Goal: Task Accomplishment & Management: Manage account settings

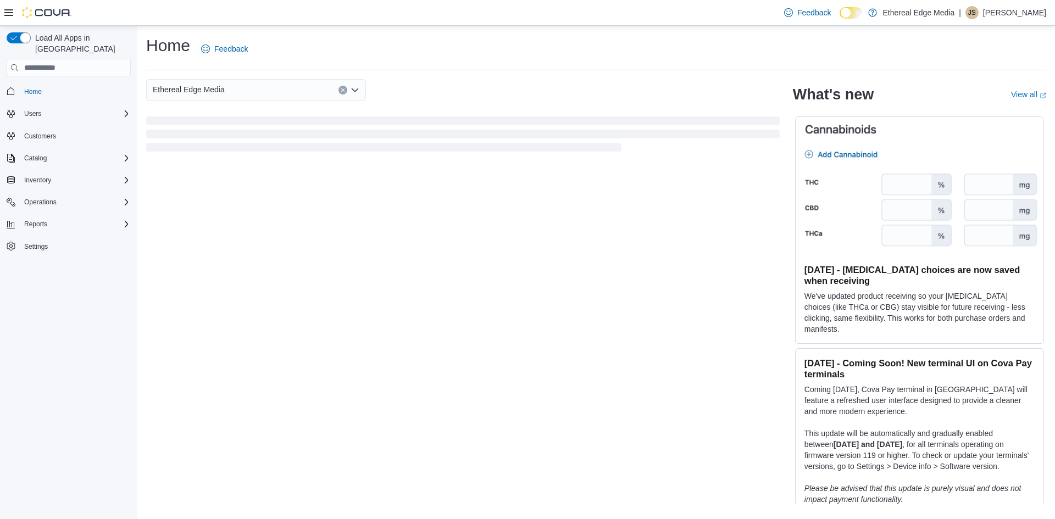
click at [641, 217] on div "Ethereal Edge Media What's new View all (opens in a new tab or window) [DATE] -…" at bounding box center [596, 291] width 900 height 425
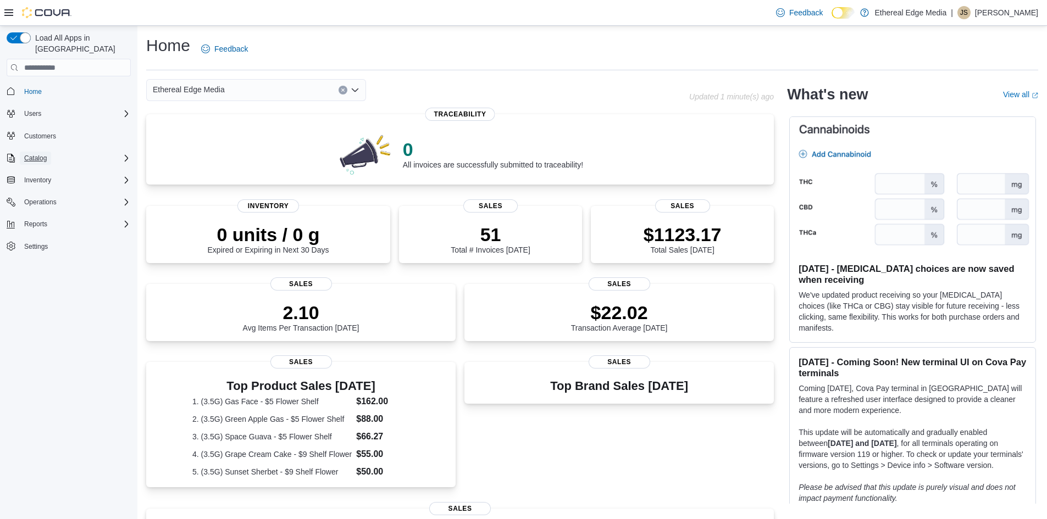
click at [35, 154] on span "Catalog" at bounding box center [35, 158] width 23 height 9
click at [65, 185] on span "My Catalog (Classic)" at bounding box center [50, 189] width 61 height 9
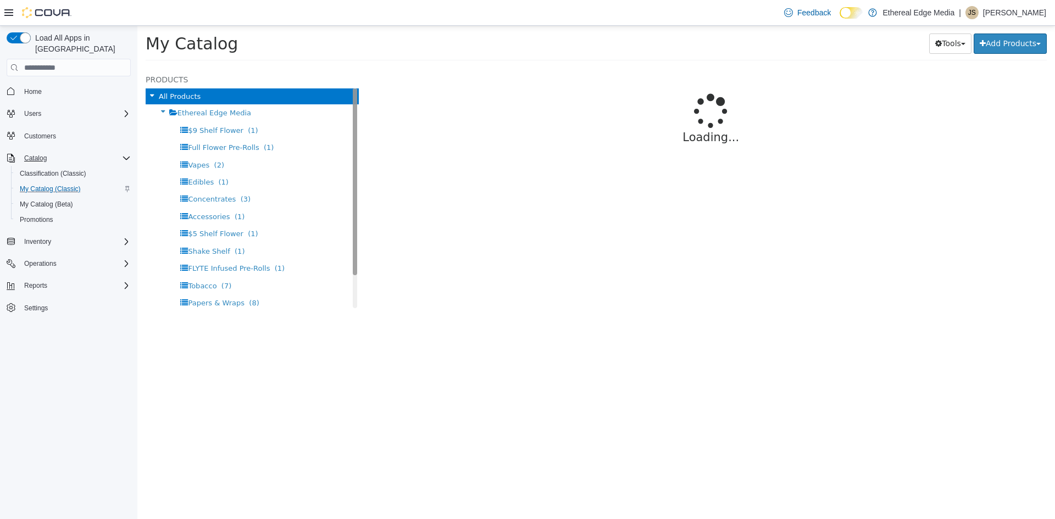
select select "**********"
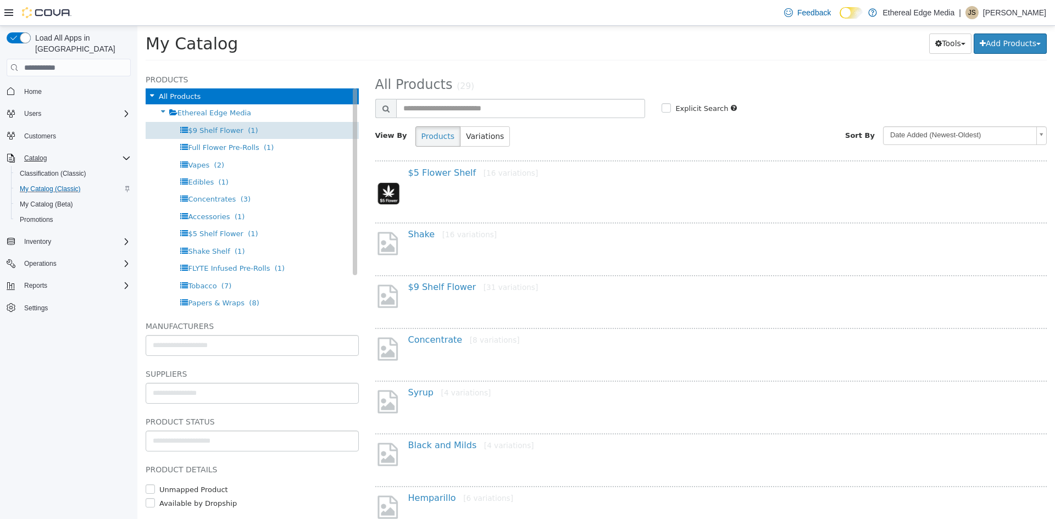
click at [220, 132] on span "$9 Shelf Flower" at bounding box center [216, 130] width 56 height 8
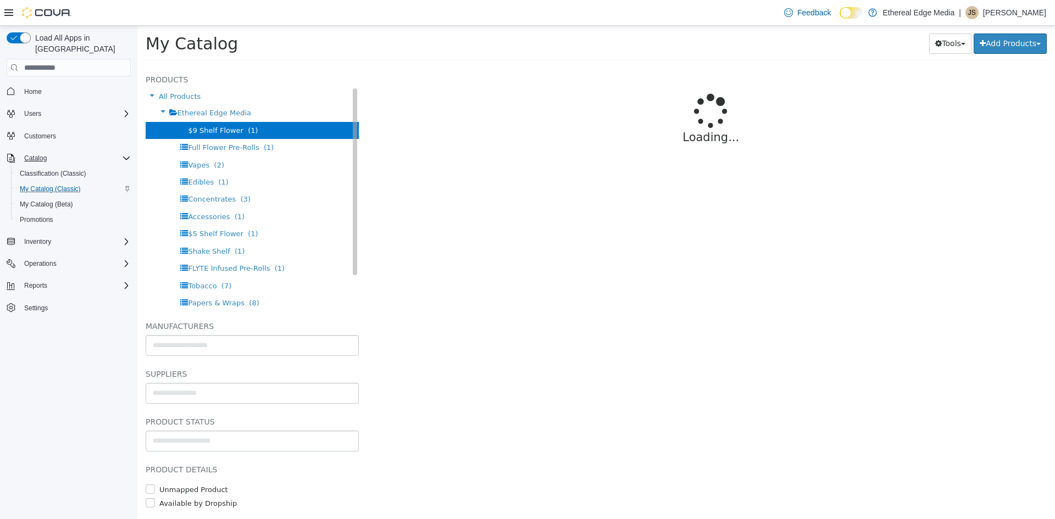
select select "**********"
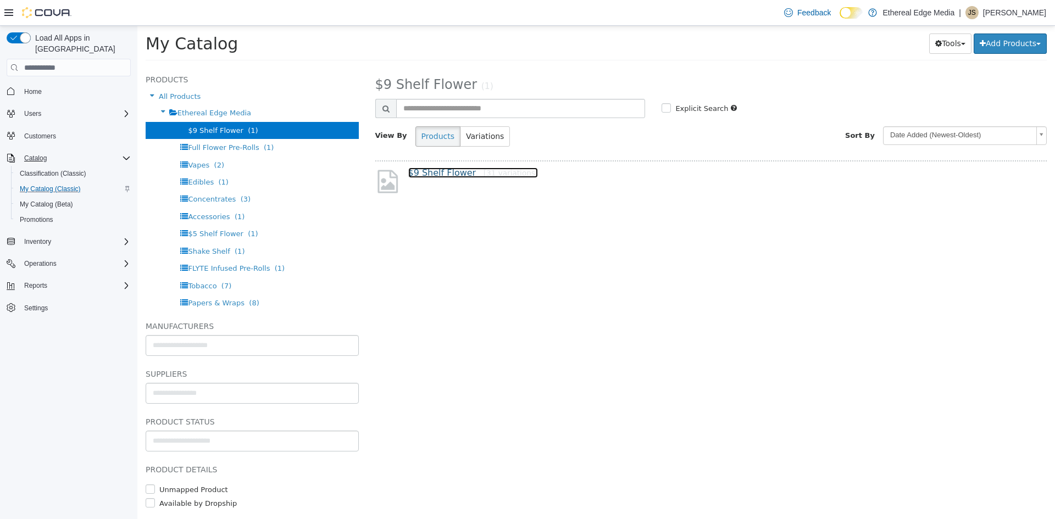
click at [441, 174] on link "$9 Shelf Flower [31 variations]" at bounding box center [473, 173] width 130 height 10
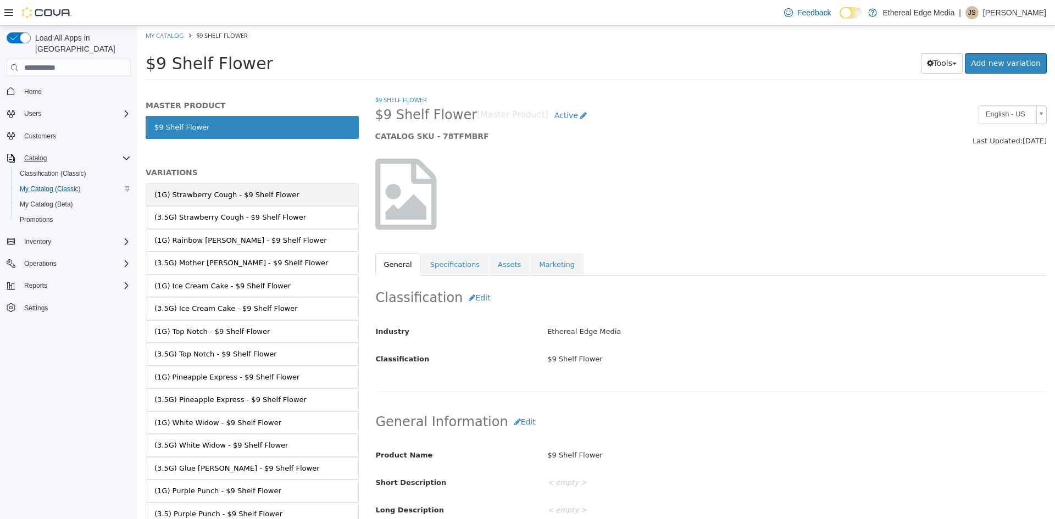
click at [269, 199] on div "(1G) Strawberry Cough - $9 Shelf Flower" at bounding box center [226, 195] width 145 height 11
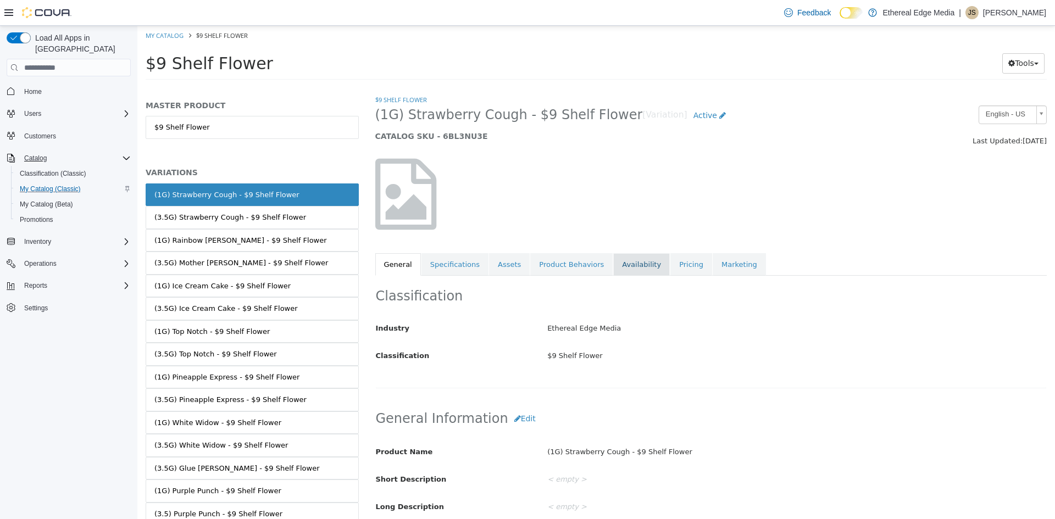
click at [615, 268] on link "Availability" at bounding box center [641, 264] width 57 height 23
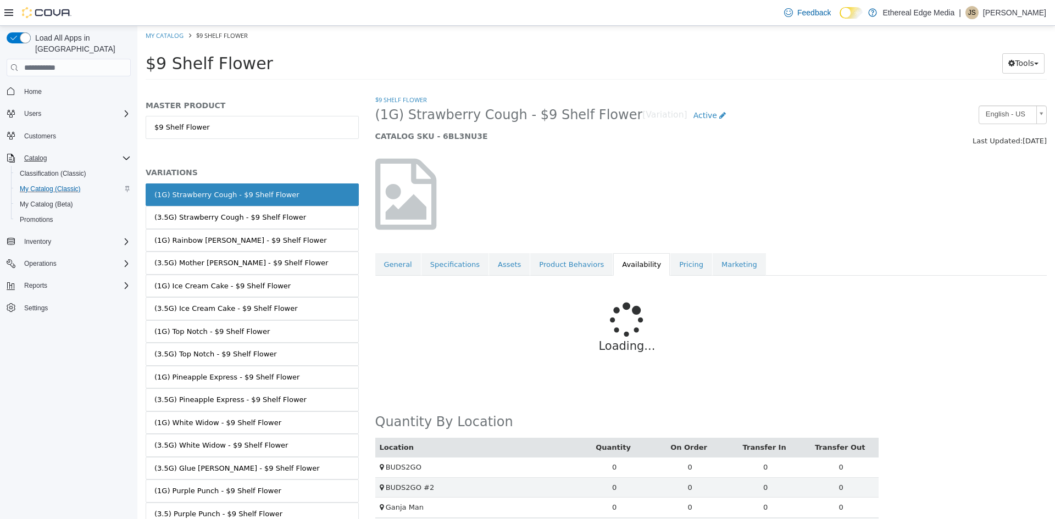
scroll to position [31, 0]
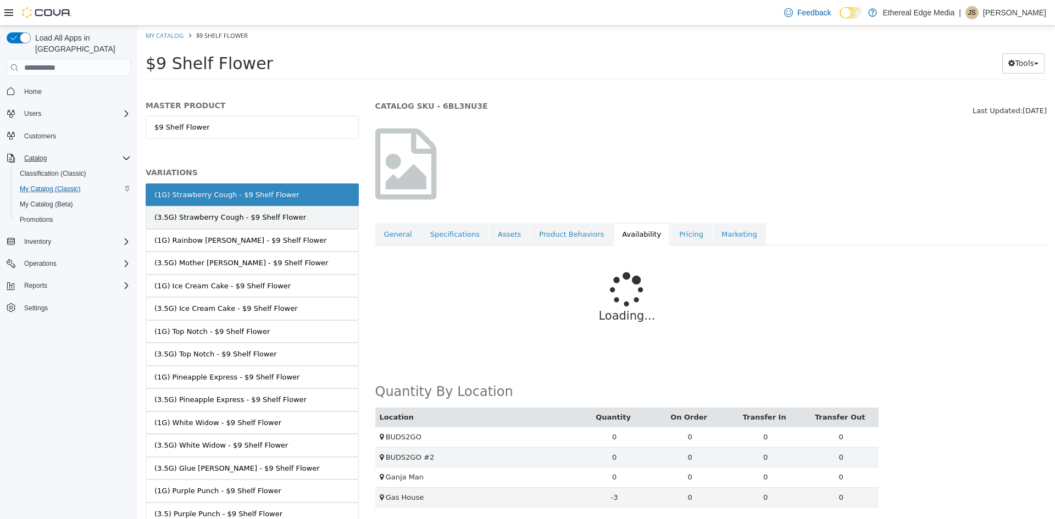
click at [201, 218] on div "(3.5G) Strawberry Cough - $9 Shelf Flower" at bounding box center [230, 217] width 152 height 11
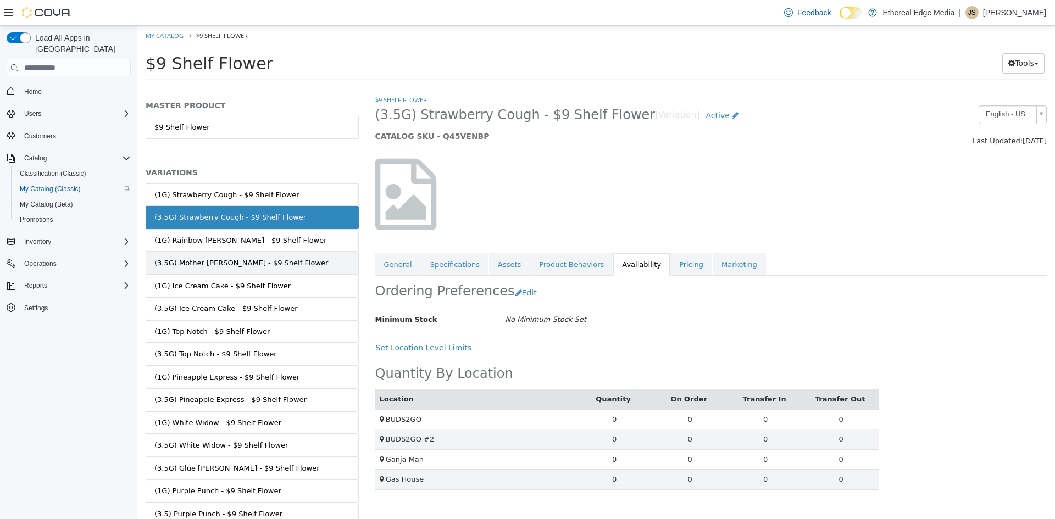
click at [206, 252] on link "(3.5G) Mother [PERSON_NAME] - $9 Shelf Flower" at bounding box center [252, 263] width 213 height 23
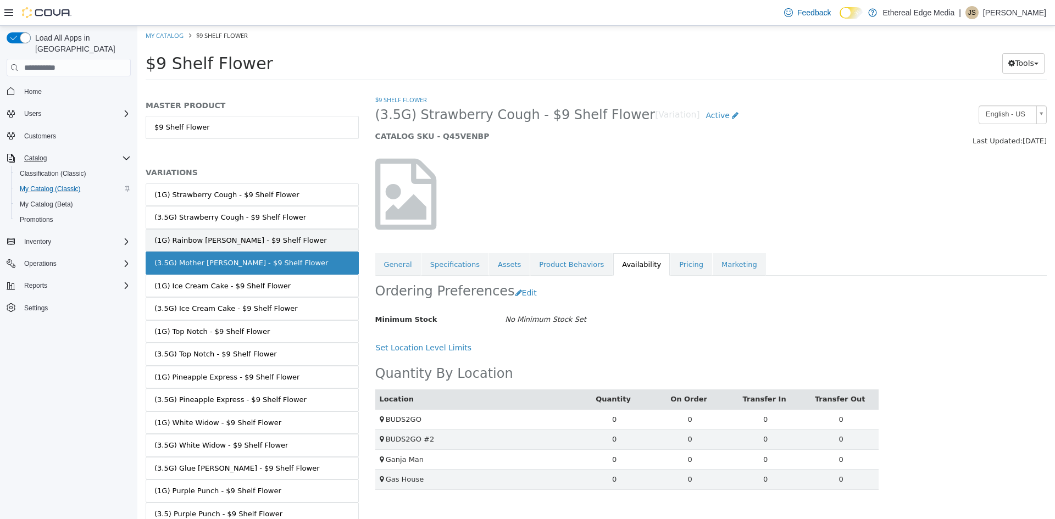
click at [208, 244] on div "(1G) Rainbow [PERSON_NAME] - $9 Shelf Flower" at bounding box center [240, 240] width 173 height 11
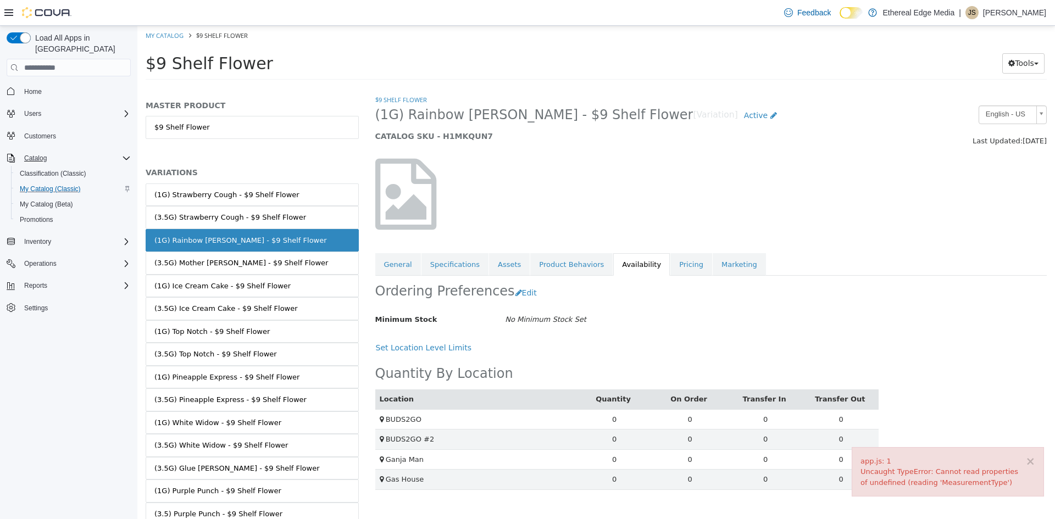
click at [221, 271] on link "(3.5G) Mother [PERSON_NAME] - $9 Shelf Flower" at bounding box center [252, 263] width 213 height 23
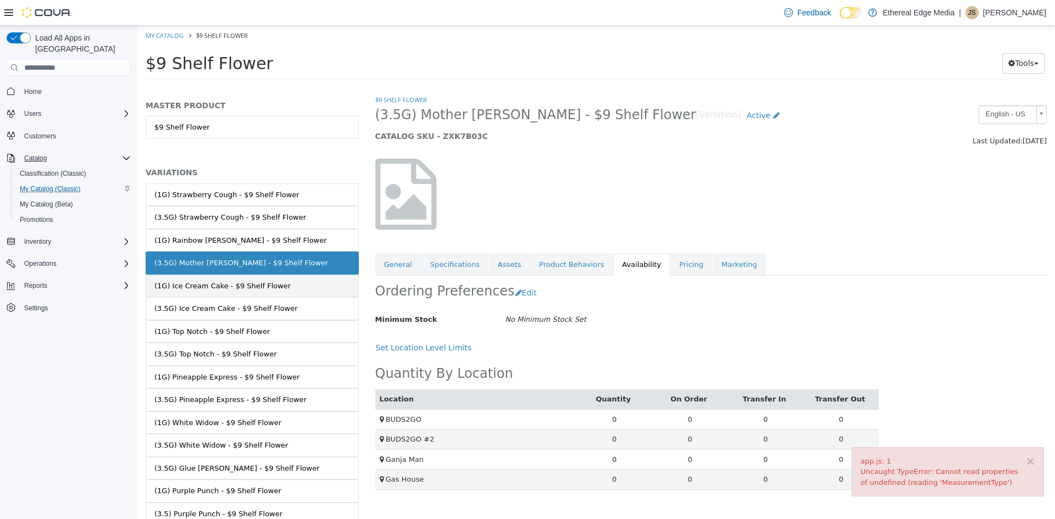
click at [226, 283] on div "(1G) Ice Cream Cake - $9 Shelf Flower" at bounding box center [222, 286] width 136 height 11
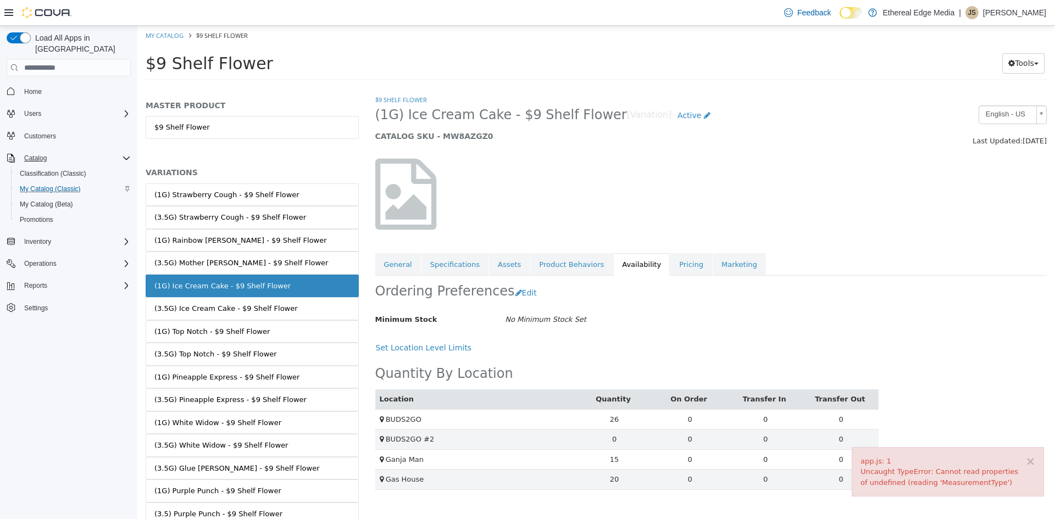
click at [226, 306] on div "(3.5G) Ice Cream Cake - $9 Shelf Flower" at bounding box center [225, 308] width 143 height 11
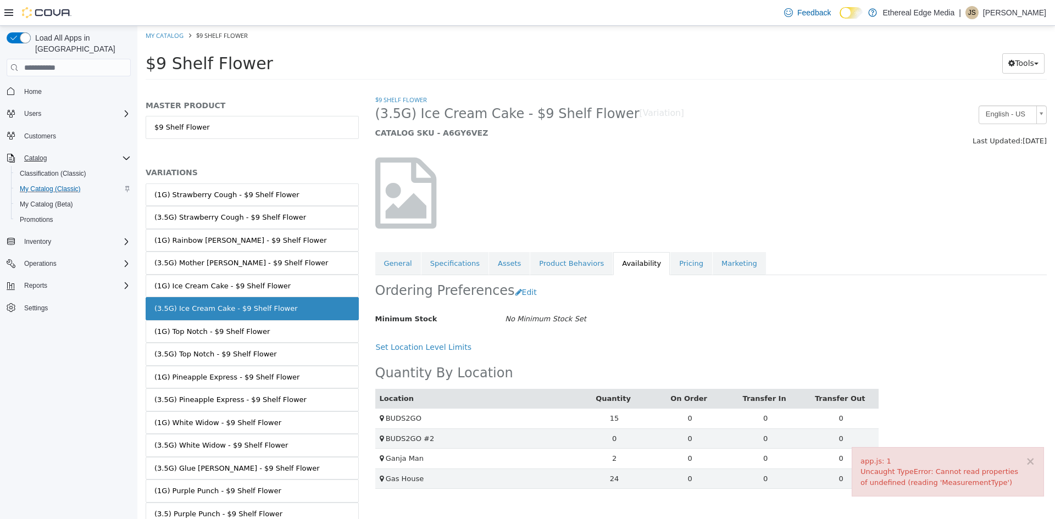
scroll to position [55, 0]
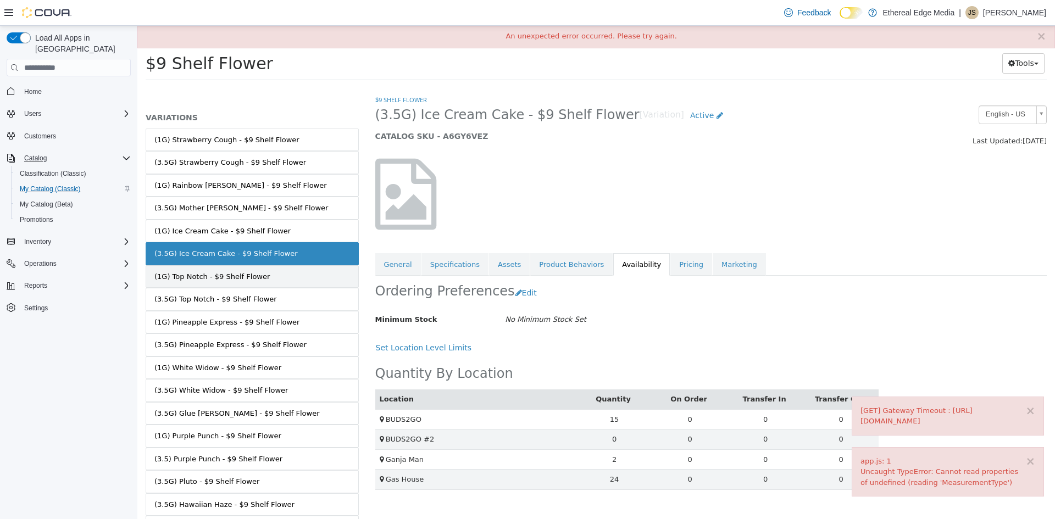
click at [270, 285] on link "(1G) Top Notch - $9 Shelf Flower" at bounding box center [252, 277] width 213 height 23
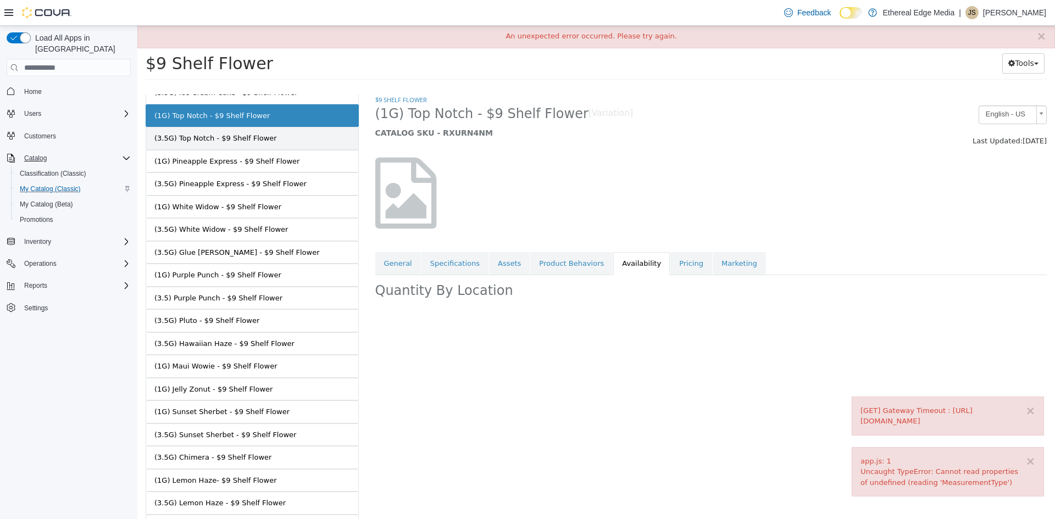
scroll to position [220, 0]
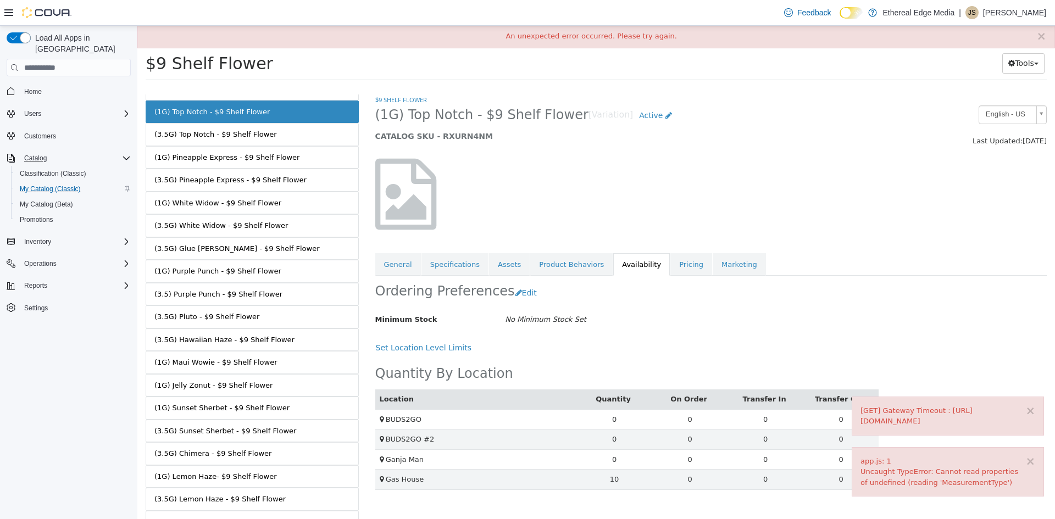
click at [246, 127] on link "(3.5G) Top Notch - $9 Shelf Flower" at bounding box center [252, 134] width 213 height 23
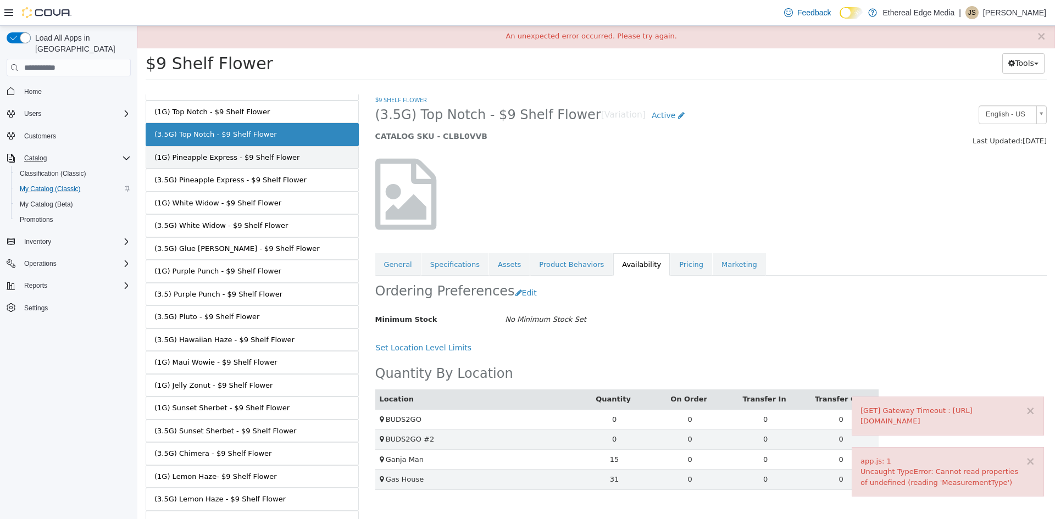
click at [280, 157] on div "(1G) Pineapple Express - $9 Shelf Flower" at bounding box center [226, 157] width 145 height 11
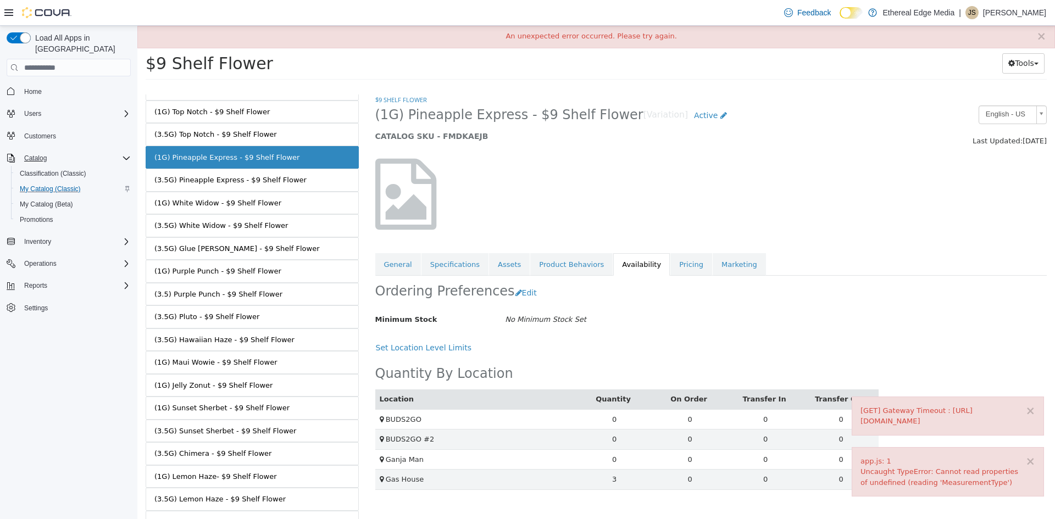
click at [290, 182] on link "(3.5G) Pineapple Express - $9 Shelf Flower" at bounding box center [252, 180] width 213 height 23
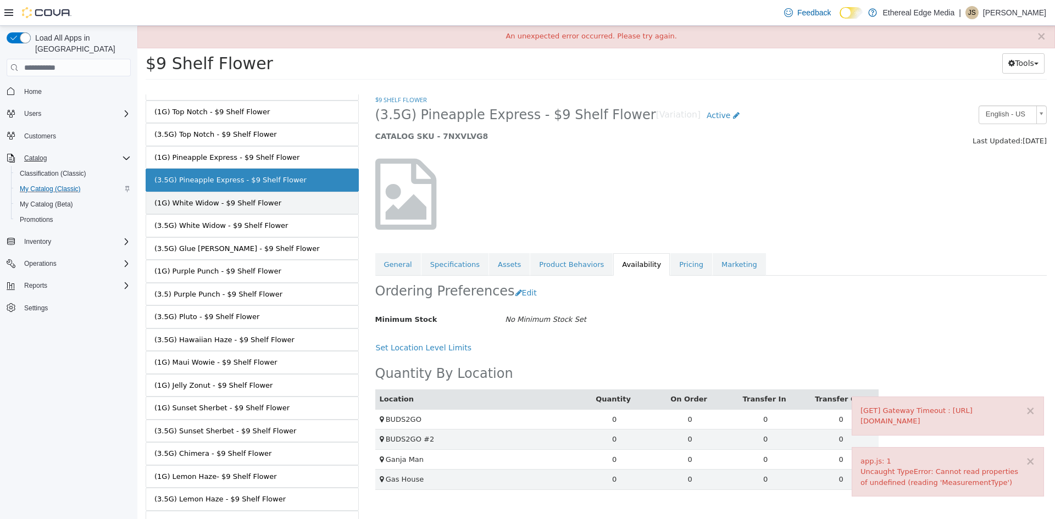
click at [287, 206] on link "(1G) White Widow - $9 Shelf Flower" at bounding box center [252, 203] width 213 height 23
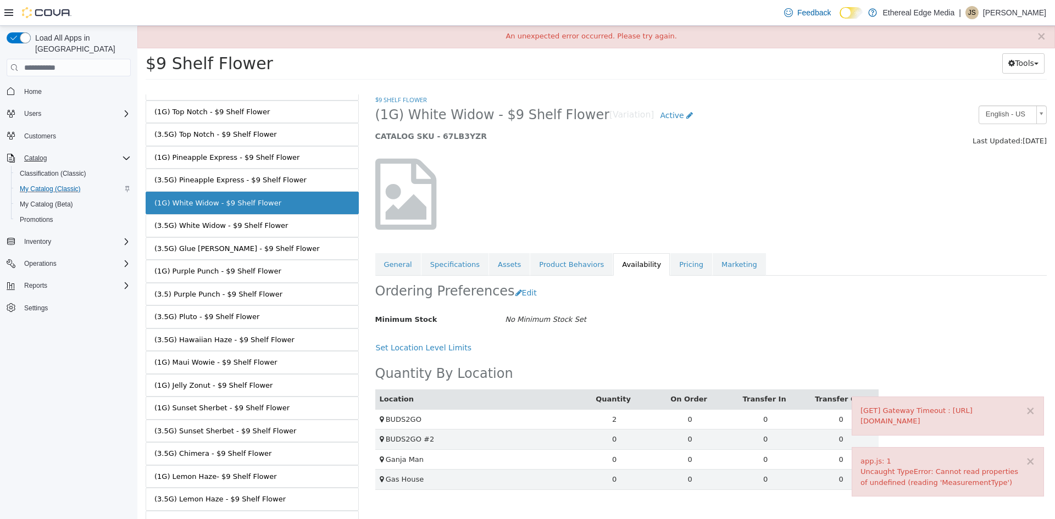
click at [283, 230] on link "(3.5G) White Widow - $9 Shelf Flower" at bounding box center [252, 225] width 213 height 23
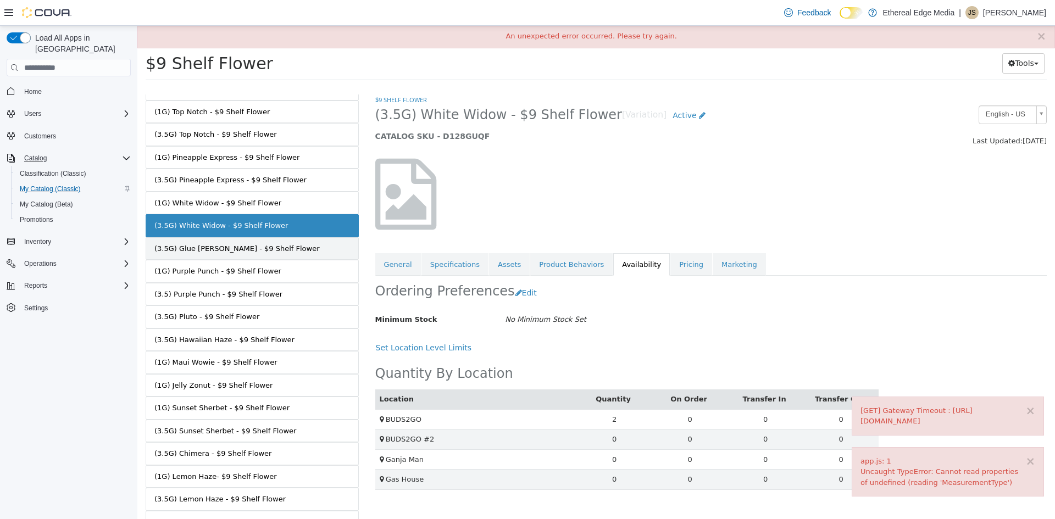
click at [299, 251] on link "(3.5G) Glue [PERSON_NAME] - $9 Shelf Flower" at bounding box center [252, 248] width 213 height 23
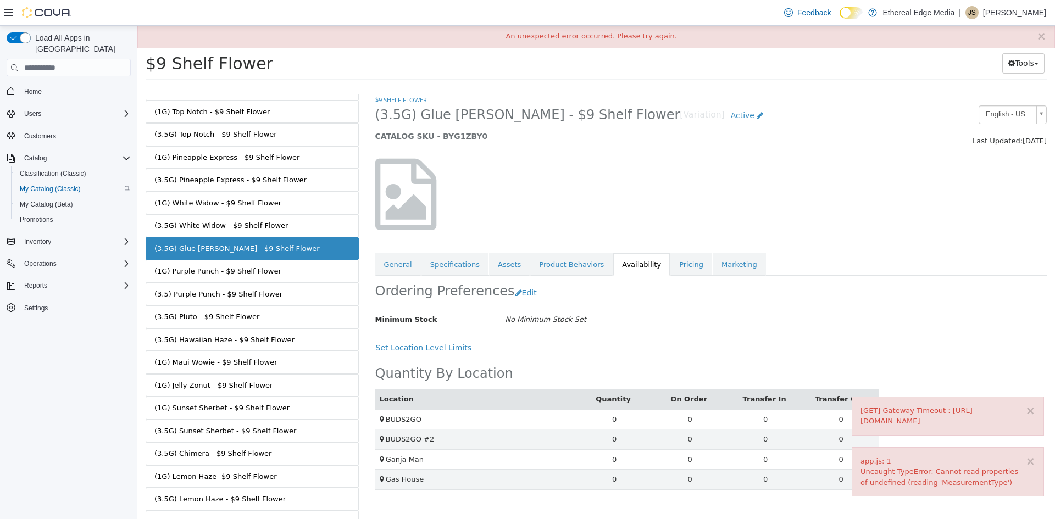
click at [291, 280] on link "(1G) Purple Punch - $9 Shelf Flower" at bounding box center [252, 271] width 213 height 23
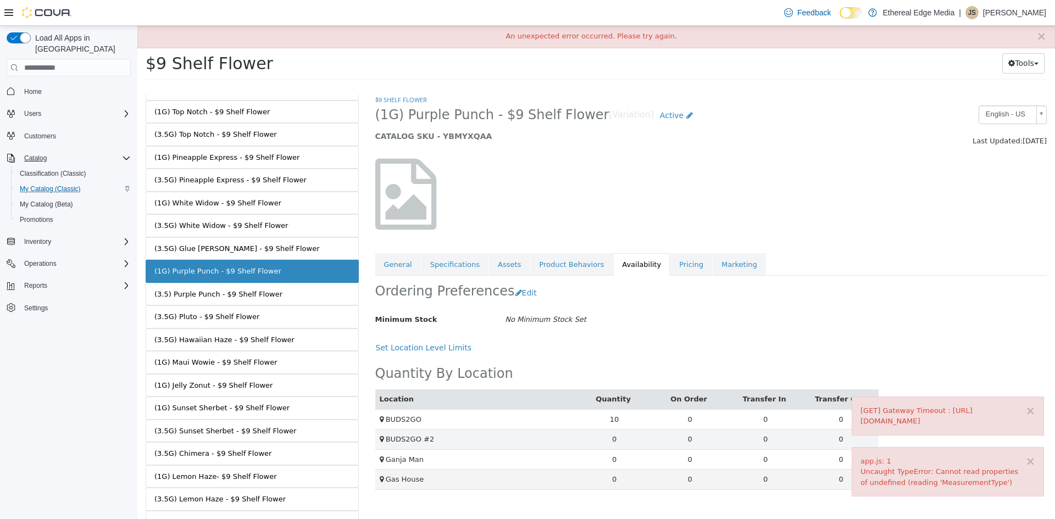
click at [292, 300] on link "(3.5) Purple Punch - $9 Shelf Flower" at bounding box center [252, 294] width 213 height 23
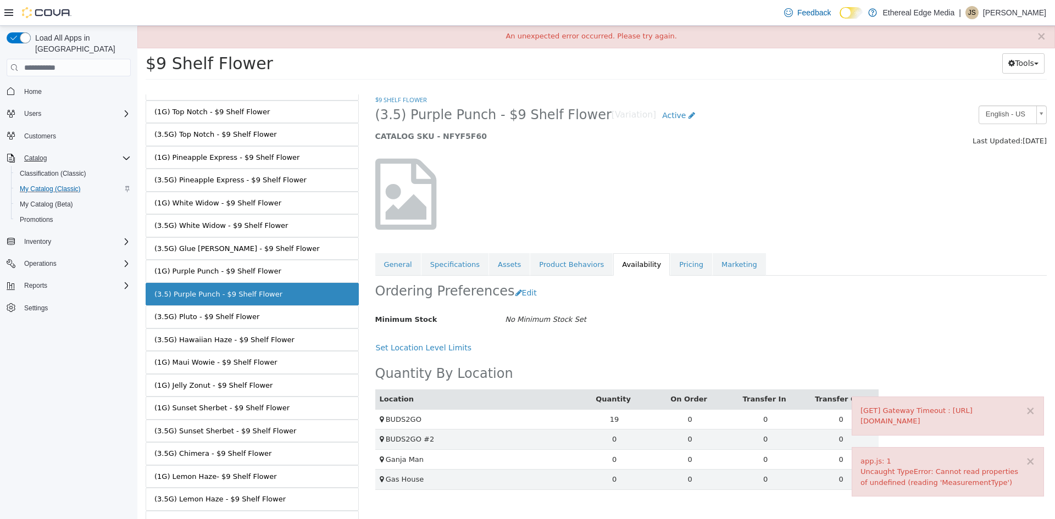
click at [303, 324] on link "(3.5G) Pluto - $9 Shelf Flower" at bounding box center [252, 317] width 213 height 23
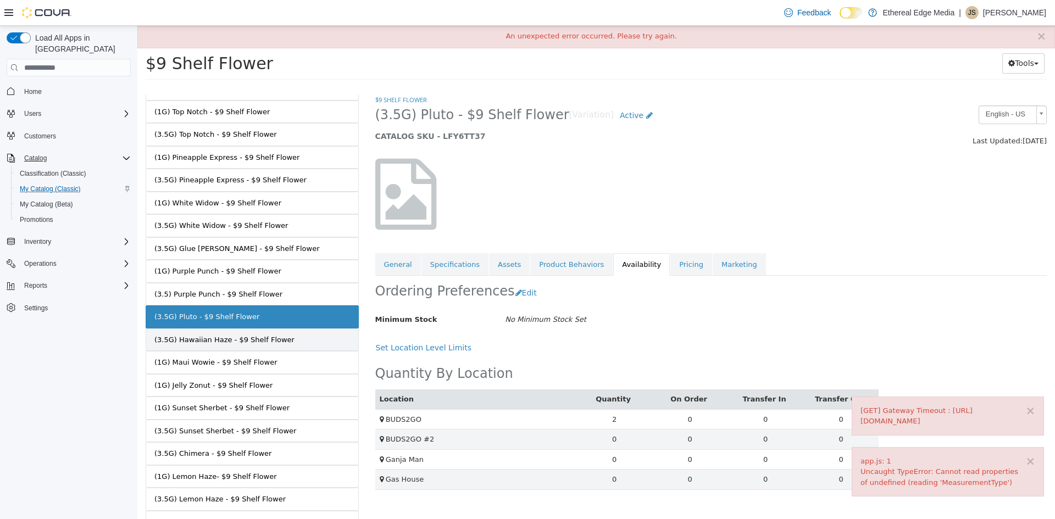
click at [297, 339] on link "(3.5G) Hawaiian Haze - $9 Shelf Flower" at bounding box center [252, 340] width 213 height 23
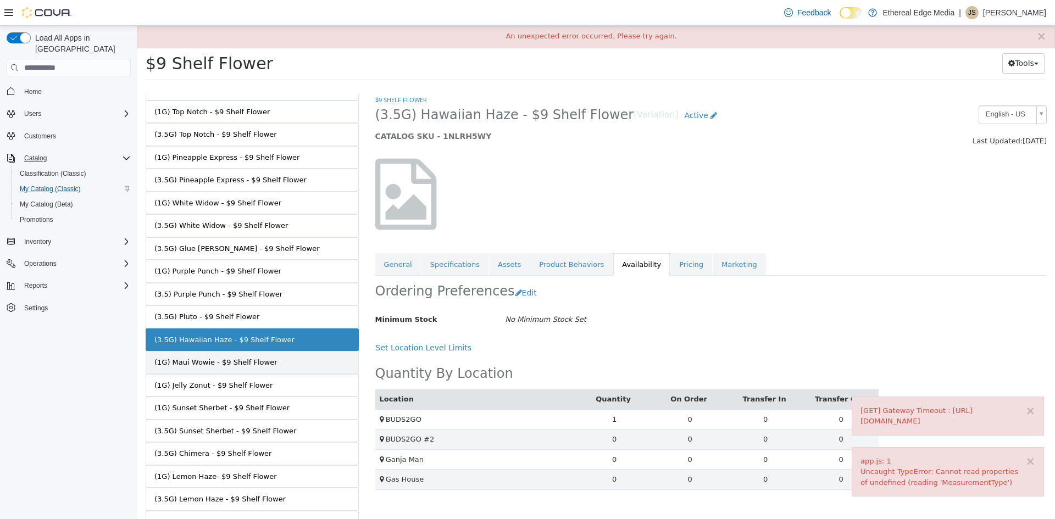
click at [288, 363] on link "(1G) Maui Wowie - $9 Shelf Flower" at bounding box center [252, 362] width 213 height 23
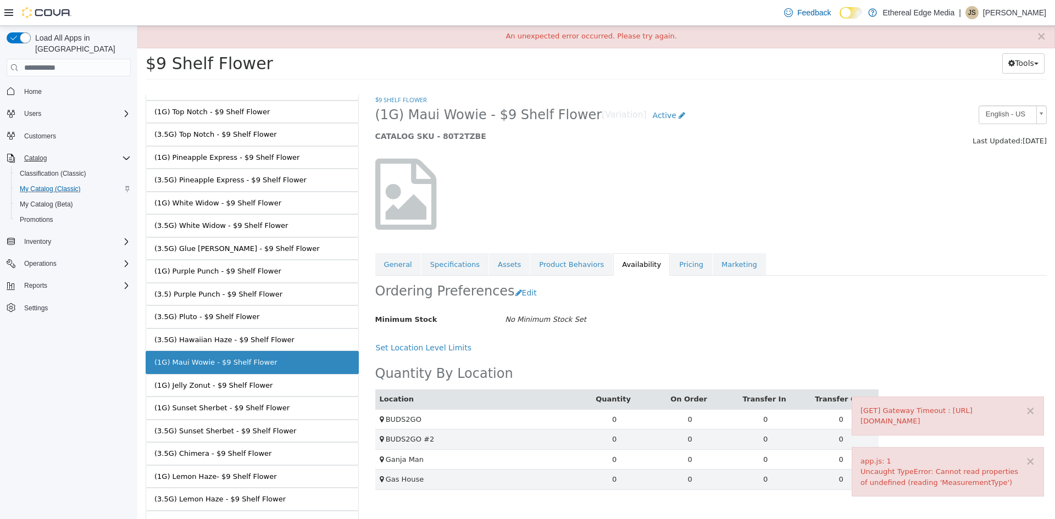
scroll to position [275, 0]
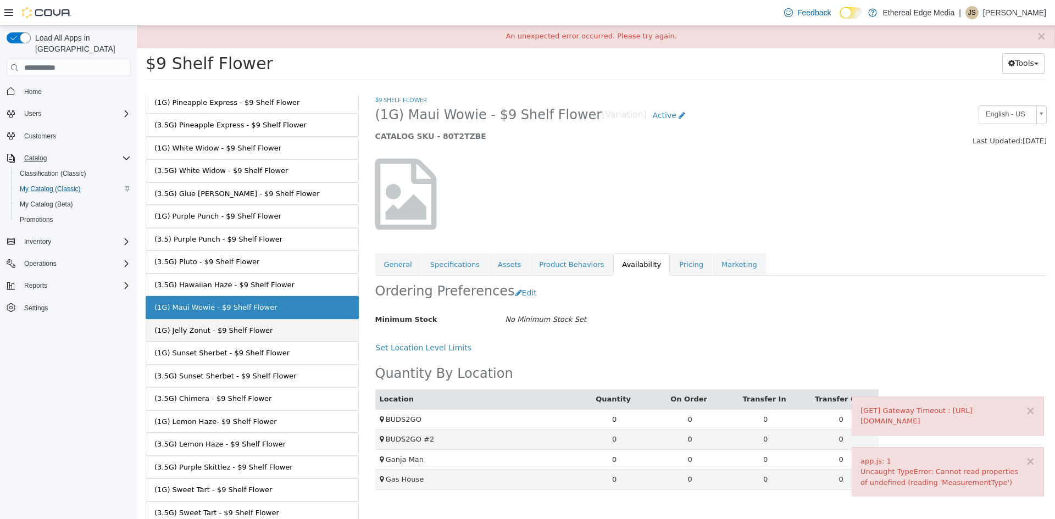
click at [281, 335] on link "(1G) Jelly Zonut - $9 Shelf Flower" at bounding box center [252, 330] width 213 height 23
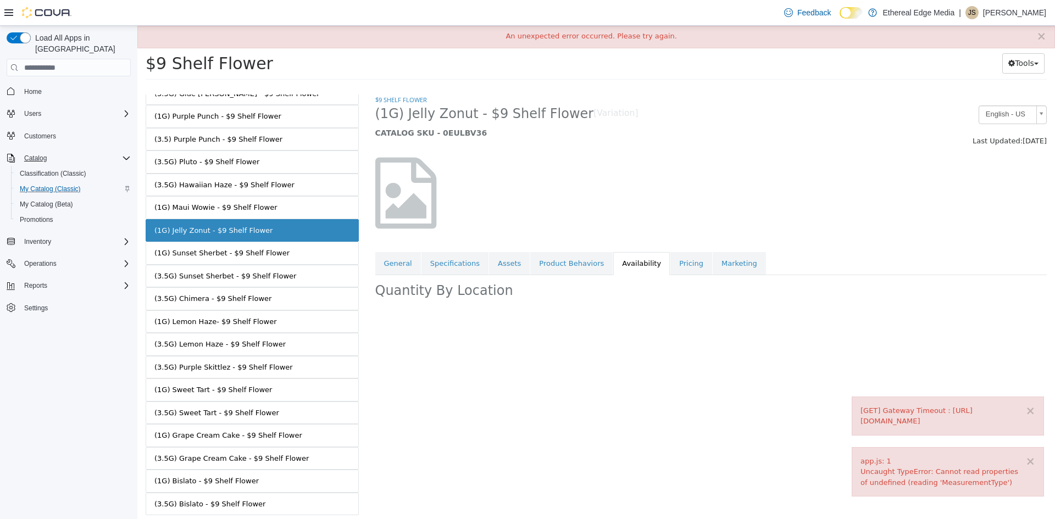
scroll to position [385, 0]
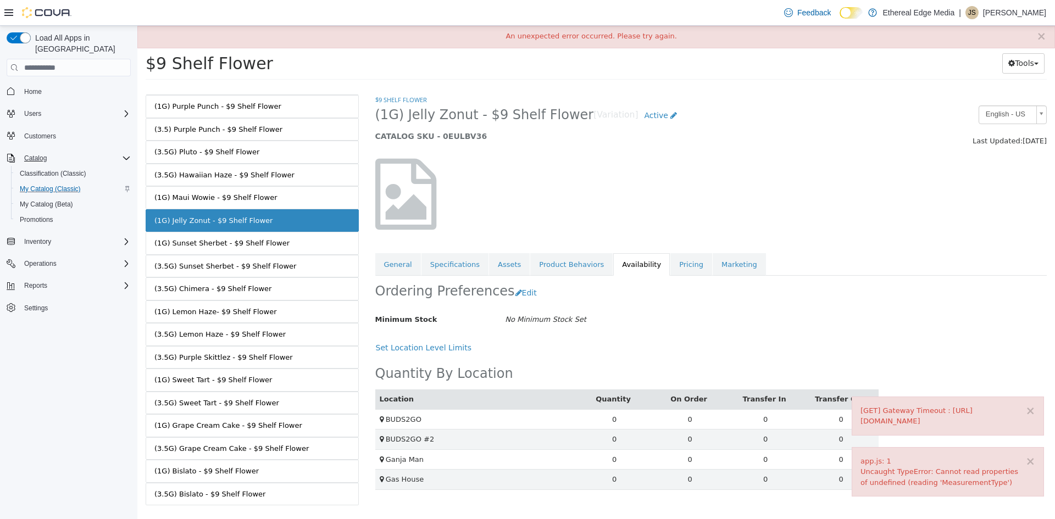
click at [283, 240] on link "(1G) Sunset Sherbet - $9 Shelf Flower" at bounding box center [252, 243] width 213 height 23
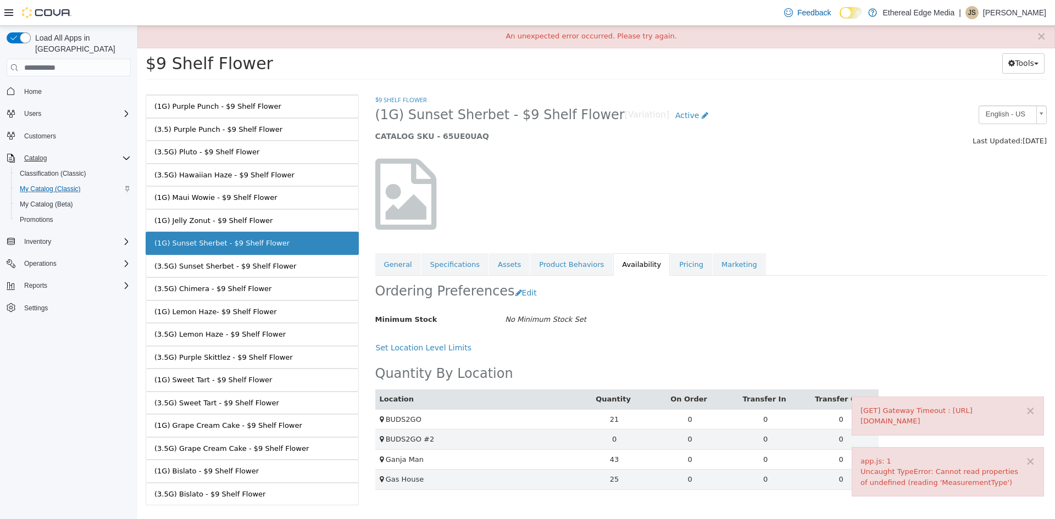
click at [286, 273] on link "(3.5G) Sunset Sherbet - $9 Shelf Flower" at bounding box center [252, 266] width 213 height 23
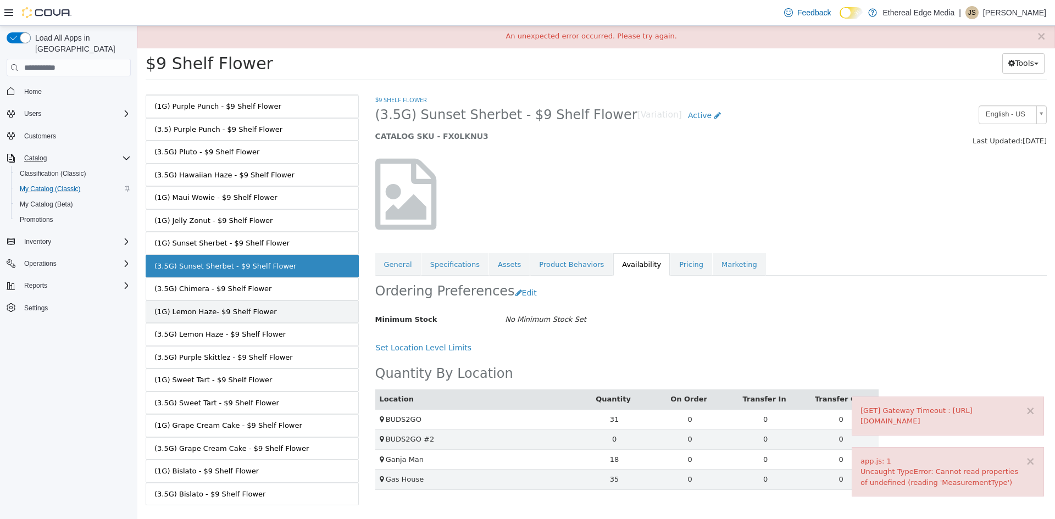
click at [287, 301] on link "(1G) Lemon Haze- $9 Shelf Flower" at bounding box center [252, 312] width 213 height 23
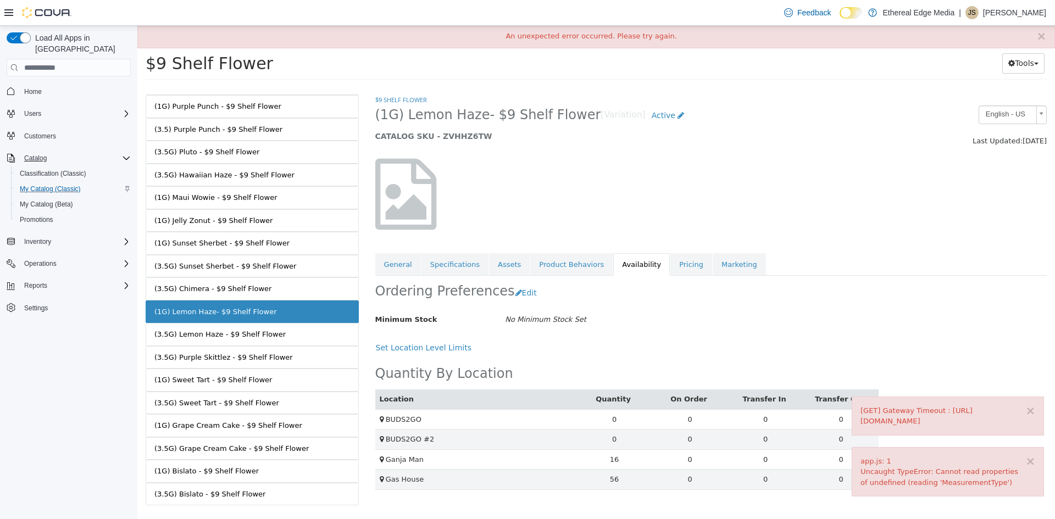
click at [289, 297] on link "(3.5G) Chimera - $9 Shelf Flower" at bounding box center [252, 289] width 213 height 23
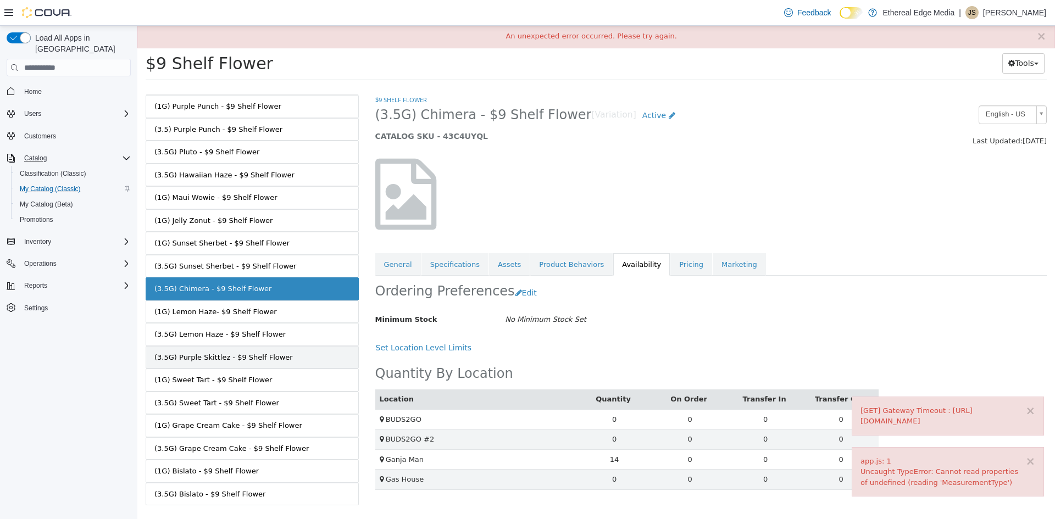
click at [285, 349] on link "(3.5G) Purple Skittlez - $9 Shelf Flower" at bounding box center [252, 357] width 213 height 23
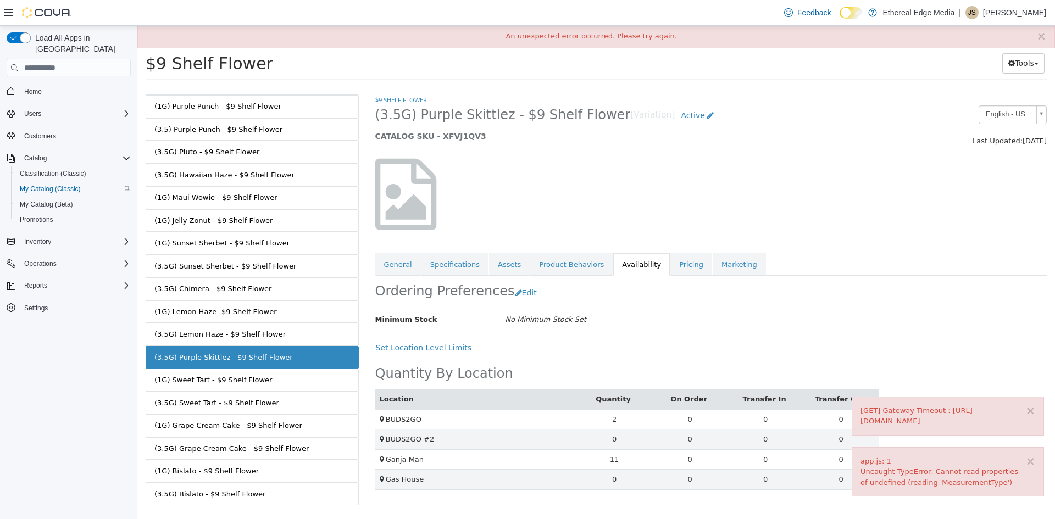
click at [291, 334] on link "(3.5G) Lemon Haze - $9 Shelf Flower" at bounding box center [252, 334] width 213 height 23
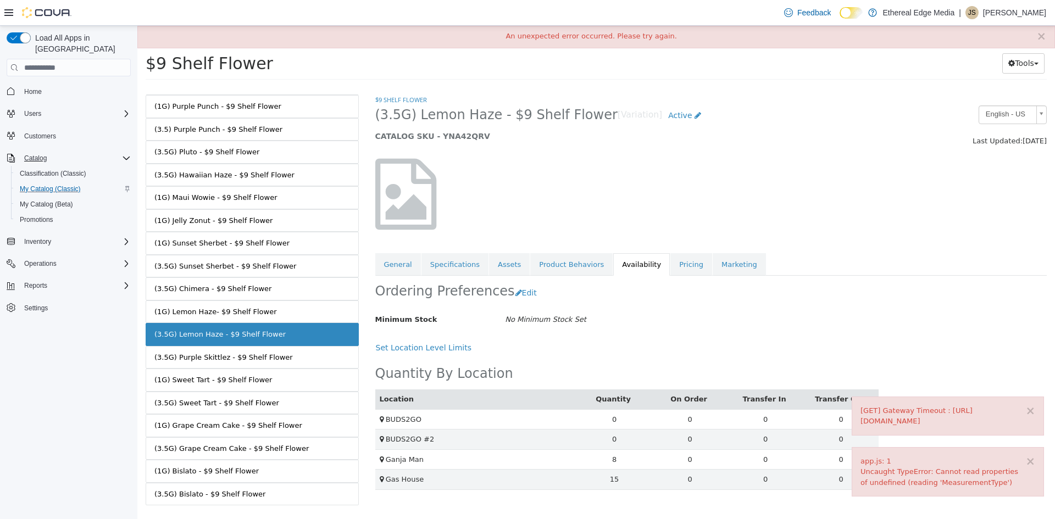
scroll to position [408, 0]
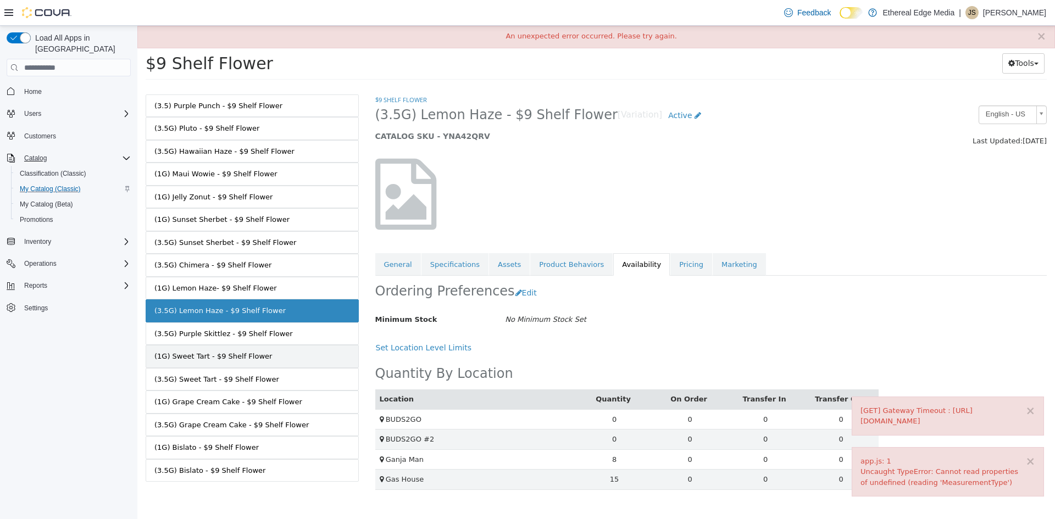
click at [301, 351] on link "(1G) Sweet Tart - $9 Shelf Flower" at bounding box center [252, 356] width 213 height 23
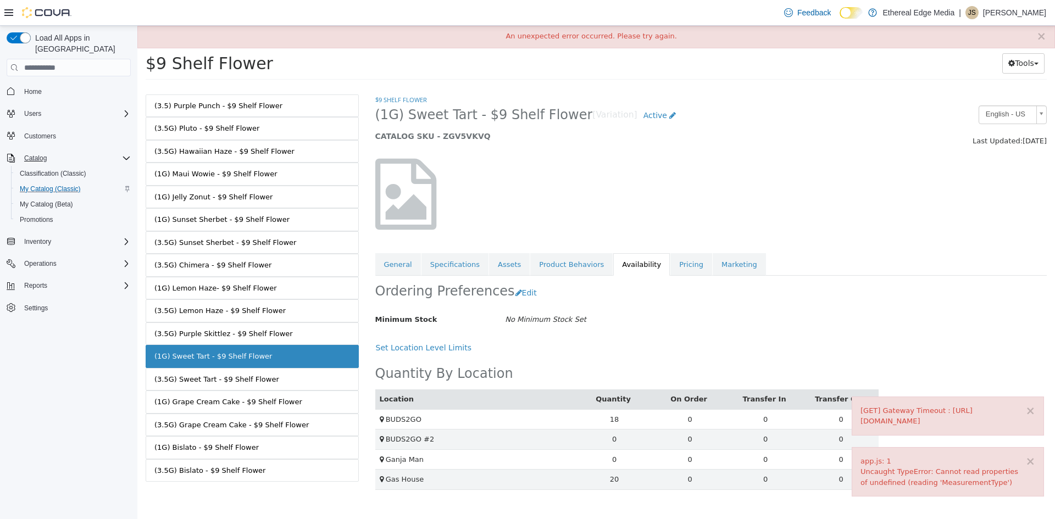
click at [294, 380] on link "(3.5G) Sweet Tart - $9 Shelf Flower" at bounding box center [252, 379] width 213 height 23
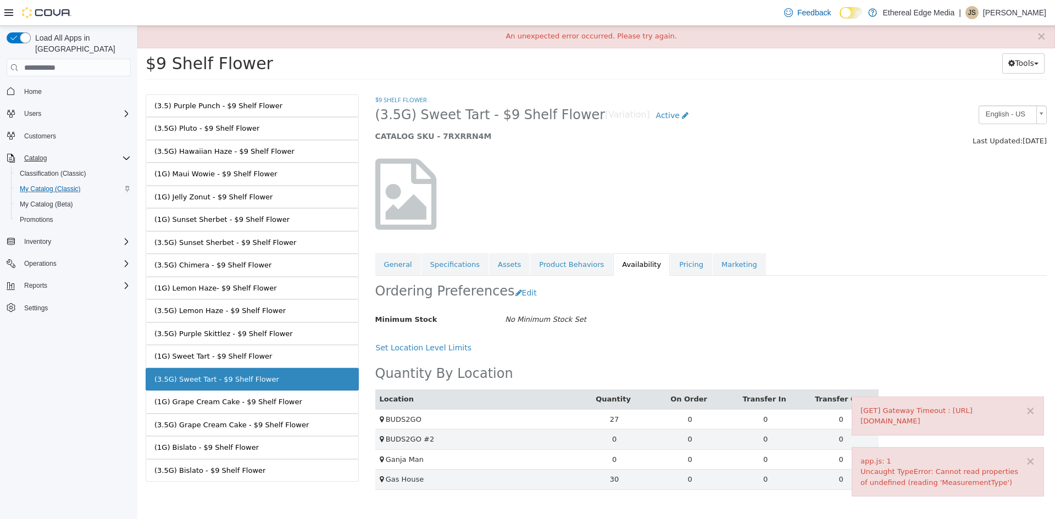
click at [300, 406] on link "(1G) Grape Cream Cake - $9 Shelf Flower" at bounding box center [252, 402] width 213 height 23
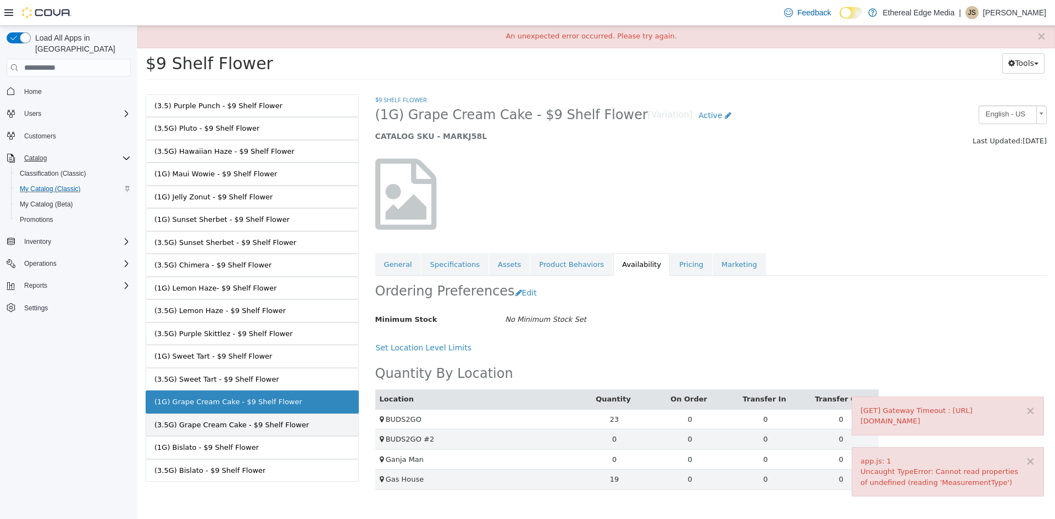
click at [307, 427] on link "(3.5G) Grape Cream Cake - $9 Shelf Flower" at bounding box center [252, 425] width 213 height 23
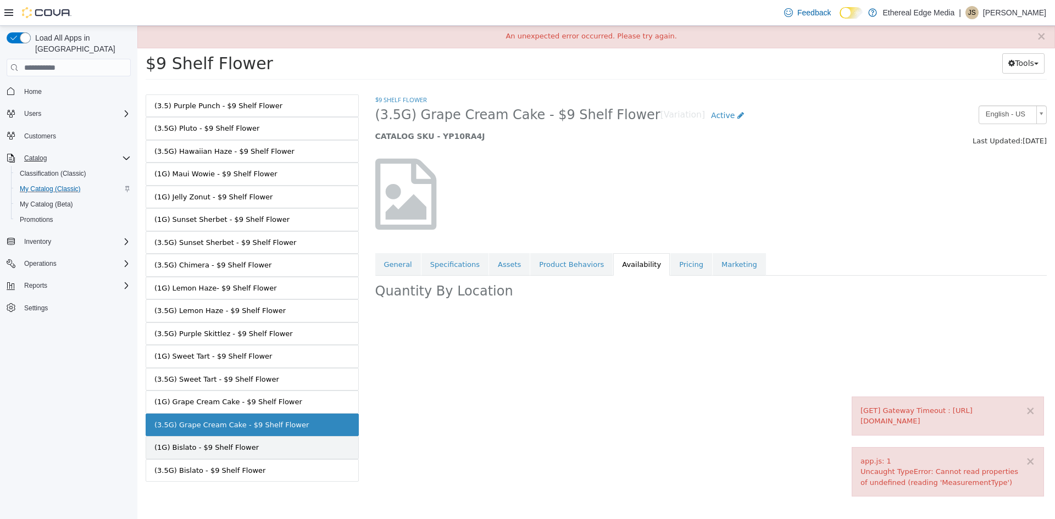
click at [304, 441] on link "(1G) Bislato - $9 Shelf Flower" at bounding box center [252, 447] width 213 height 23
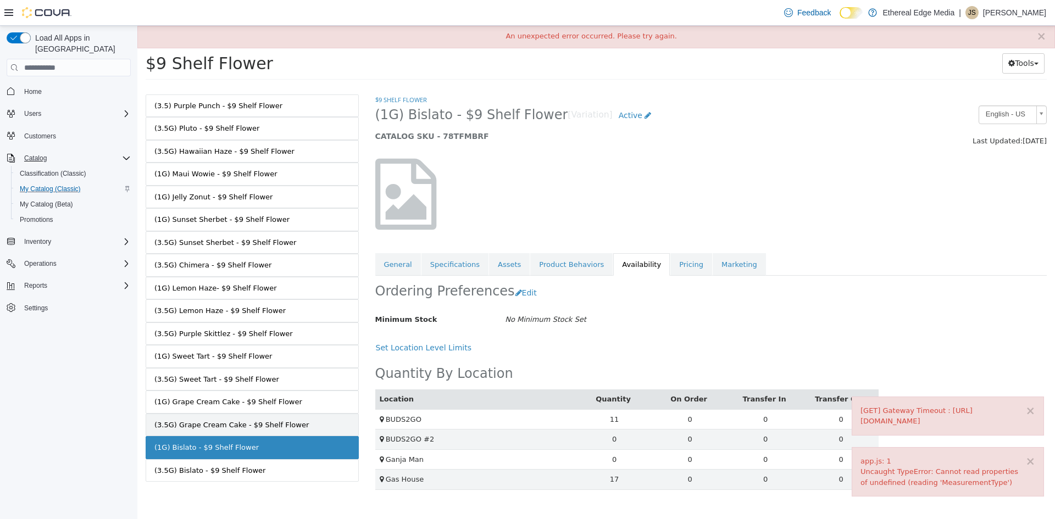
click at [309, 425] on link "(3.5G) Grape Cream Cake - $9 Shelf Flower" at bounding box center [252, 425] width 213 height 23
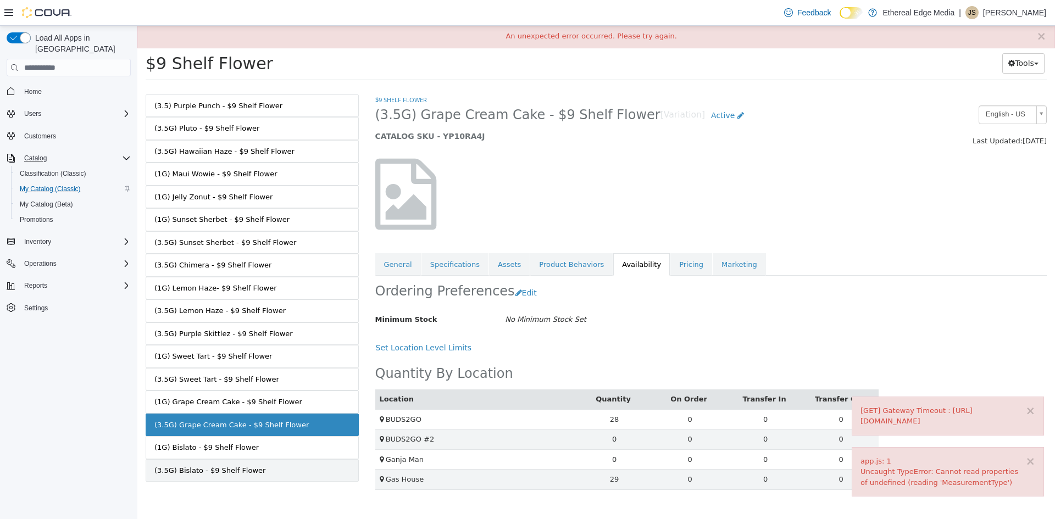
click at [318, 474] on link "(3.5G) Bislato - $9 Shelf Flower" at bounding box center [252, 471] width 213 height 23
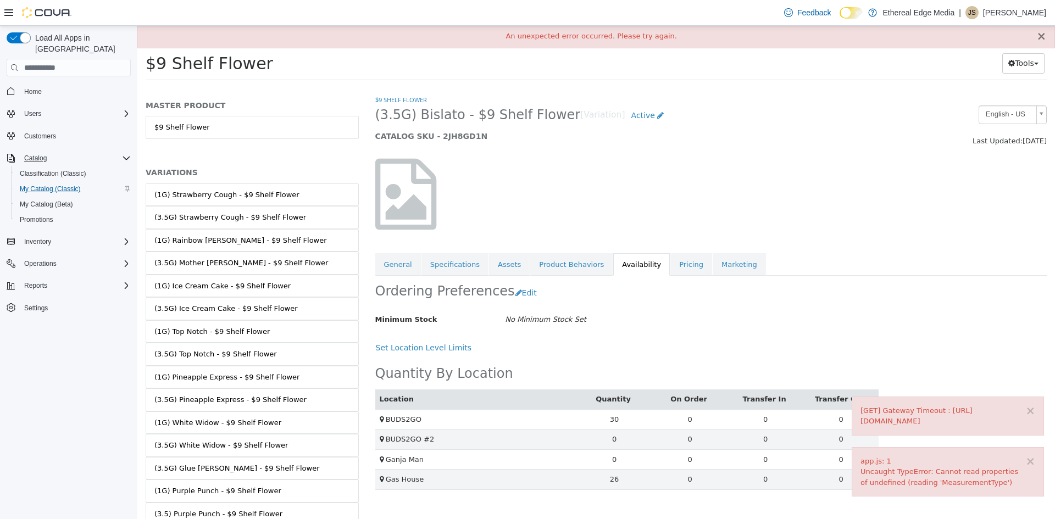
click at [1040, 36] on button "×" at bounding box center [1042, 37] width 10 height 12
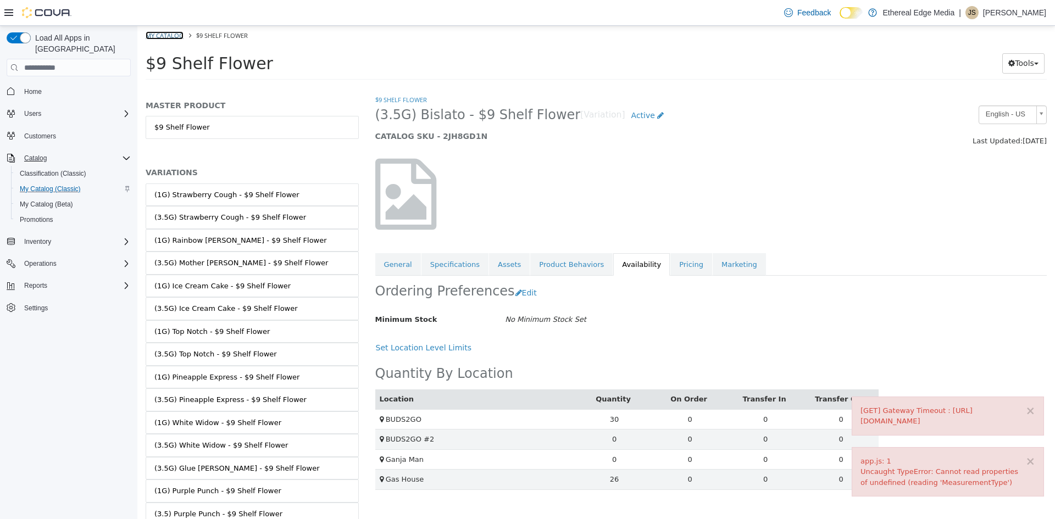
click at [154, 35] on link "My Catalog" at bounding box center [165, 35] width 38 height 8
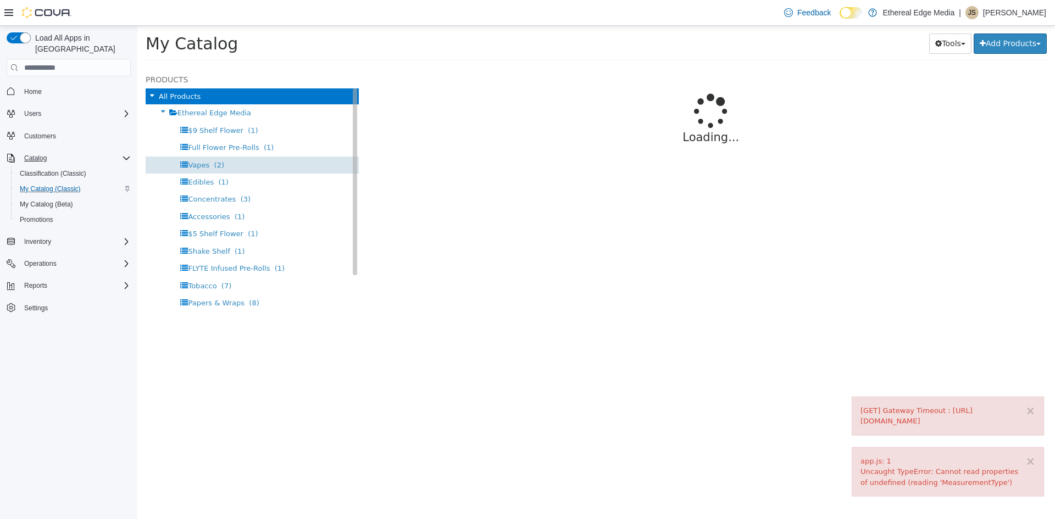
select select "**********"
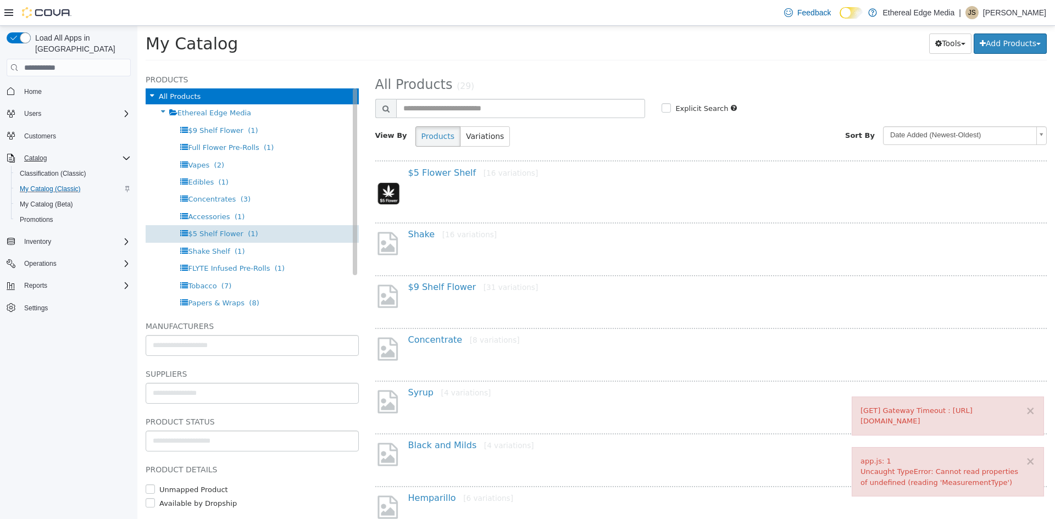
click at [209, 235] on span "$5 Shelf Flower" at bounding box center [216, 234] width 56 height 8
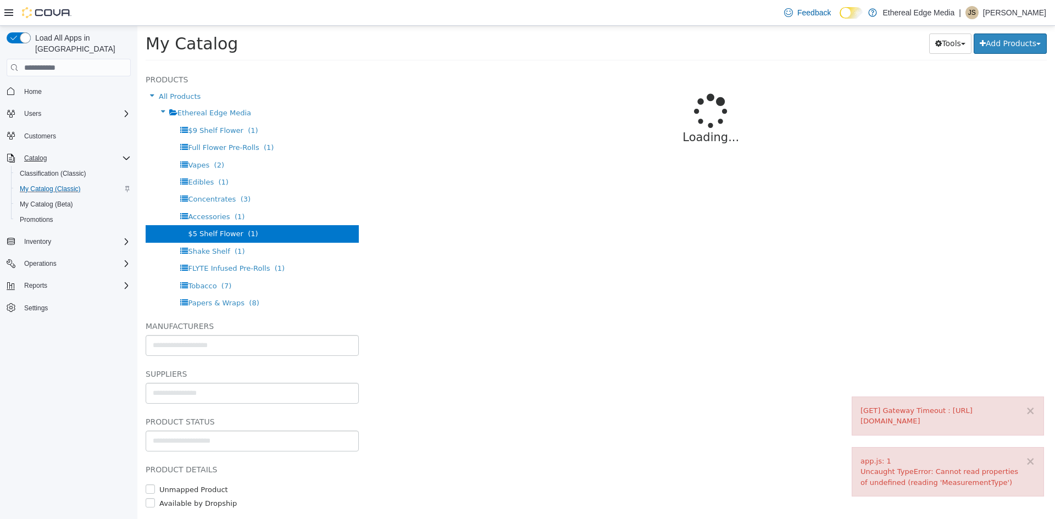
select select "**********"
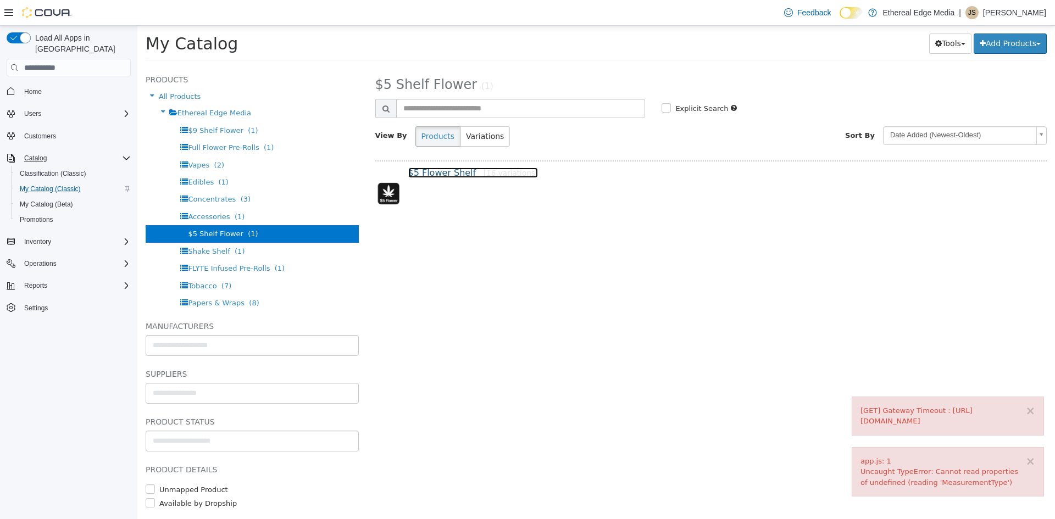
click at [435, 173] on link "$5 Flower Shelf [16 variations]" at bounding box center [473, 173] width 130 height 10
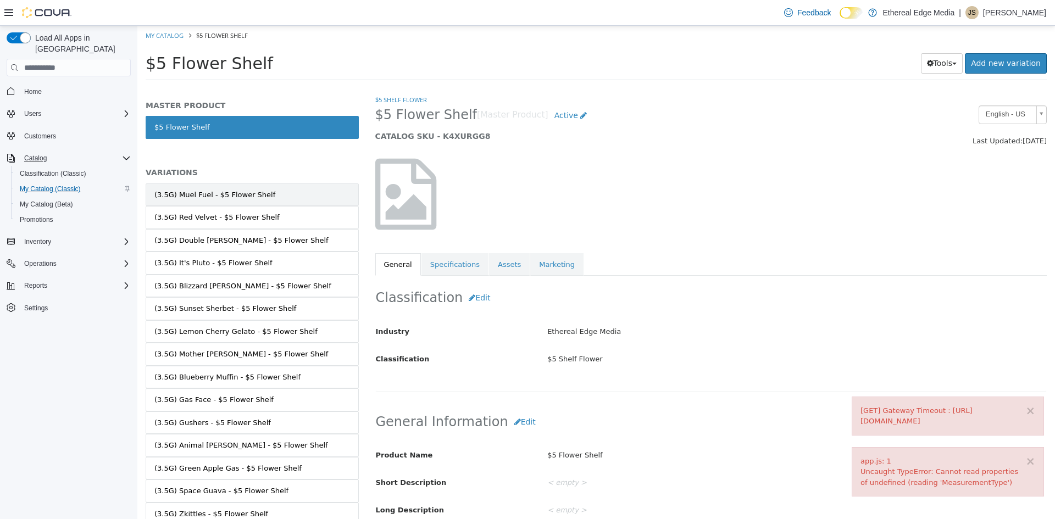
click at [206, 187] on link "(3.5G) Muel Fuel - $5 Flower Shelf" at bounding box center [252, 195] width 213 height 23
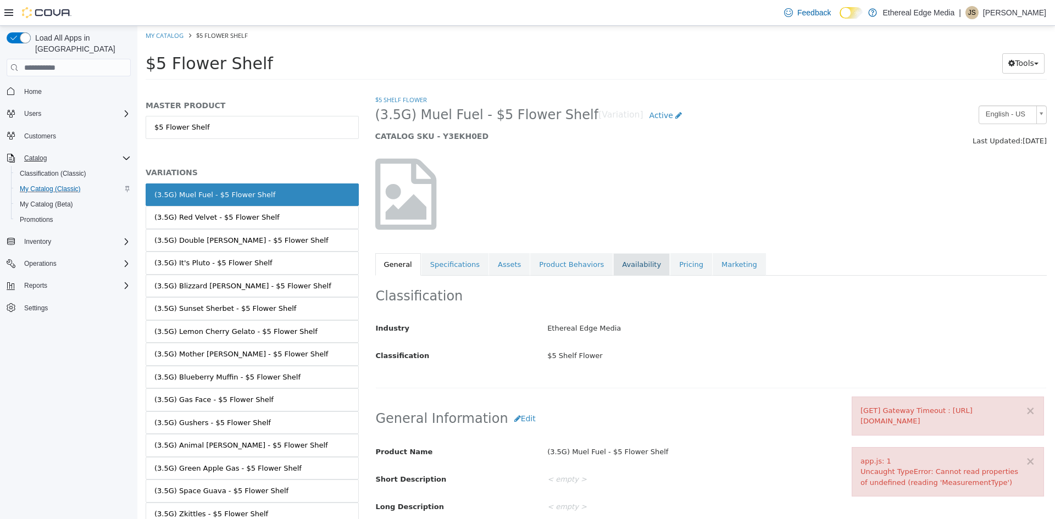
click at [614, 270] on link "Availability" at bounding box center [641, 264] width 57 height 23
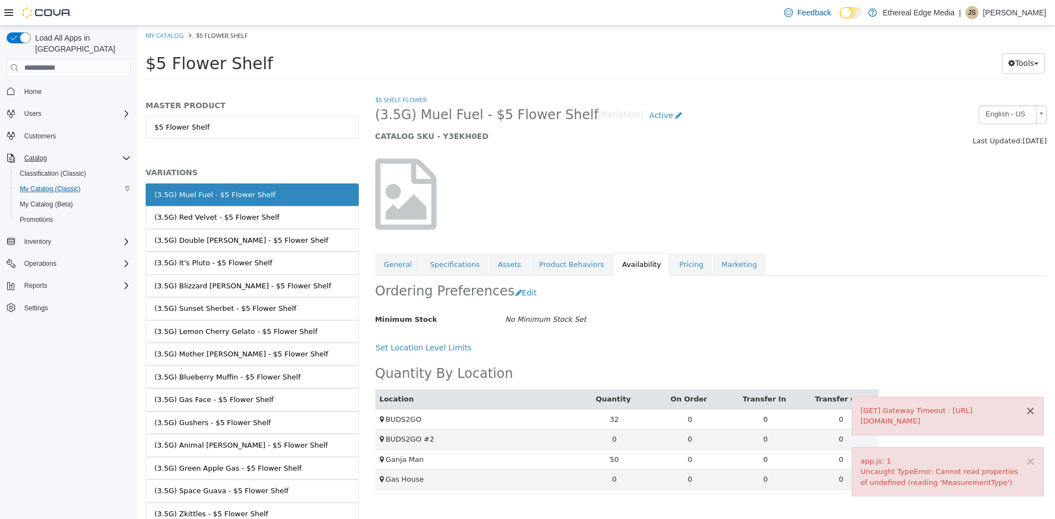
click at [1031, 406] on button "×" at bounding box center [1031, 412] width 10 height 12
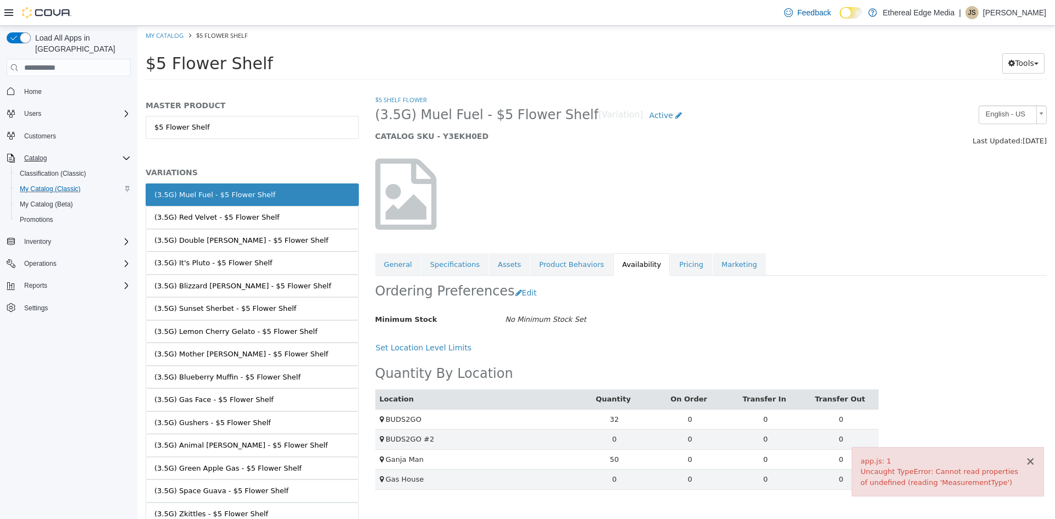
click at [1034, 462] on button "×" at bounding box center [1031, 462] width 10 height 12
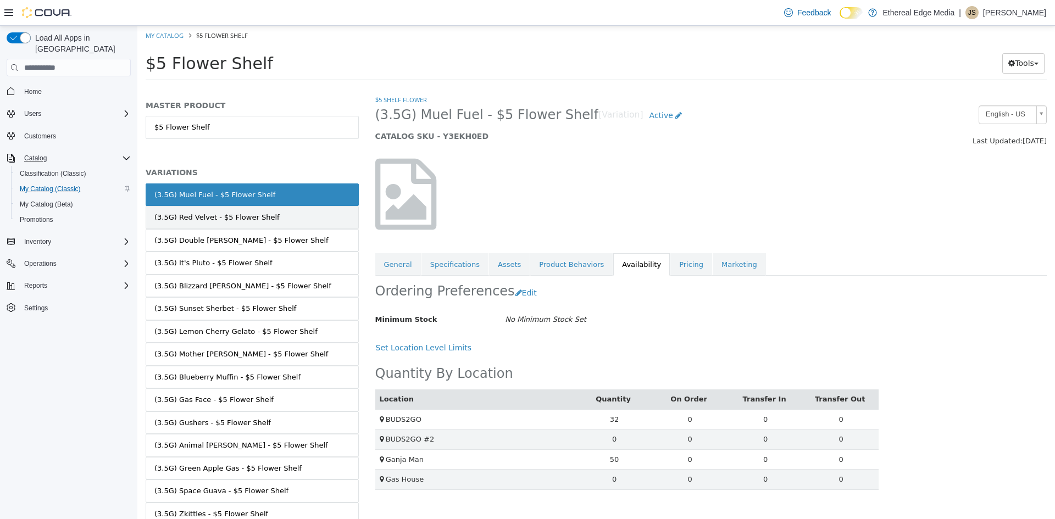
click at [270, 223] on link "(3.5G) Red Velvet - $5 Flower Shelf" at bounding box center [252, 217] width 213 height 23
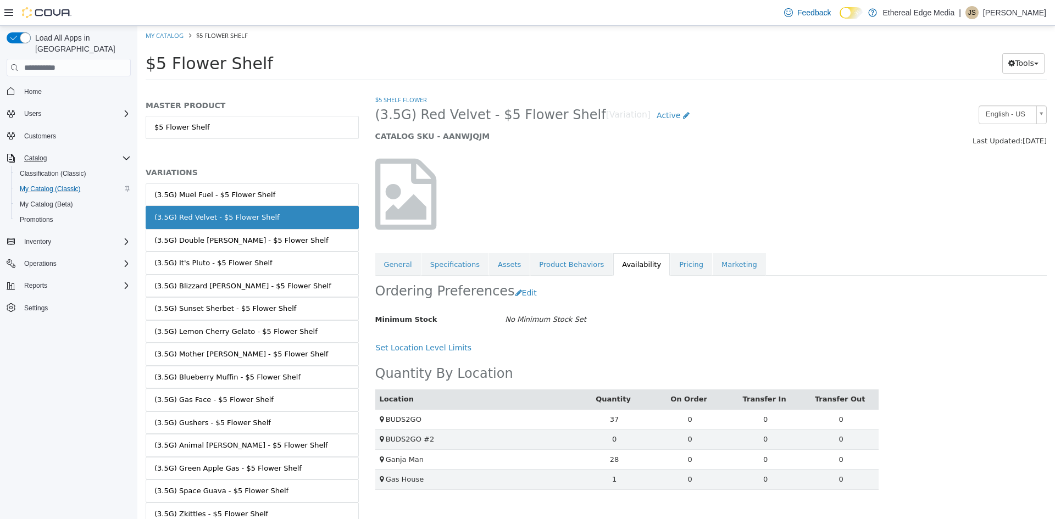
click at [278, 239] on link "(3.5G) Double [PERSON_NAME] - $5 Flower Shelf" at bounding box center [252, 240] width 213 height 23
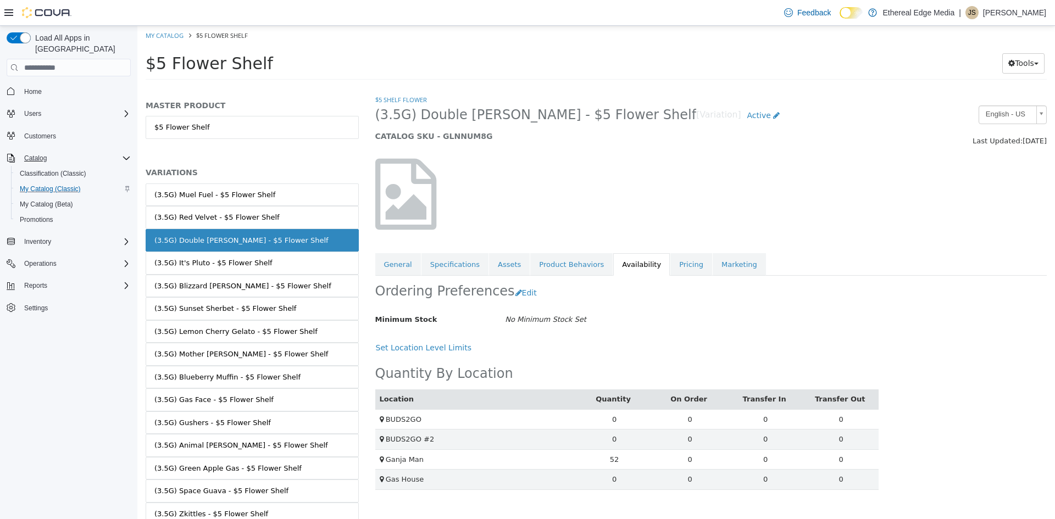
click at [284, 273] on link "(3.5G) It's Pluto - $5 Flower Shelf" at bounding box center [252, 263] width 213 height 23
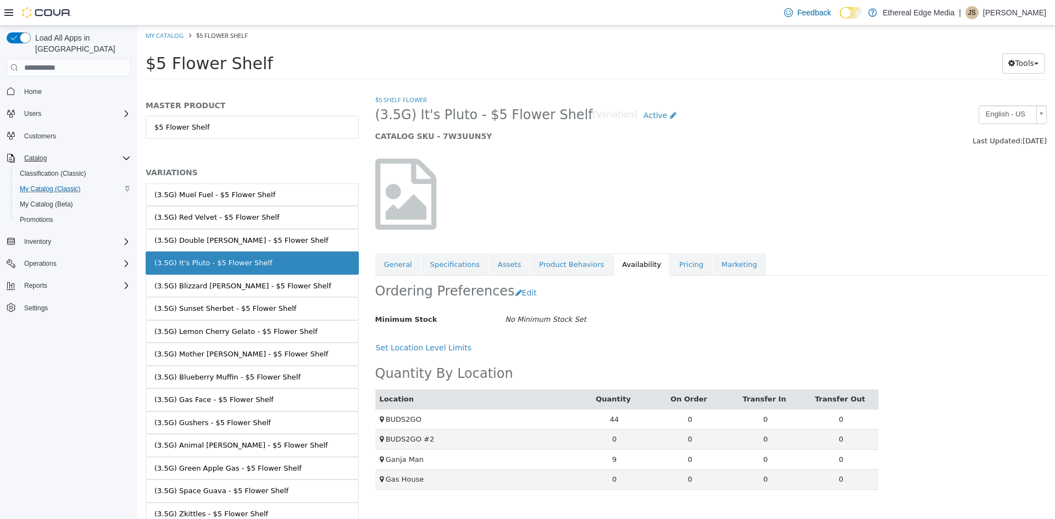
click at [279, 285] on link "(3.5G) Blizzard [PERSON_NAME] - $5 Flower Shelf" at bounding box center [252, 286] width 213 height 23
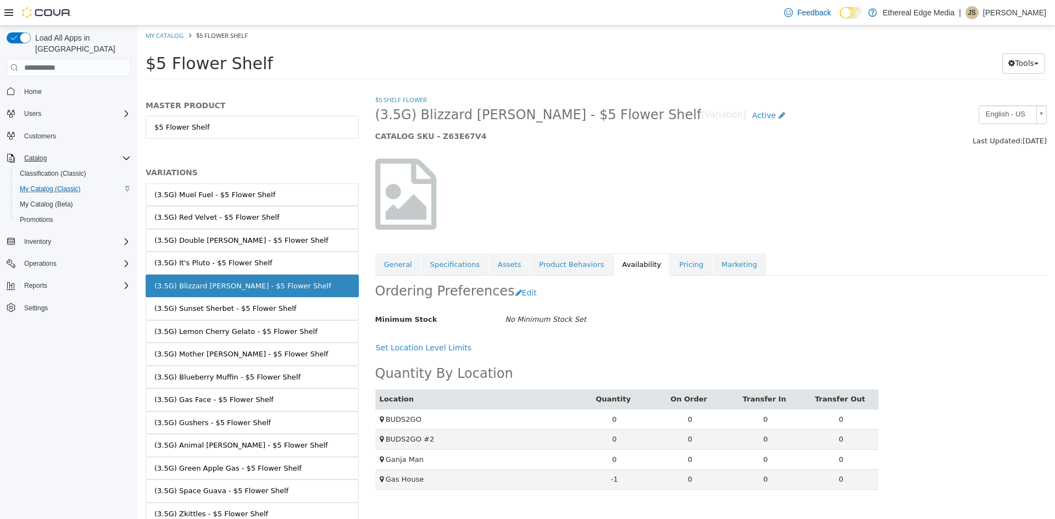
click at [288, 311] on link "(3.5G) Sunset Sherbet - $5 Flower Shelf" at bounding box center [252, 308] width 213 height 23
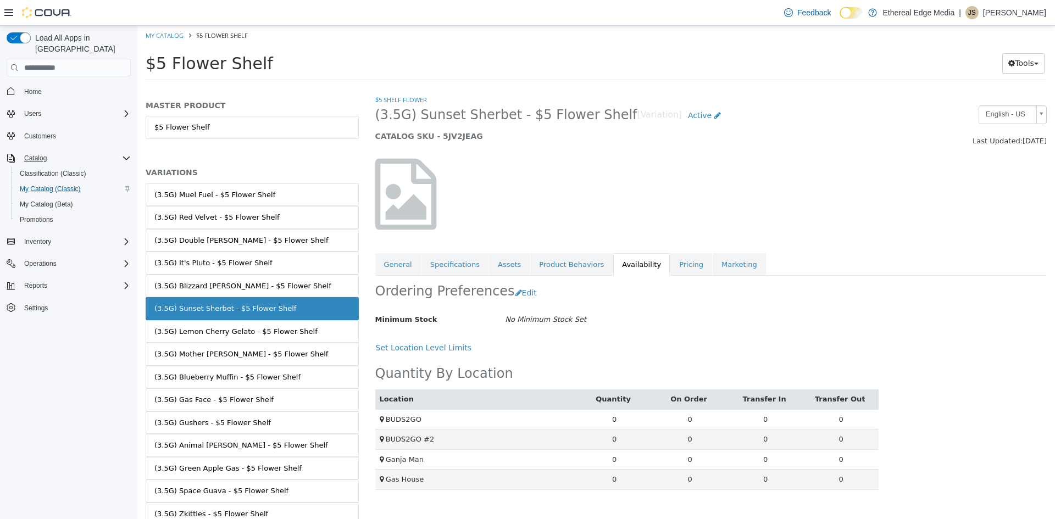
click at [302, 339] on link "(3.5G) Lemon Cherry Gelato - $5 Flower Shelf" at bounding box center [252, 331] width 213 height 23
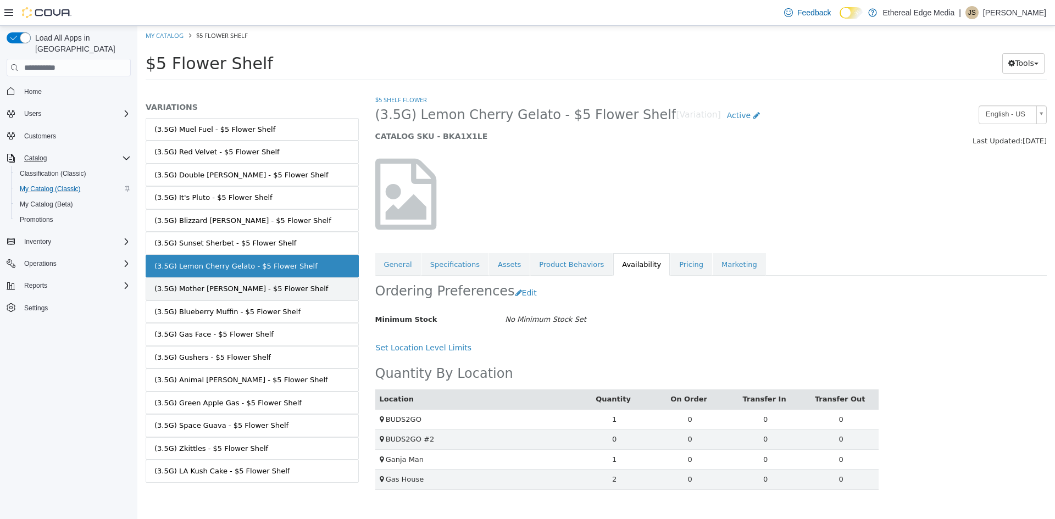
scroll to position [67, 0]
click at [278, 296] on link "(3.5G) Mother [PERSON_NAME] - $5 Flower Shelf" at bounding box center [252, 287] width 213 height 23
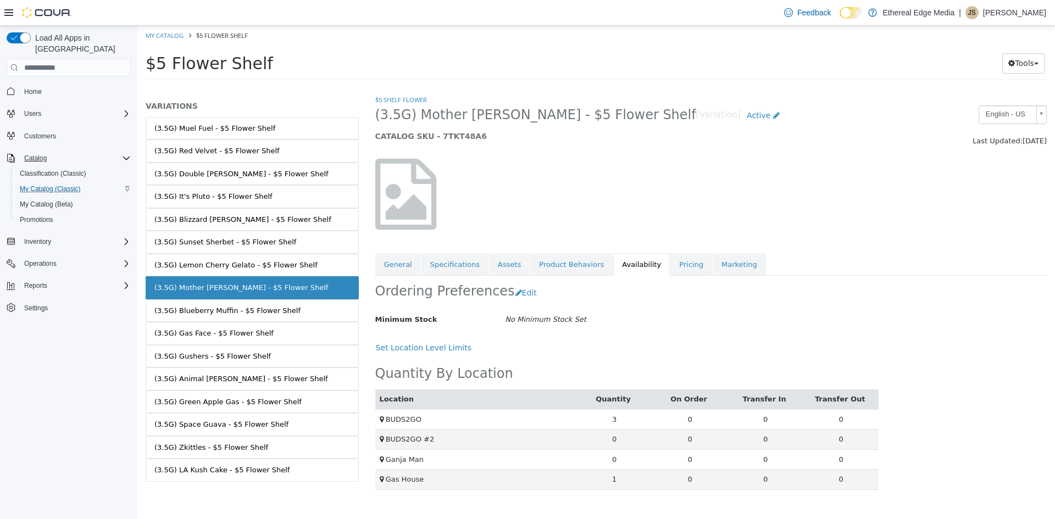
click at [283, 310] on link "(3.5G) Blueberry Muffin - $5 Flower Shelf" at bounding box center [252, 311] width 213 height 23
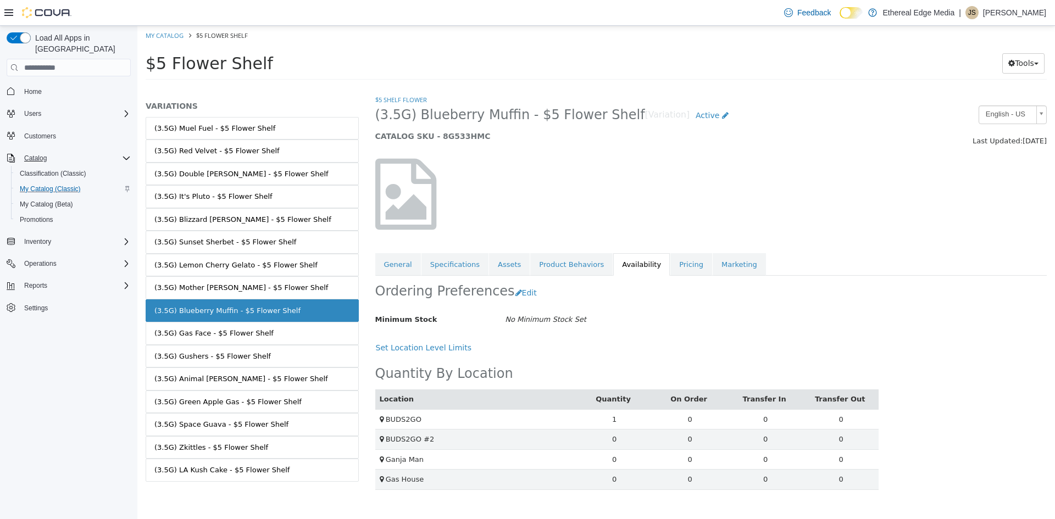
click at [286, 330] on link "(3.5G) Gas Face - $5 Flower Shelf" at bounding box center [252, 333] width 213 height 23
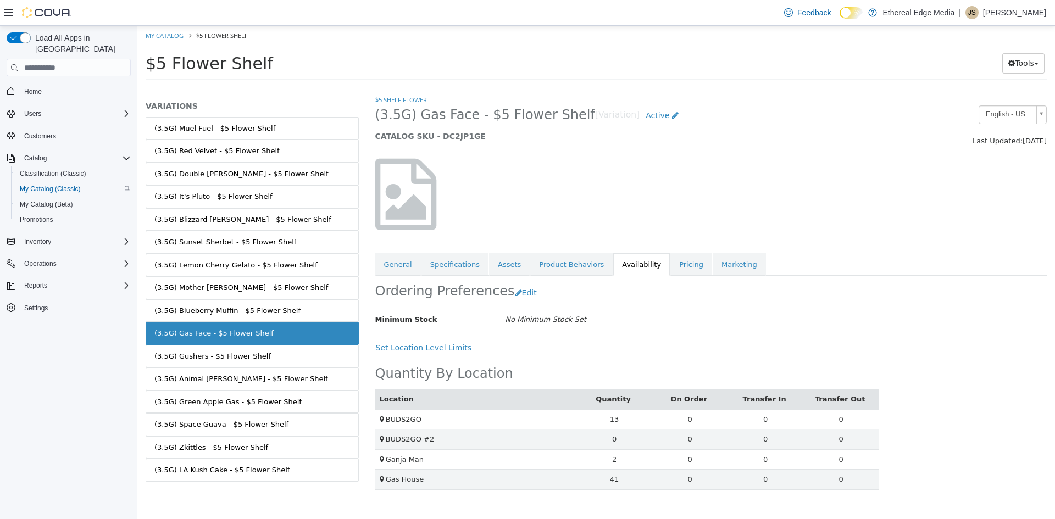
click at [291, 361] on link "(3.5G) Gushers - $5 Flower Shelf" at bounding box center [252, 356] width 213 height 23
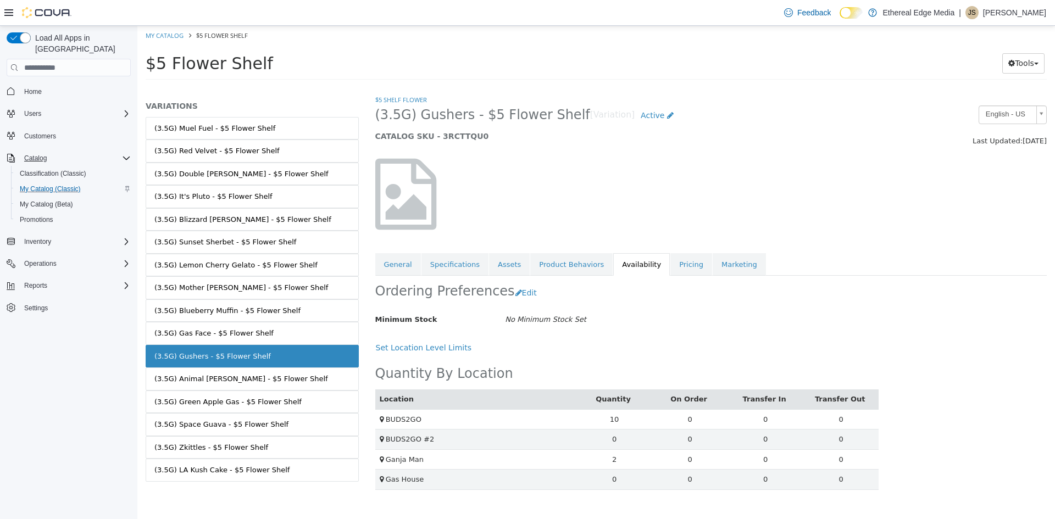
click at [292, 381] on link "(3.5G) Animal [PERSON_NAME] - $5 Flower Shelf" at bounding box center [252, 379] width 213 height 23
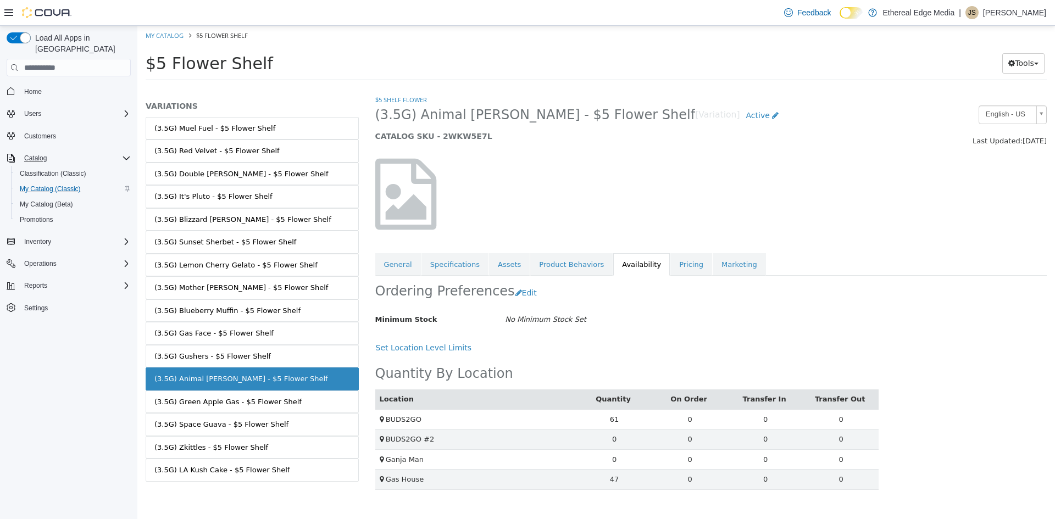
click at [302, 405] on link "(3.5G) Green Apple Gas - $5 Flower Shelf" at bounding box center [252, 402] width 213 height 23
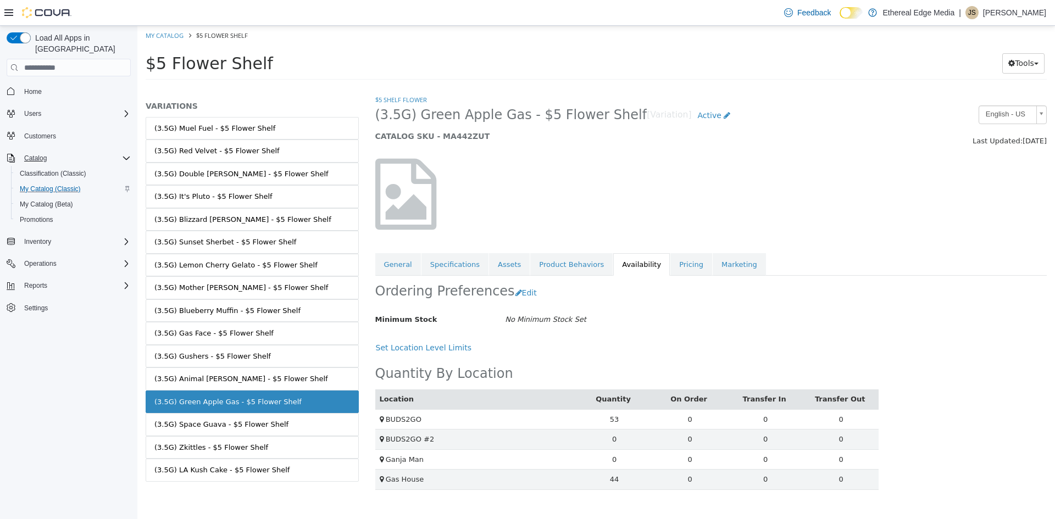
click at [302, 425] on link "(3.5G) Space Guava - $5 Flower Shelf" at bounding box center [252, 424] width 213 height 23
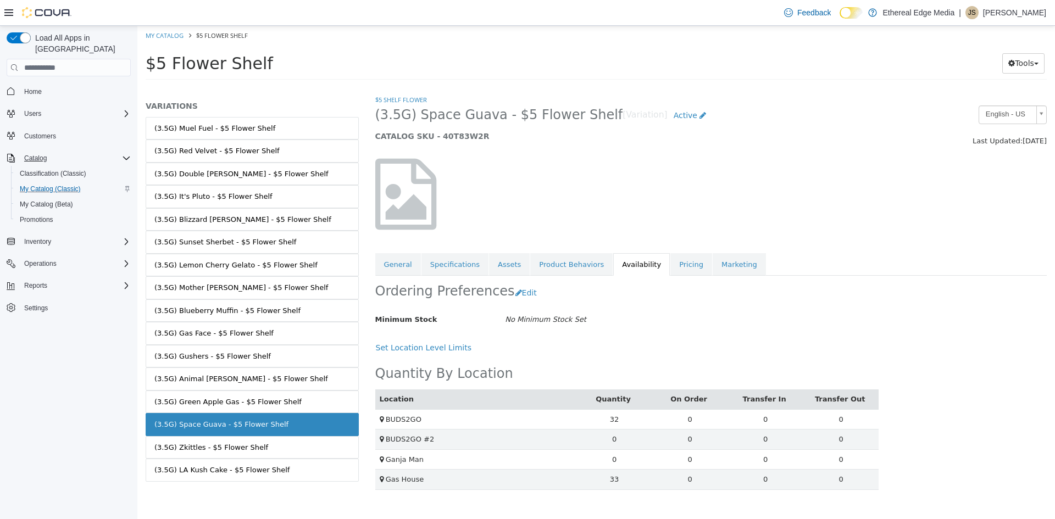
click at [306, 449] on link "(3.5G) Zkittles - $5 Flower Shelf" at bounding box center [252, 447] width 213 height 23
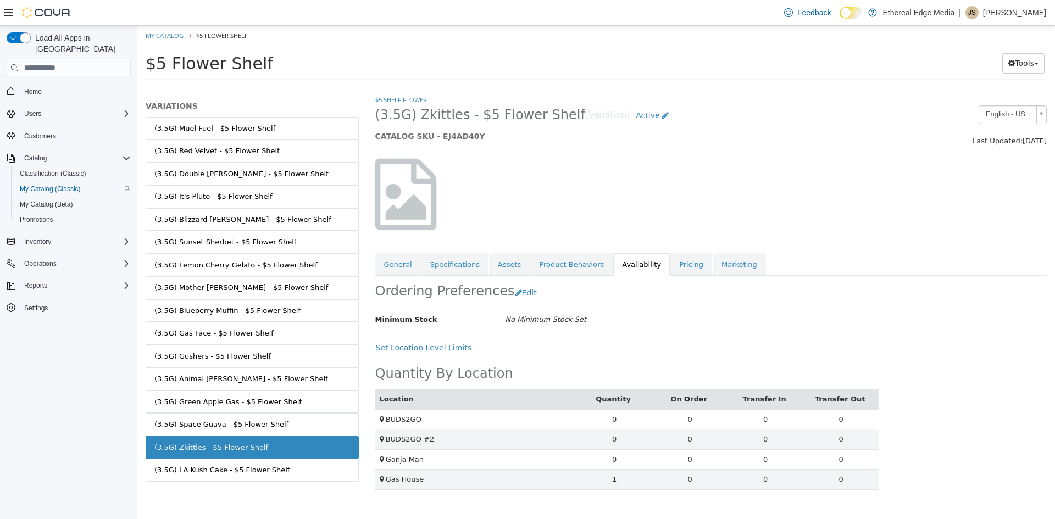
click at [303, 475] on link "(3.5G) LA Kush Cake - $5 Flower Shelf" at bounding box center [252, 470] width 213 height 23
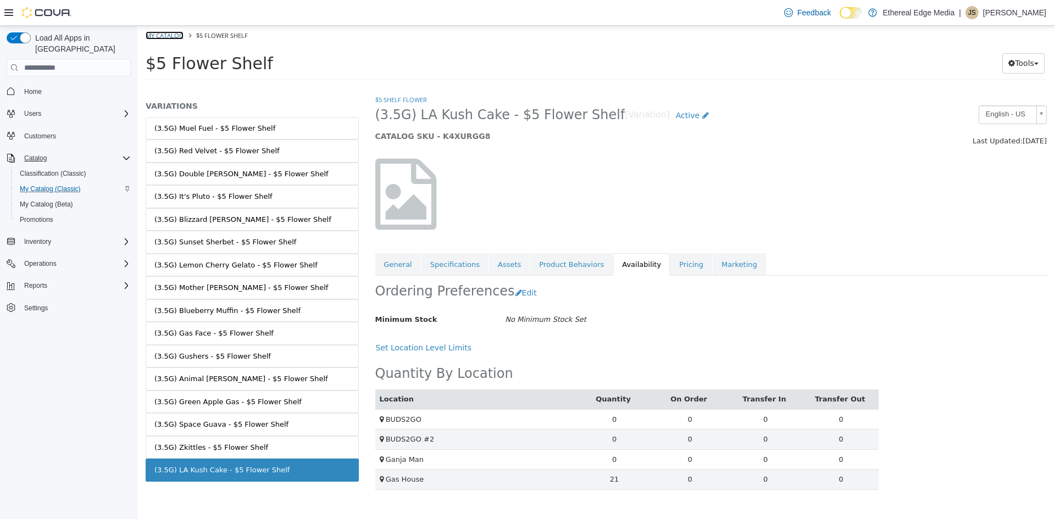
click at [176, 37] on link "My Catalog" at bounding box center [165, 35] width 38 height 8
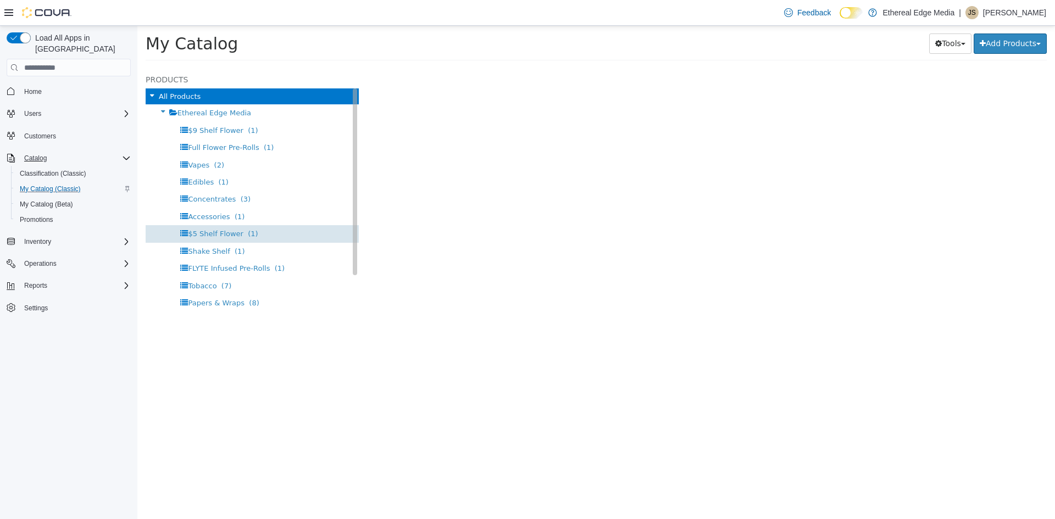
select select "**********"
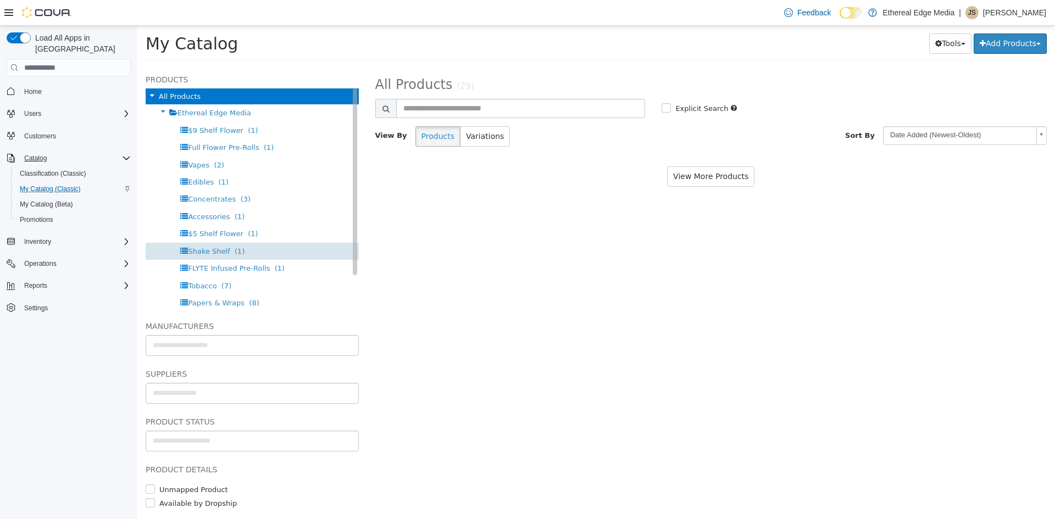
click at [219, 256] on div "Shake Shelf (1)" at bounding box center [252, 251] width 213 height 17
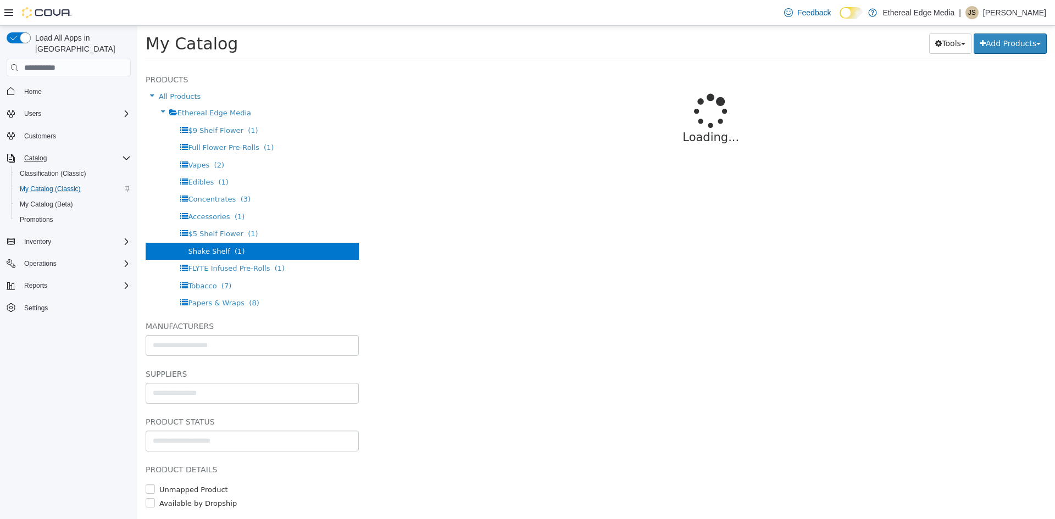
select select "**********"
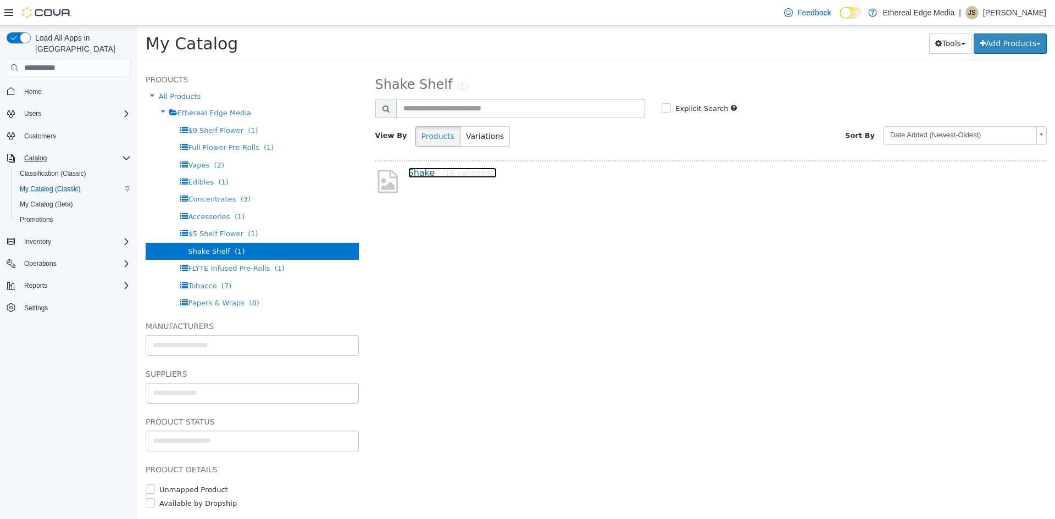
click at [416, 174] on link "Shake [16 variations]" at bounding box center [452, 173] width 89 height 10
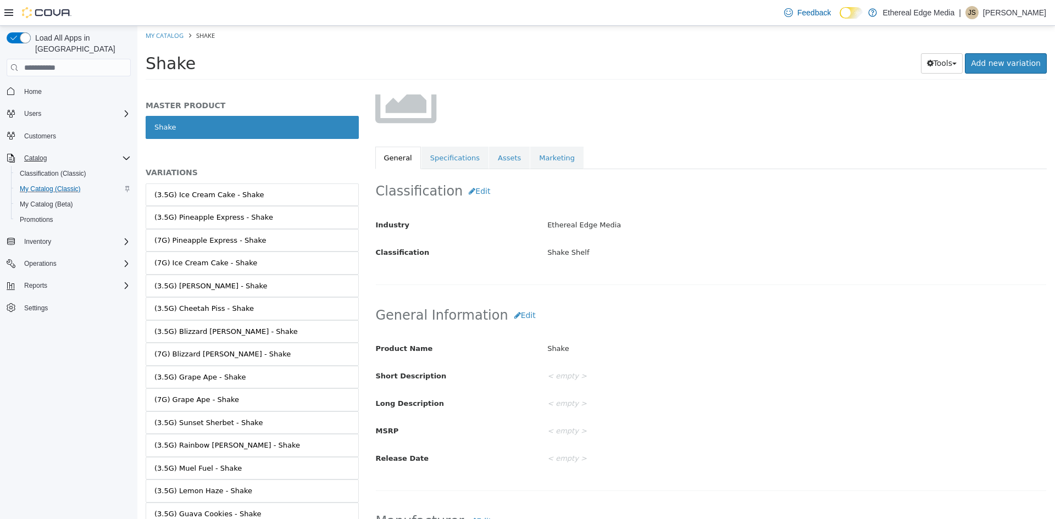
scroll to position [110, 0]
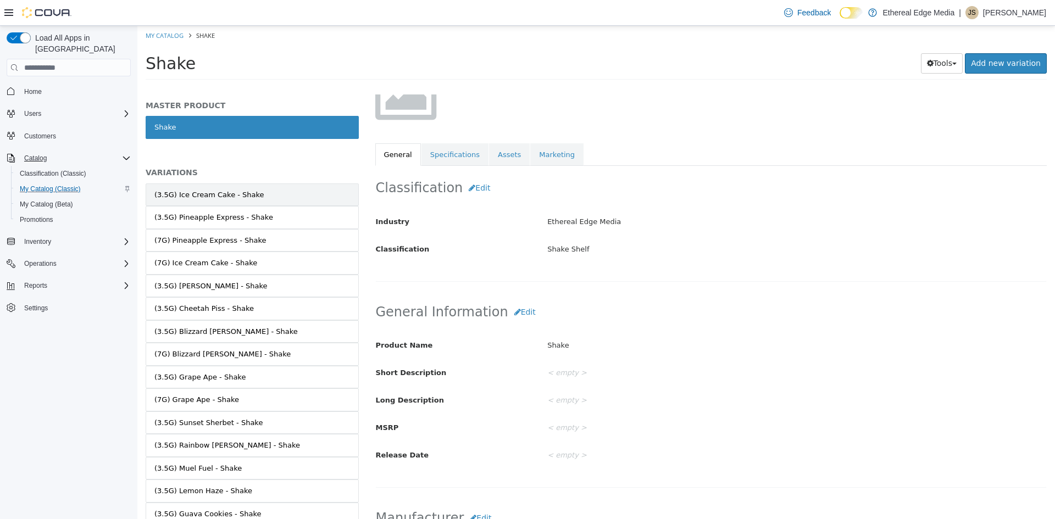
click at [239, 194] on div "(3.5G) Ice Cream Cake - Shake" at bounding box center [209, 195] width 110 height 11
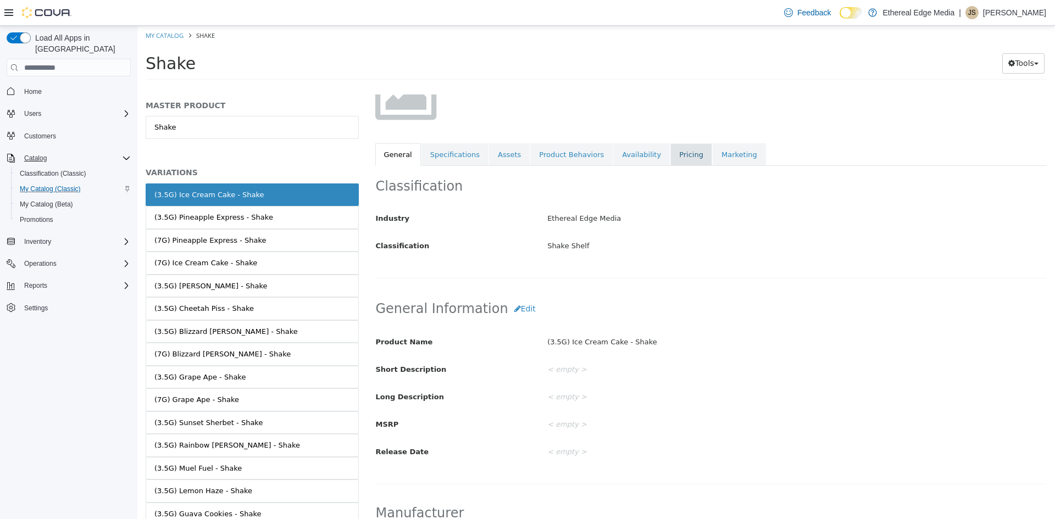
click at [671, 160] on link "Pricing" at bounding box center [692, 154] width 42 height 23
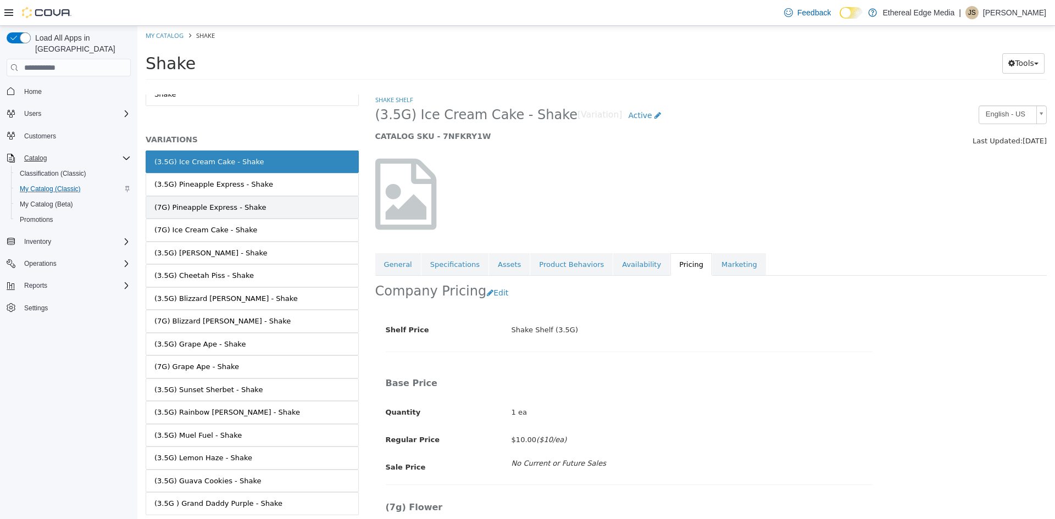
scroll to position [67, 0]
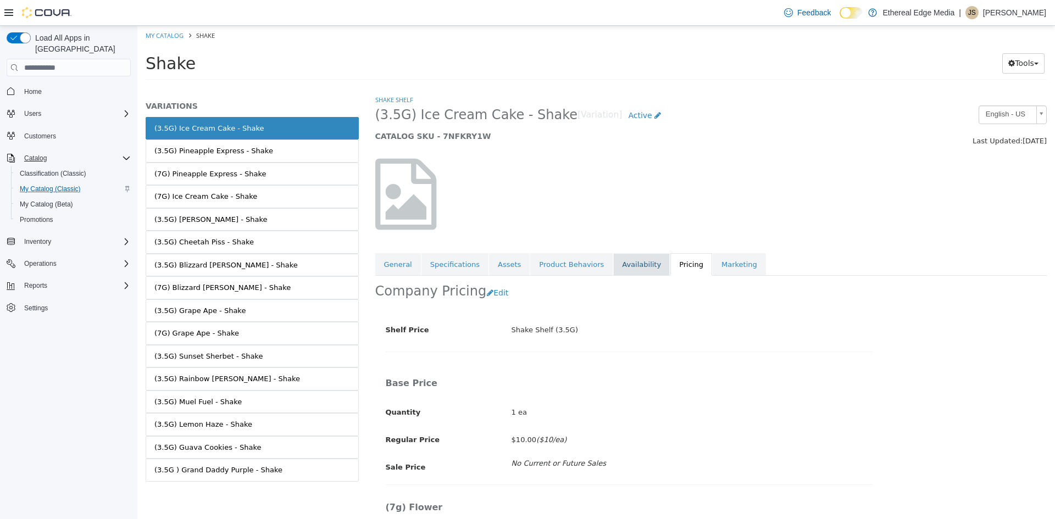
click at [621, 267] on link "Availability" at bounding box center [641, 264] width 57 height 23
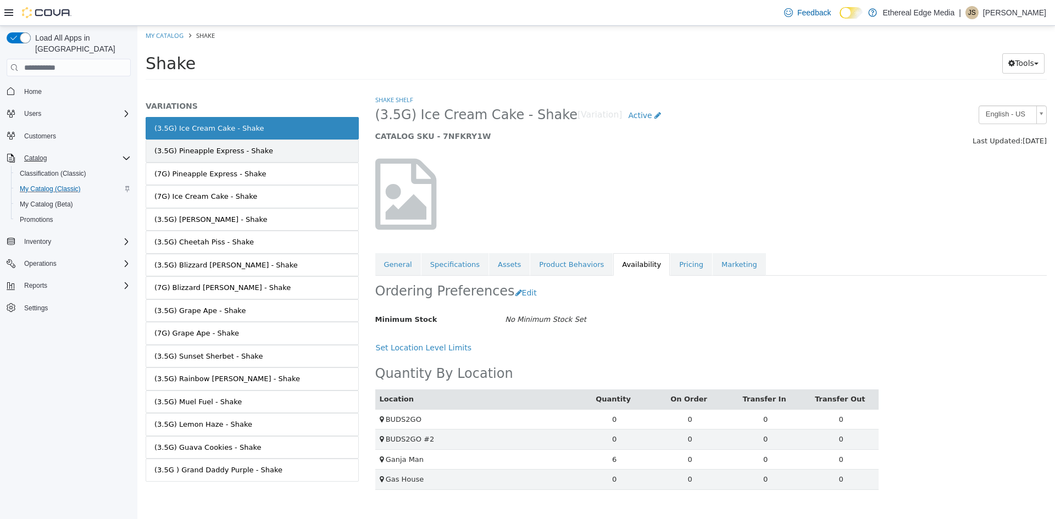
click at [303, 153] on link "(3.5G) Pineapple Express - Shake" at bounding box center [252, 151] width 213 height 23
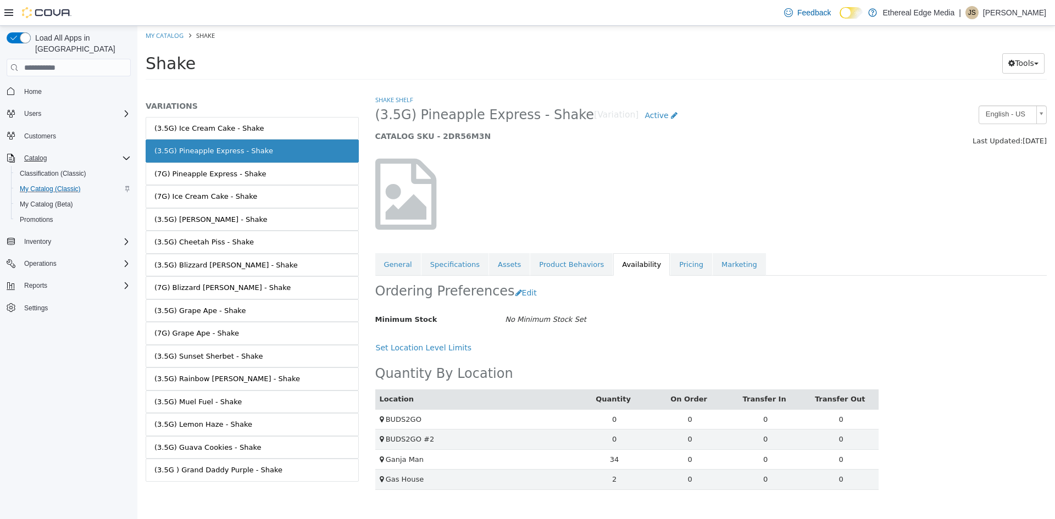
click at [286, 176] on link "(7G) Pineapple Express - Shake" at bounding box center [252, 174] width 213 height 23
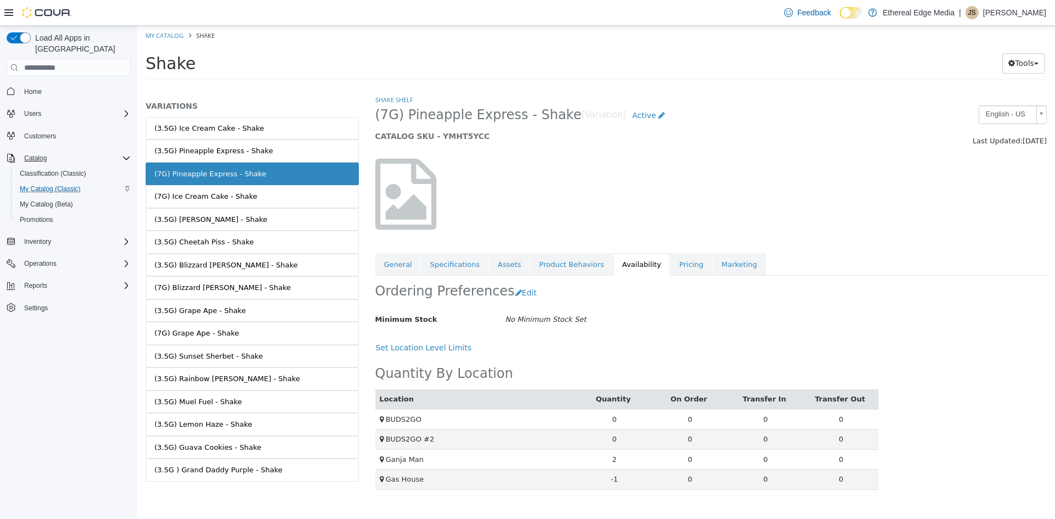
click at [289, 197] on link "(7G) Ice Cream Cake - Shake" at bounding box center [252, 196] width 213 height 23
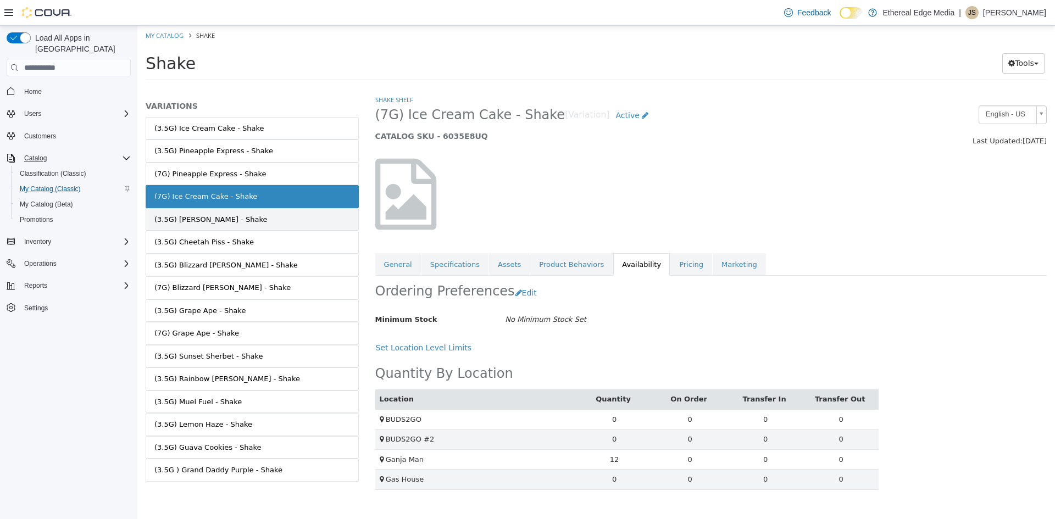
click at [290, 225] on link "(3.5G) [PERSON_NAME] - Shake" at bounding box center [252, 219] width 213 height 23
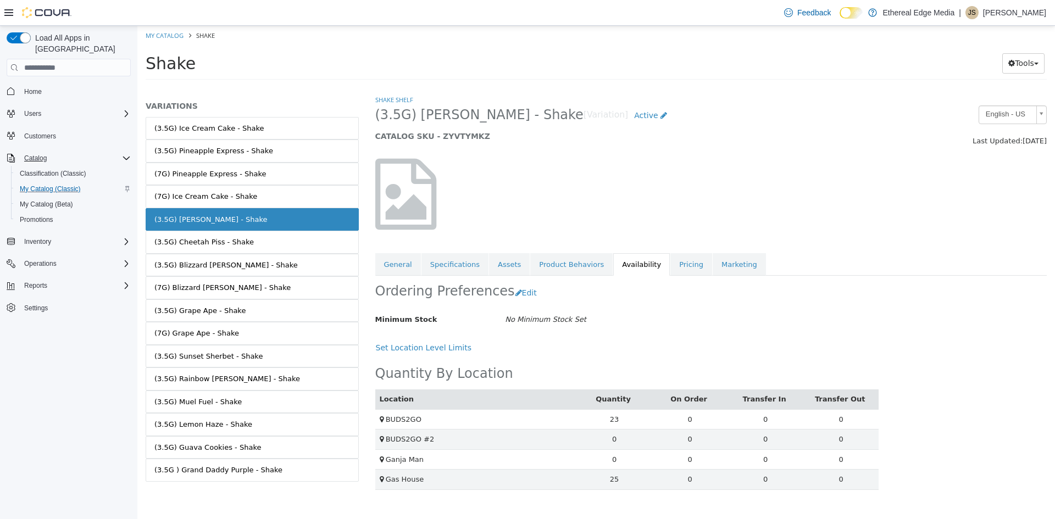
click at [289, 237] on link "(3.5G) Cheetah Piss - Shake" at bounding box center [252, 242] width 213 height 23
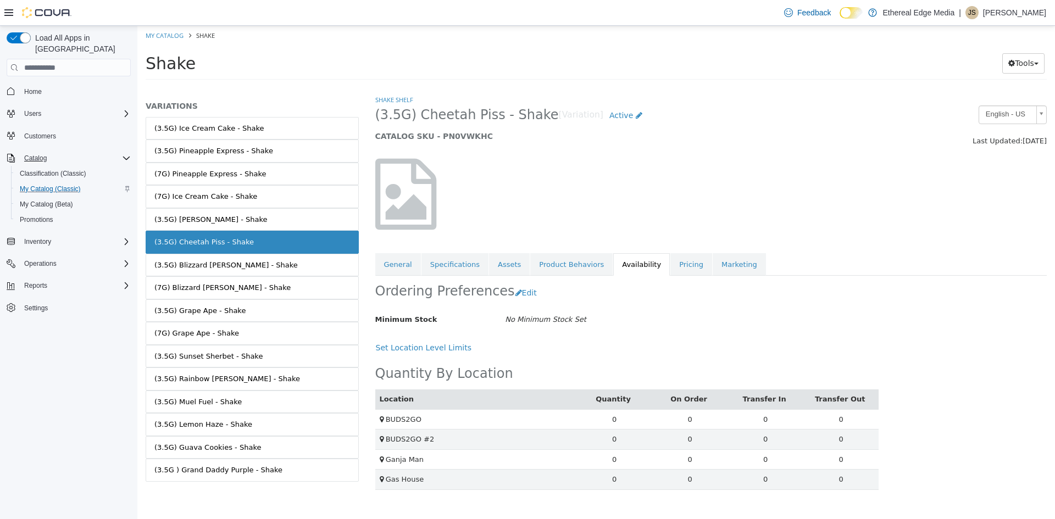
click at [294, 265] on link "(3.5G) Blizzard [PERSON_NAME] - Shake" at bounding box center [252, 265] width 213 height 23
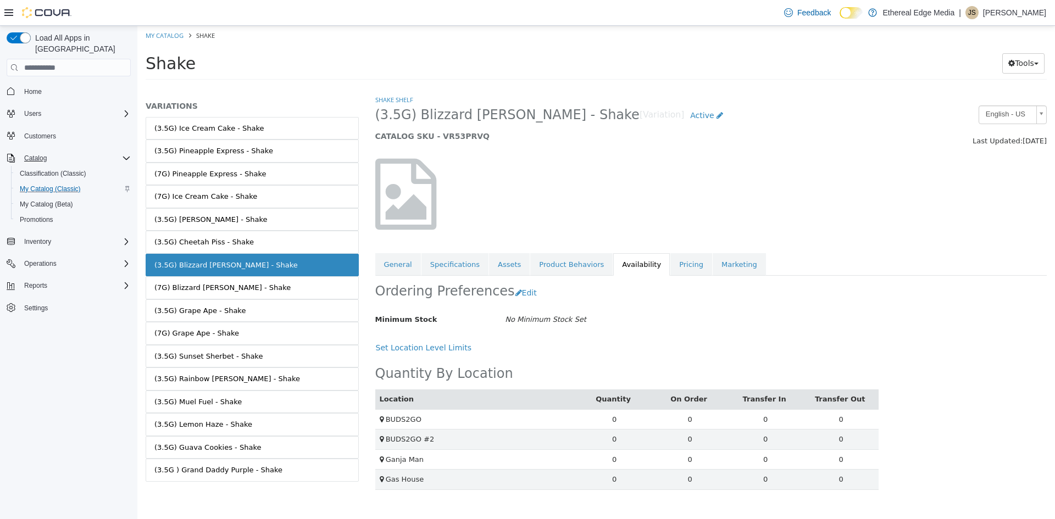
click at [301, 285] on link "(7G) Blizzard [PERSON_NAME] - Shake" at bounding box center [252, 287] width 213 height 23
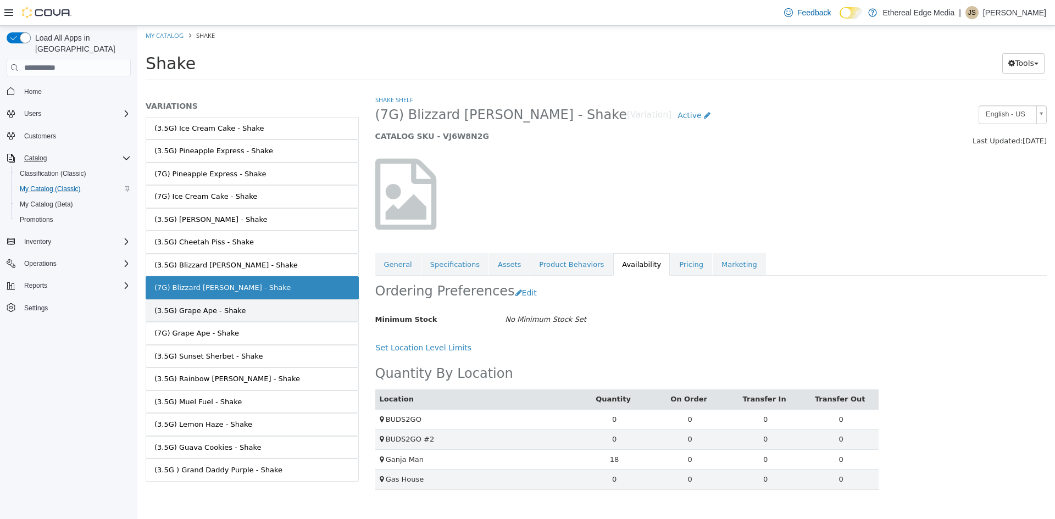
click at [306, 318] on link "(3.5G) Grape Ape - Shake" at bounding box center [252, 311] width 213 height 23
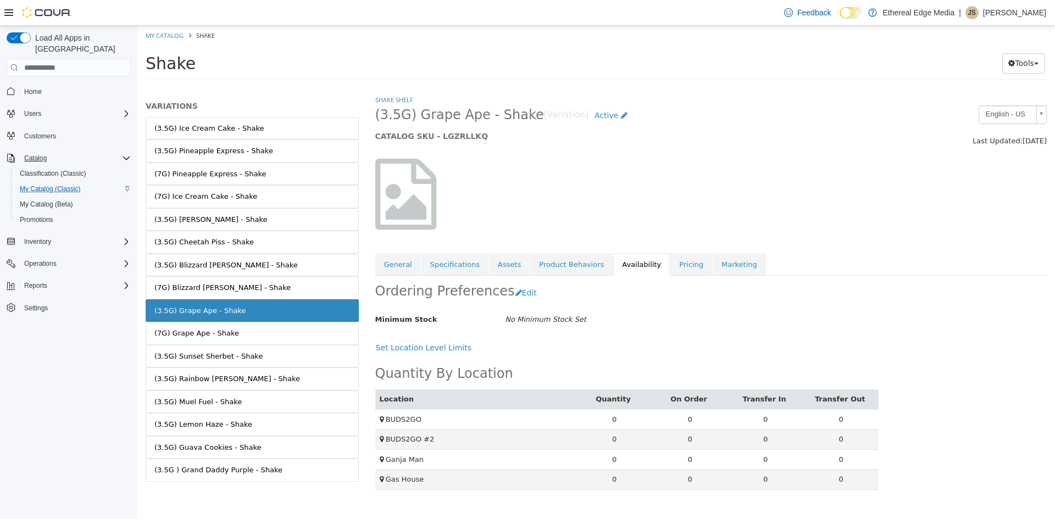
click at [300, 335] on link "(7G) Grape Ape - Shake" at bounding box center [252, 333] width 213 height 23
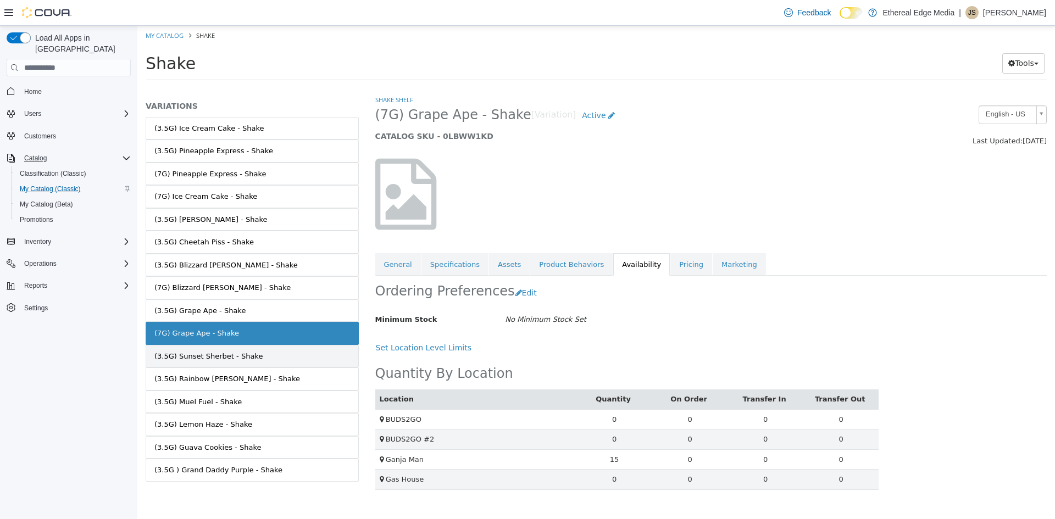
click at [311, 360] on link "(3.5G) Sunset Sherbet - Shake" at bounding box center [252, 356] width 213 height 23
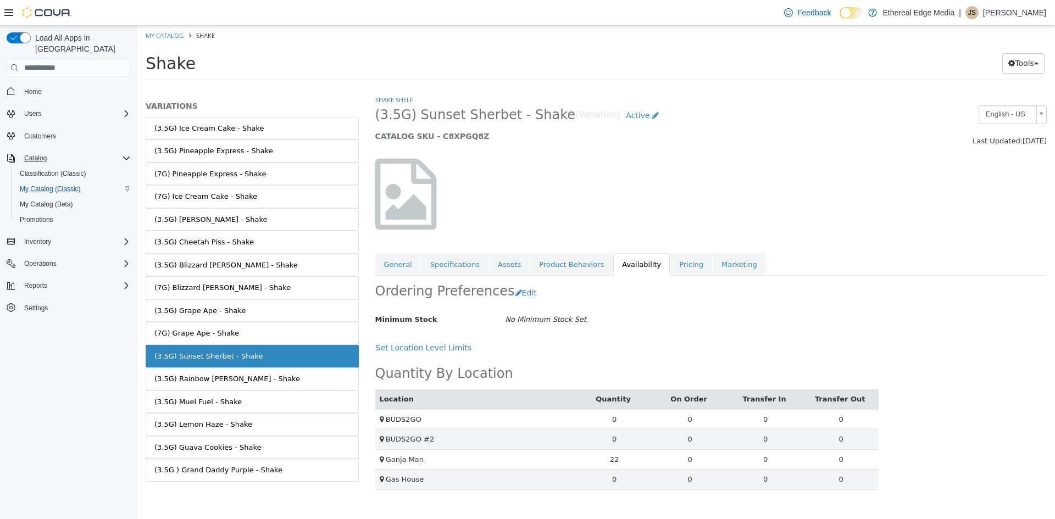
click at [297, 373] on link "(3.5G) Rainbow [PERSON_NAME] - Shake" at bounding box center [252, 379] width 213 height 23
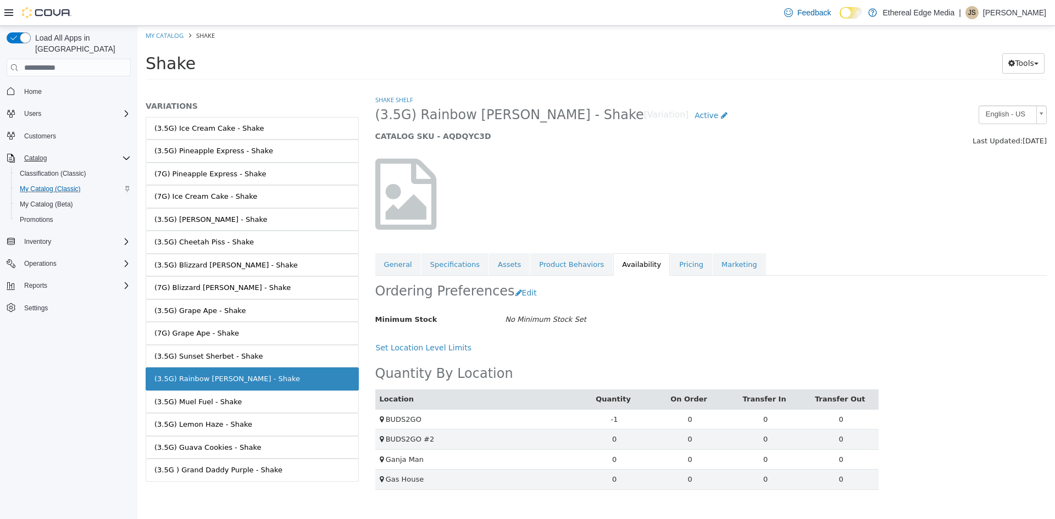
click at [286, 394] on link "(3.5G) Muel Fuel - Shake" at bounding box center [252, 402] width 213 height 23
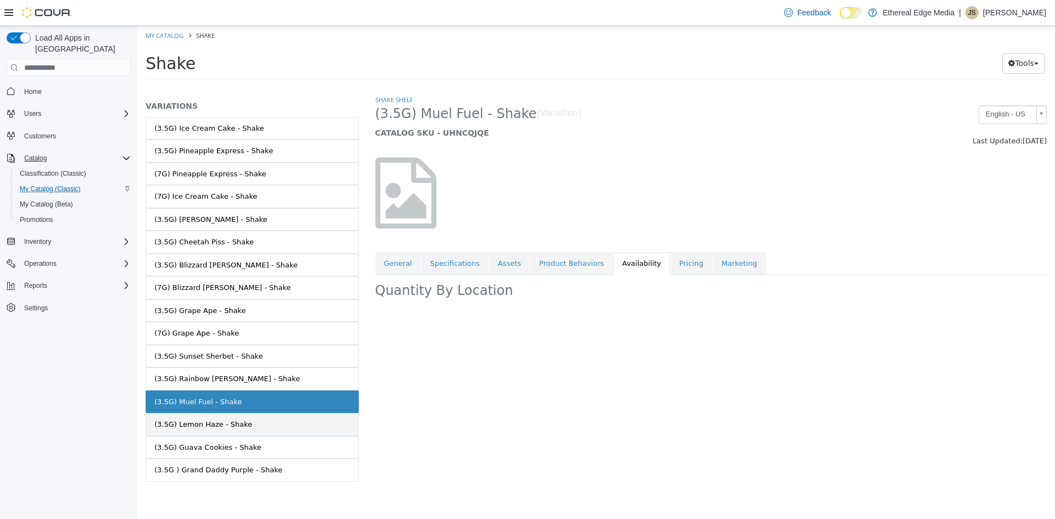
click at [285, 422] on link "(3.5G) Lemon Haze - Shake" at bounding box center [252, 424] width 213 height 23
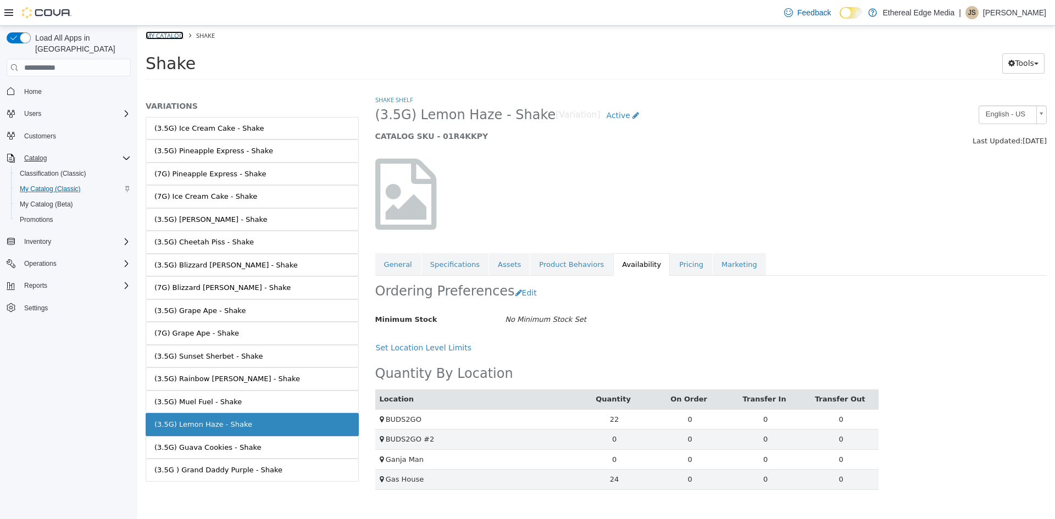
click at [160, 37] on link "My Catalog" at bounding box center [165, 35] width 38 height 8
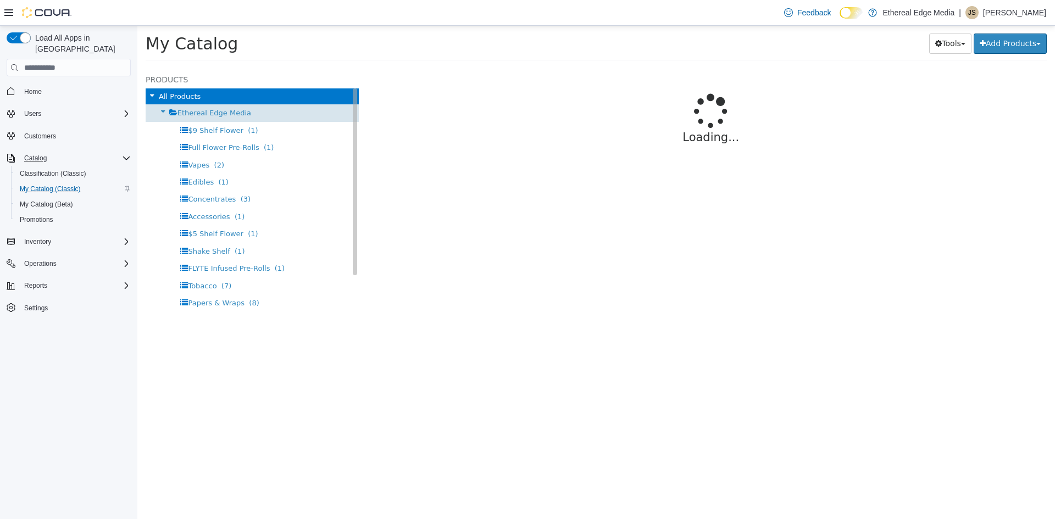
select select "**********"
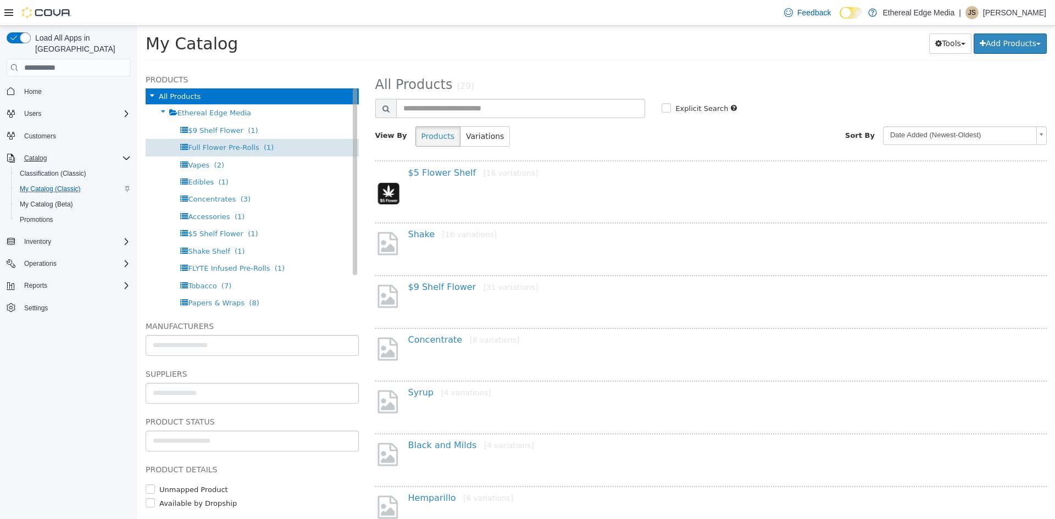
click at [208, 140] on div "Full Flower Pre-Rolls (1)" at bounding box center [252, 147] width 213 height 17
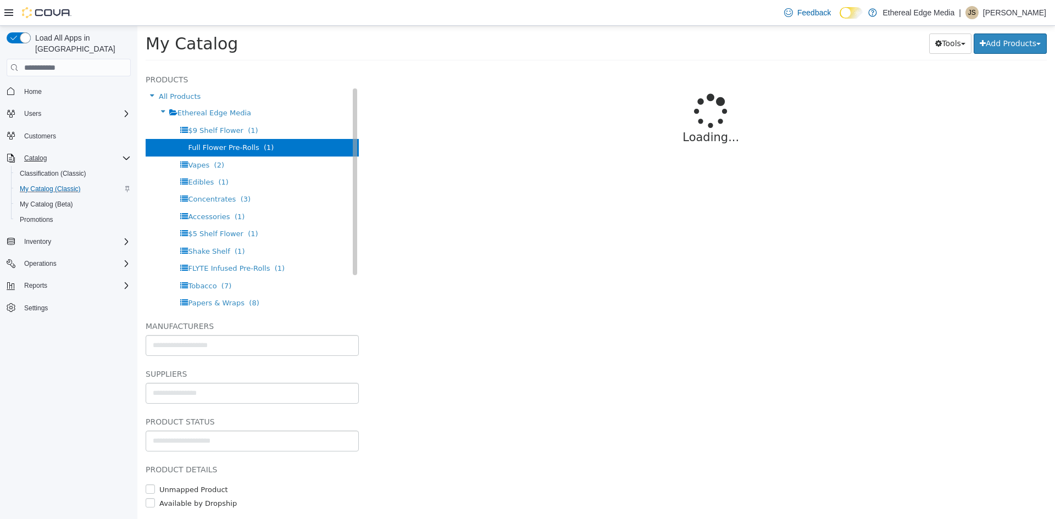
select select "**********"
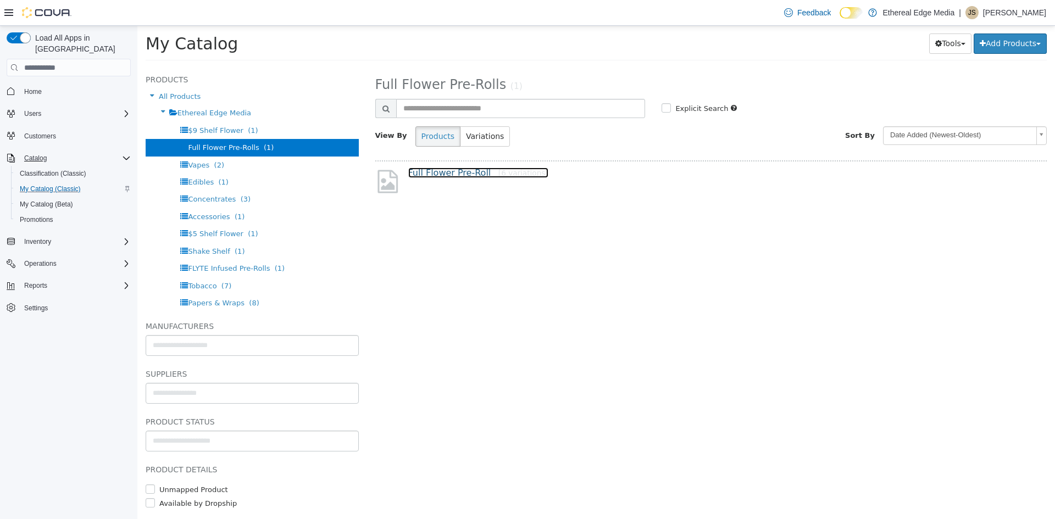
click at [456, 173] on link "Full Flower Pre-Roll [6 variations]" at bounding box center [478, 173] width 140 height 10
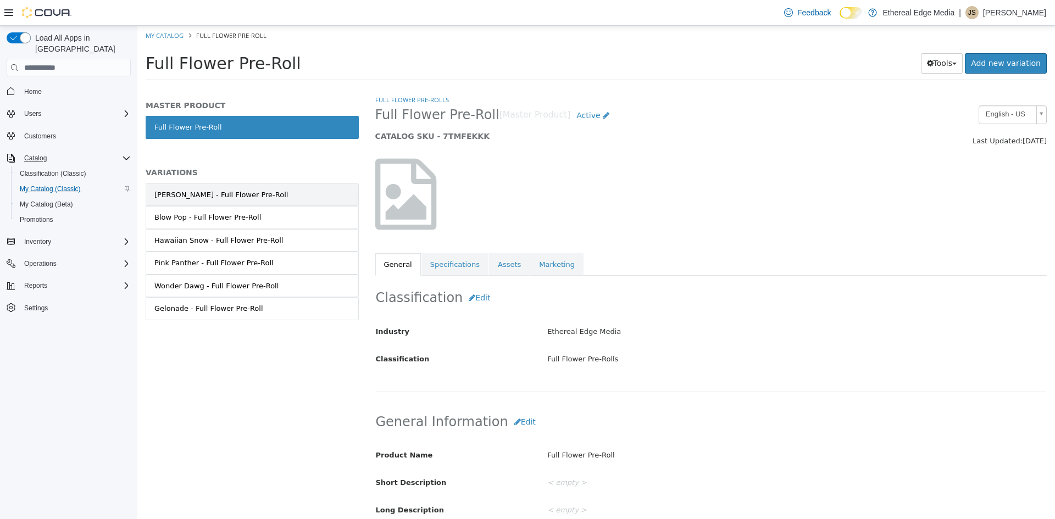
click at [280, 197] on link "[PERSON_NAME] - Full Flower Pre-Roll" at bounding box center [252, 195] width 213 height 23
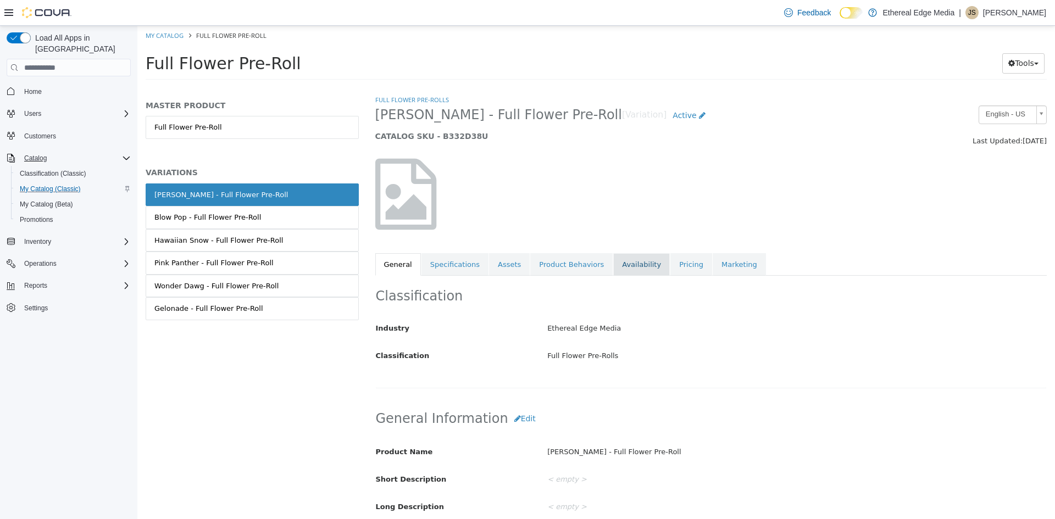
click at [622, 264] on link "Availability" at bounding box center [641, 264] width 57 height 23
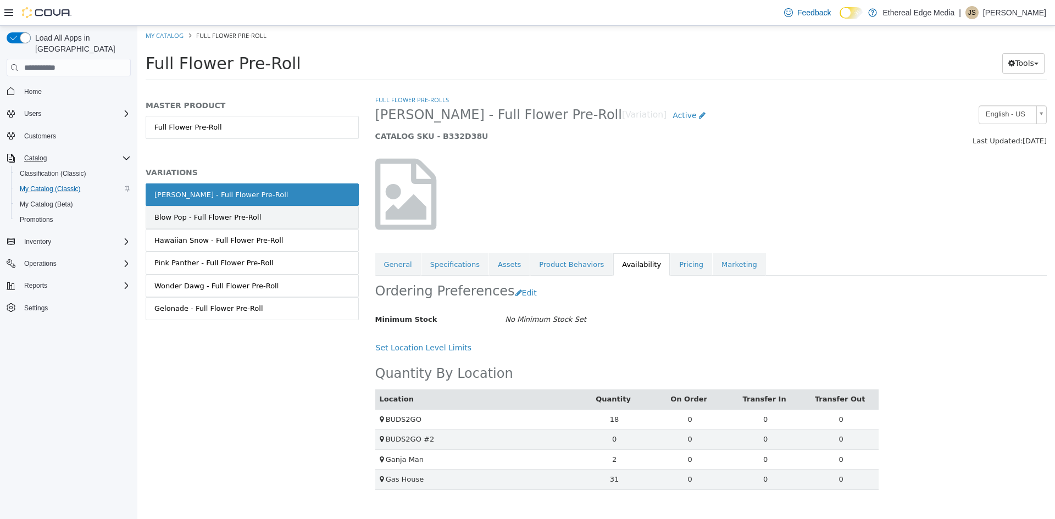
click at [256, 221] on link "Blow Pop - Full Flower Pre-Roll" at bounding box center [252, 217] width 213 height 23
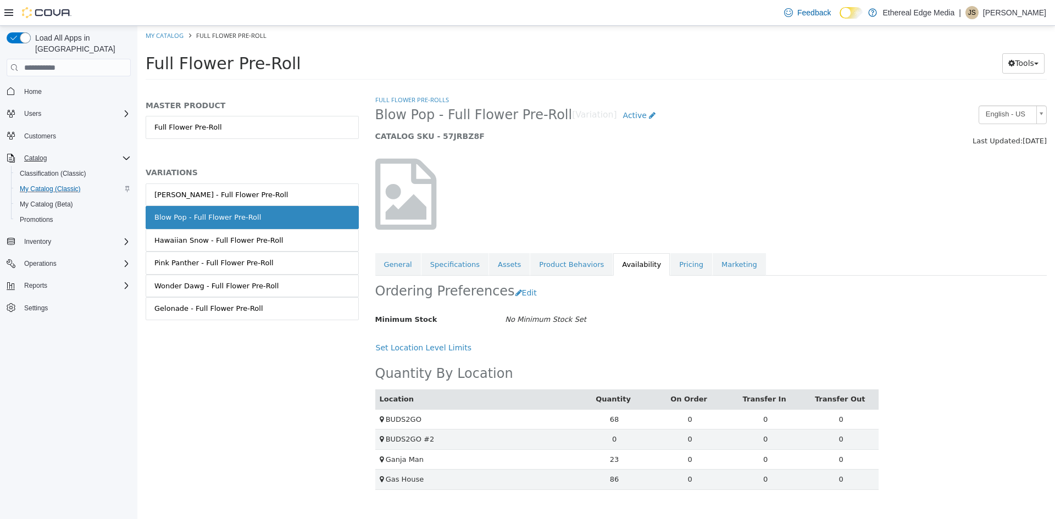
click at [263, 244] on div "Hawaiian Snow - Full Flower Pre-Roll" at bounding box center [218, 240] width 129 height 11
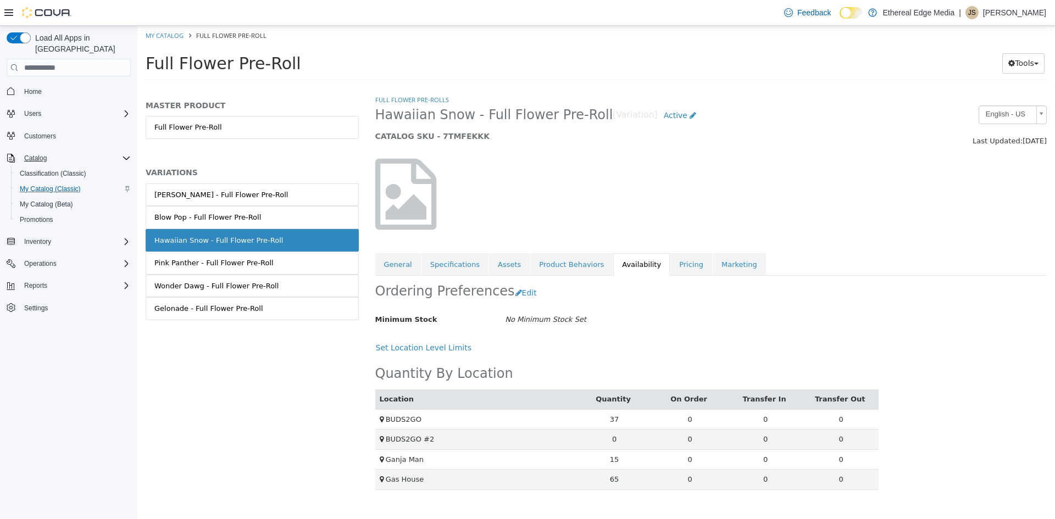
click at [272, 273] on link "Pink Panther - Full Flower Pre-Roll" at bounding box center [252, 263] width 213 height 23
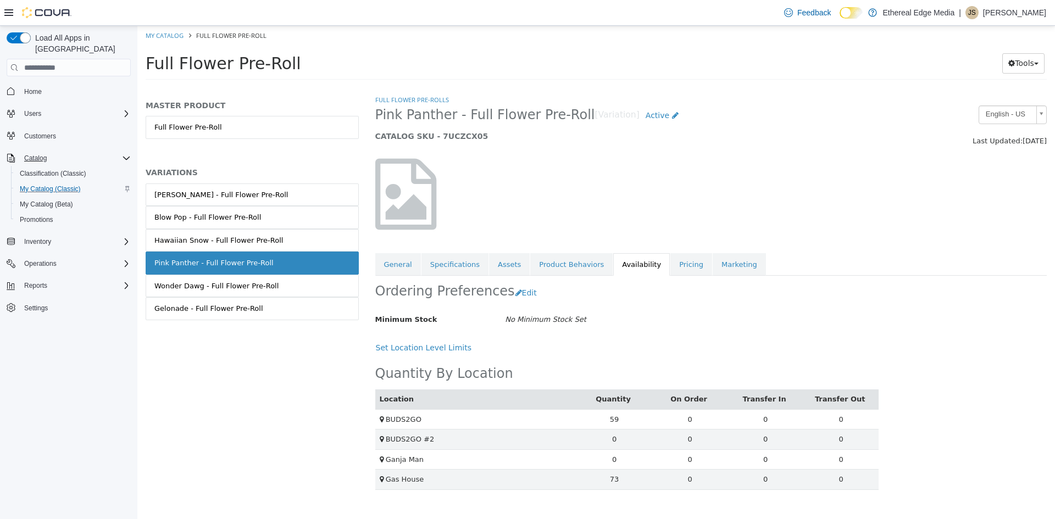
click at [274, 296] on link "Wonder Dawg - Full Flower Pre-Roll" at bounding box center [252, 286] width 213 height 23
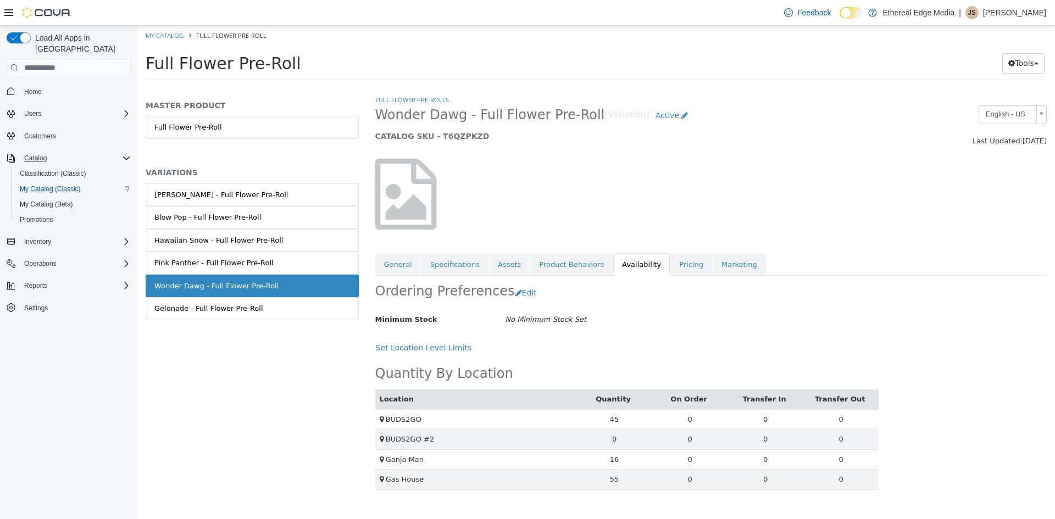
click at [276, 312] on link "Gelonade - Full Flower Pre-Roll" at bounding box center [252, 308] width 213 height 23
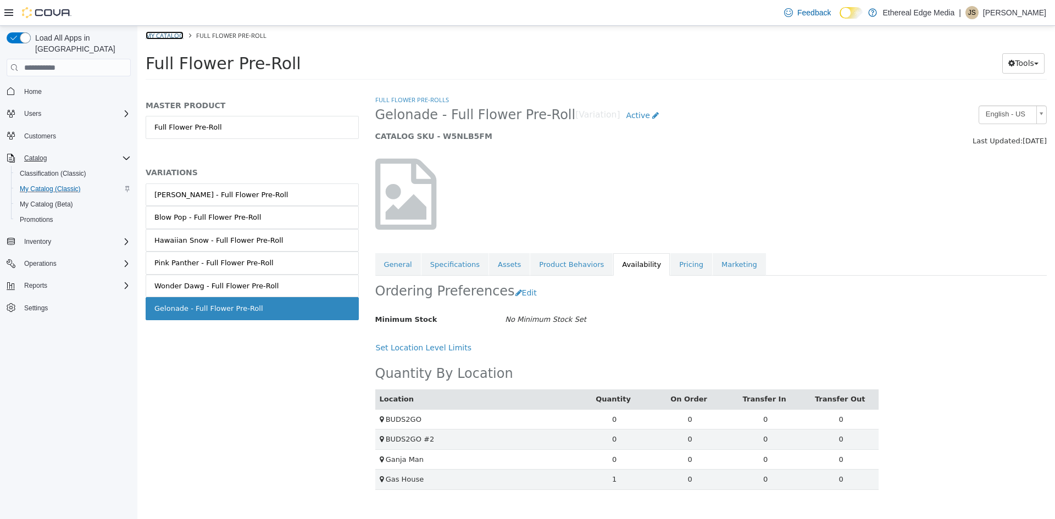
click at [165, 38] on link "My Catalog" at bounding box center [165, 35] width 38 height 8
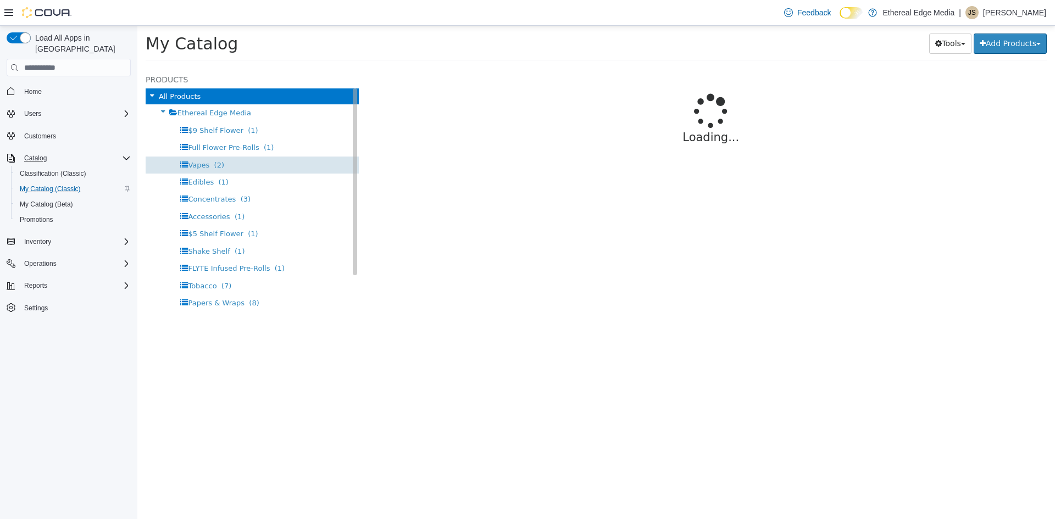
select select "**********"
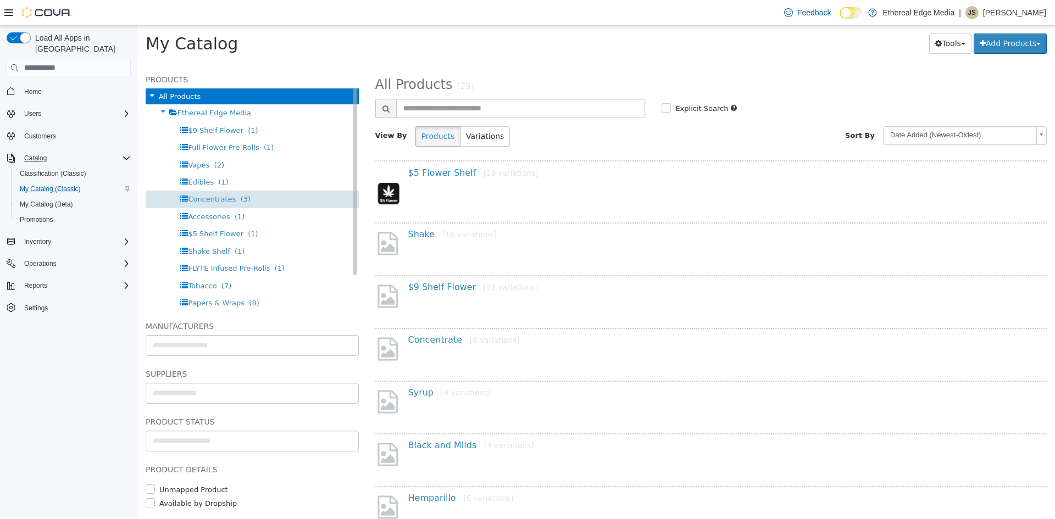
click at [217, 197] on span "Concentrates" at bounding box center [212, 199] width 48 height 8
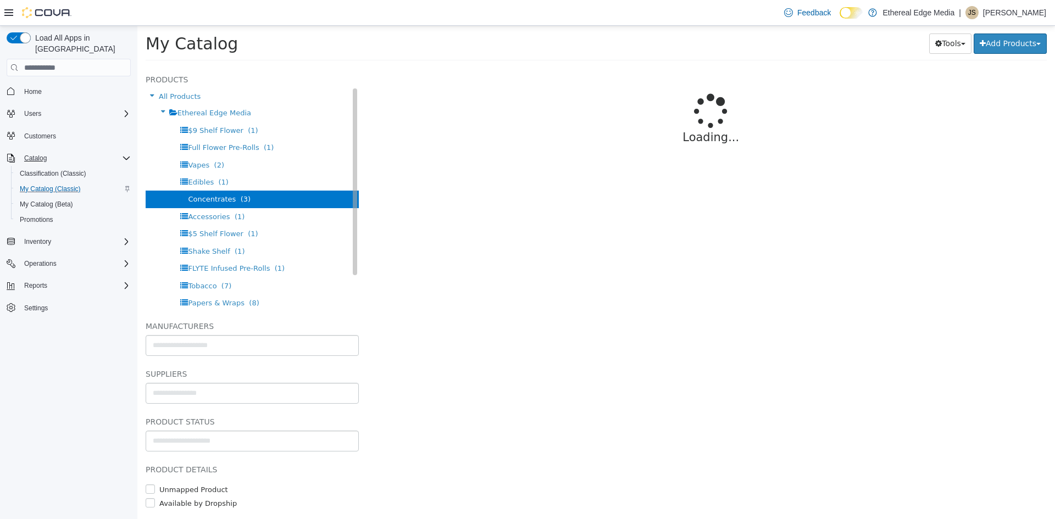
select select "**********"
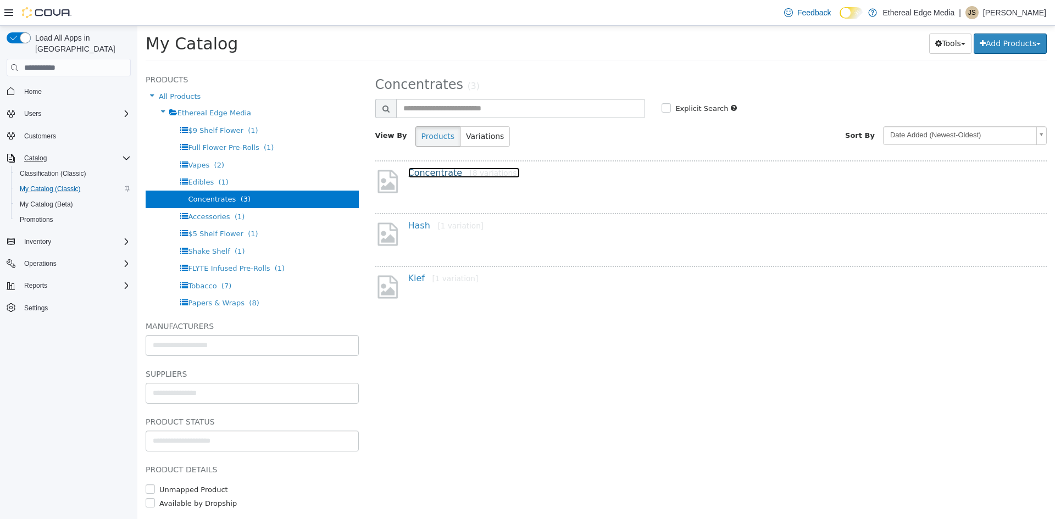
click at [430, 175] on link "Concentrate [8 variations]" at bounding box center [464, 173] width 112 height 10
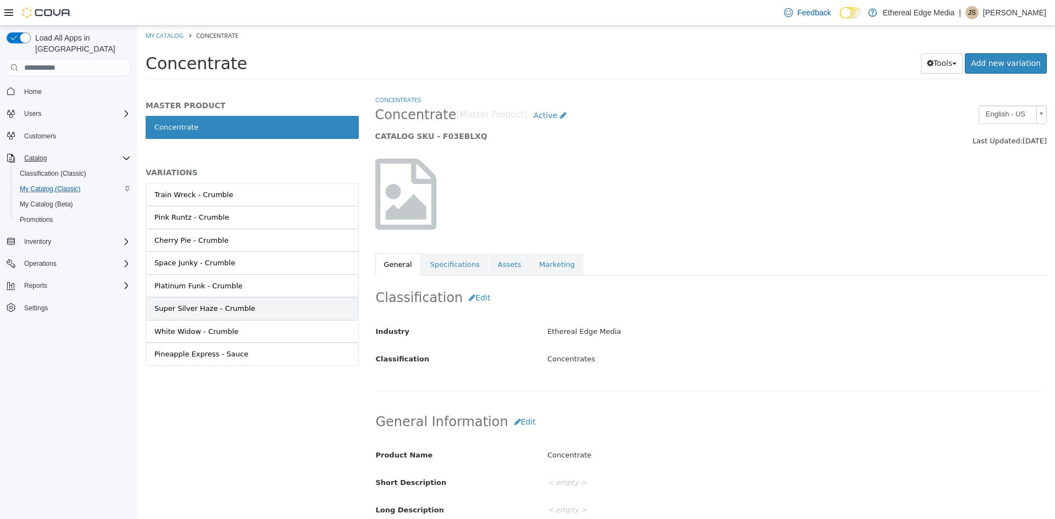
click at [259, 317] on link "Super Silver Haze - Crumble" at bounding box center [252, 308] width 213 height 23
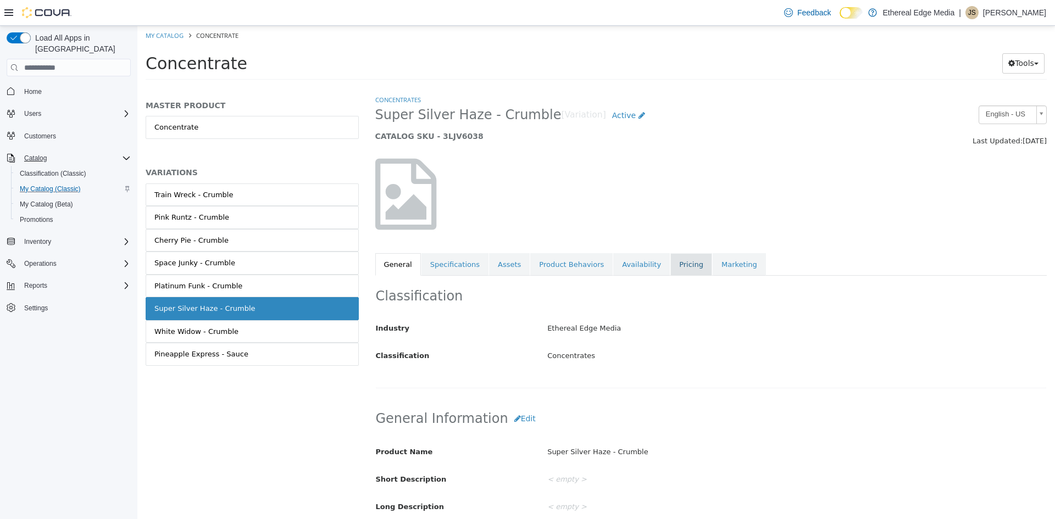
click at [675, 269] on link "Pricing" at bounding box center [692, 264] width 42 height 23
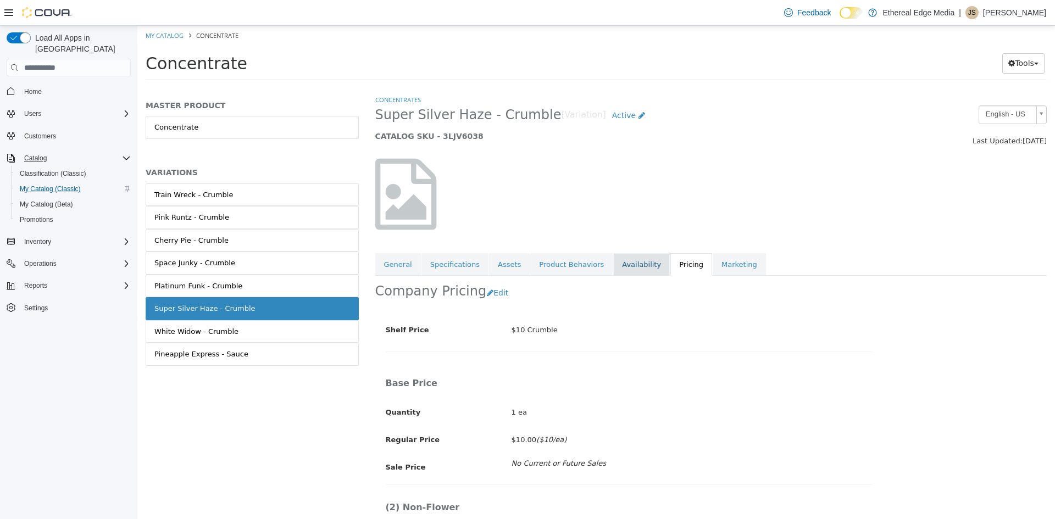
click at [613, 263] on link "Availability" at bounding box center [641, 264] width 57 height 23
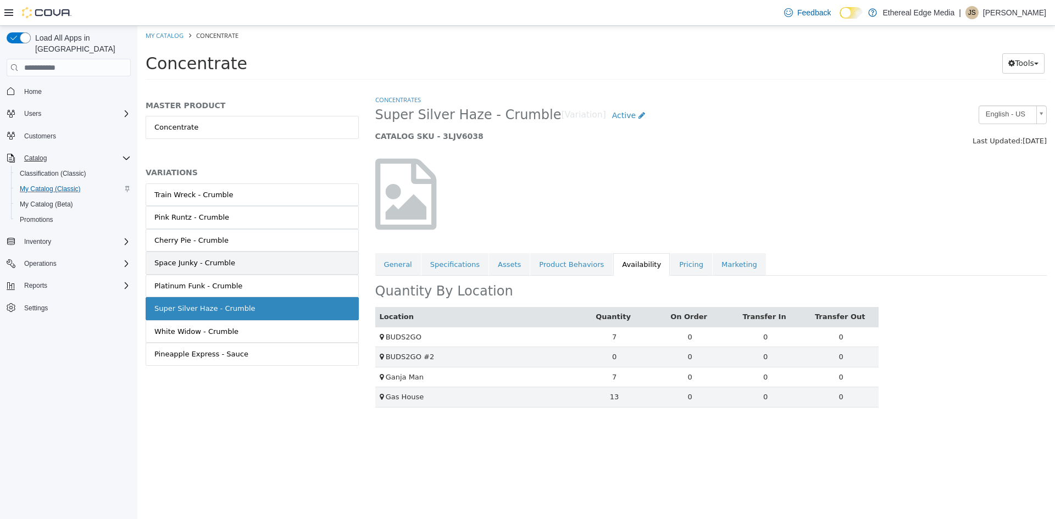
click at [289, 266] on link "Space Junky - Crumble" at bounding box center [252, 263] width 213 height 23
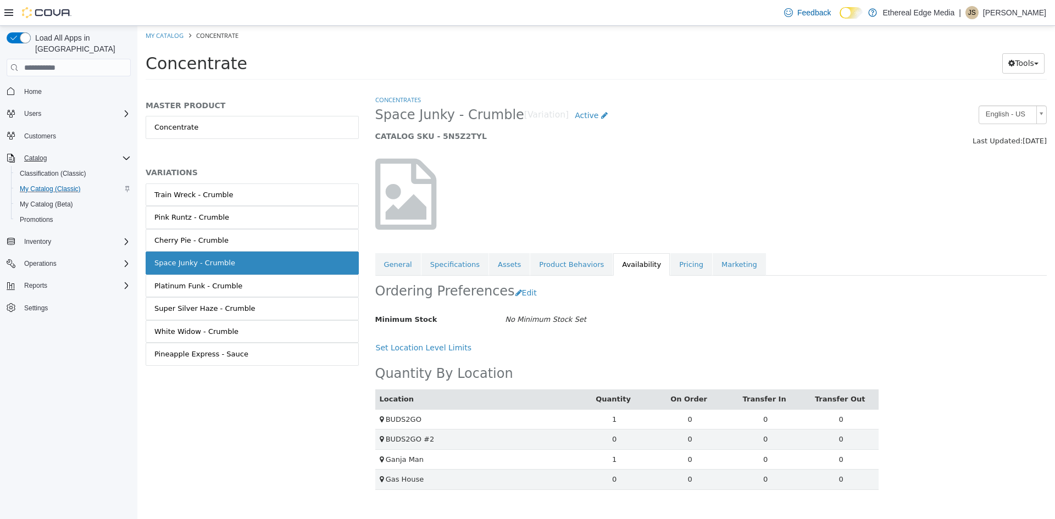
click at [276, 279] on link "Platinum Funk - Crumble" at bounding box center [252, 286] width 213 height 23
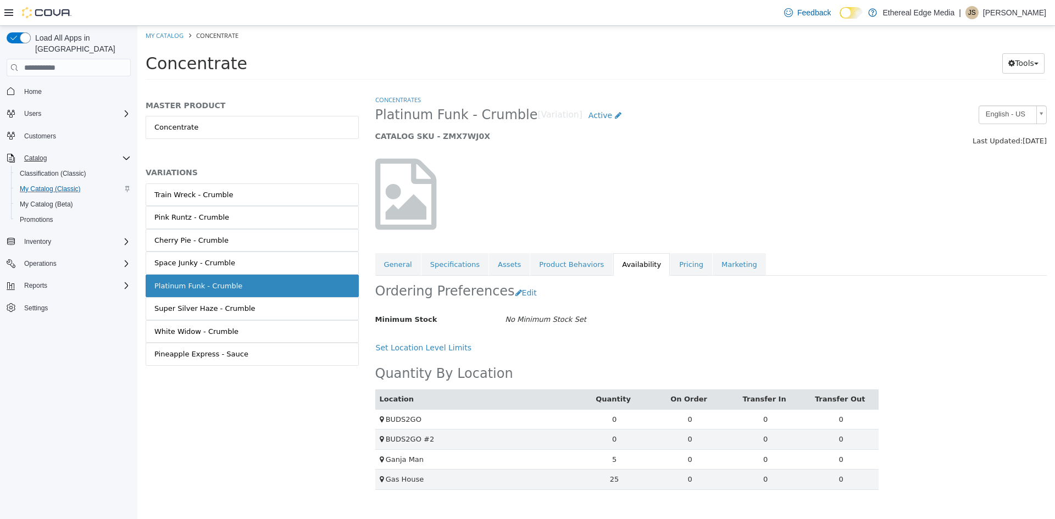
click at [276, 301] on link "Super Silver Haze - Crumble" at bounding box center [252, 308] width 213 height 23
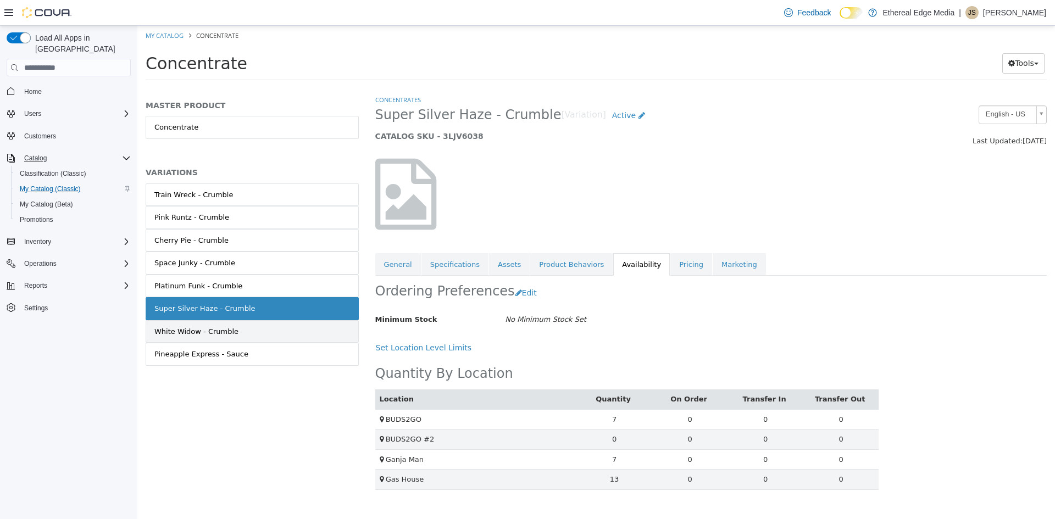
click at [273, 335] on link "White Widow - Crumble" at bounding box center [252, 331] width 213 height 23
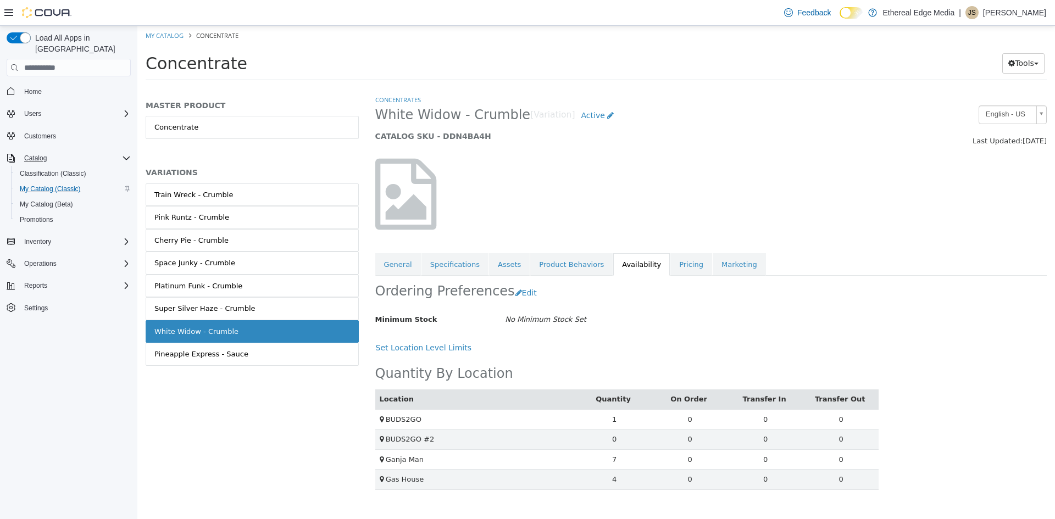
click at [281, 354] on link "Pineapple Express - Sauce" at bounding box center [252, 354] width 213 height 23
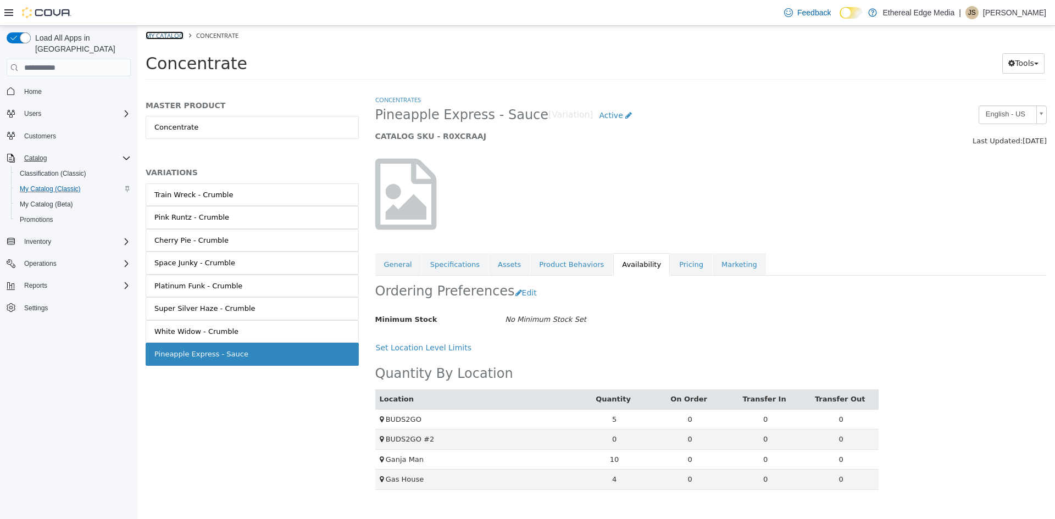
click at [170, 37] on link "My Catalog" at bounding box center [165, 35] width 38 height 8
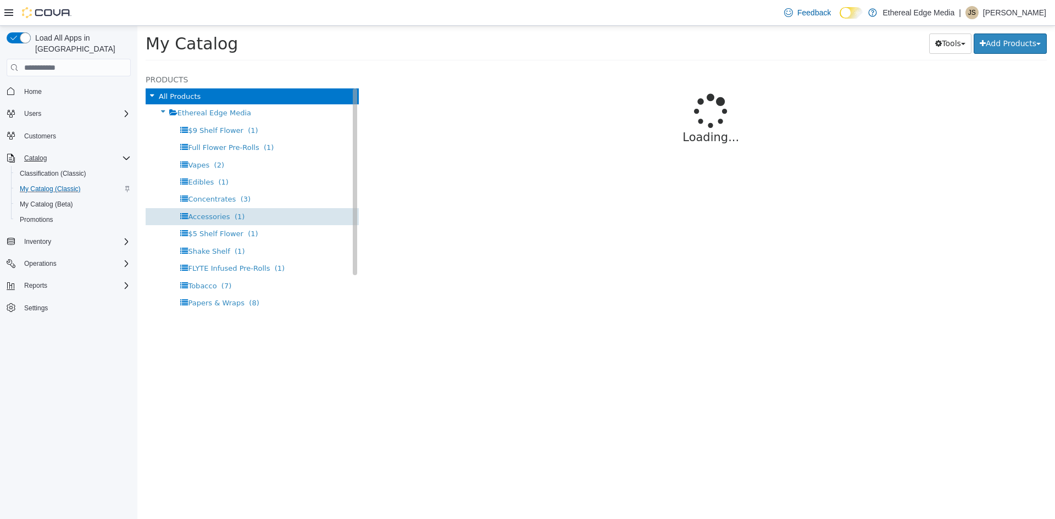
select select "**********"
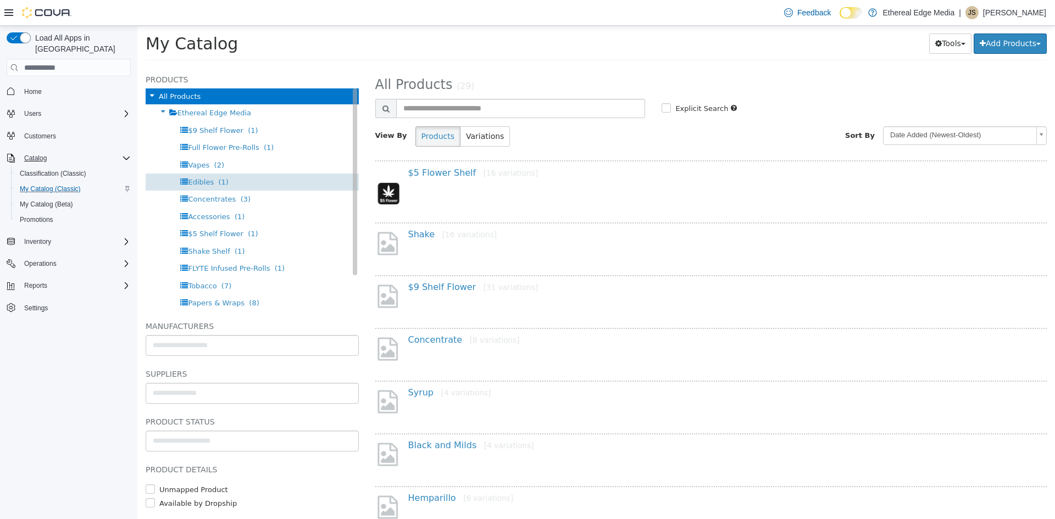
click at [208, 181] on span "Edibles" at bounding box center [201, 182] width 26 height 8
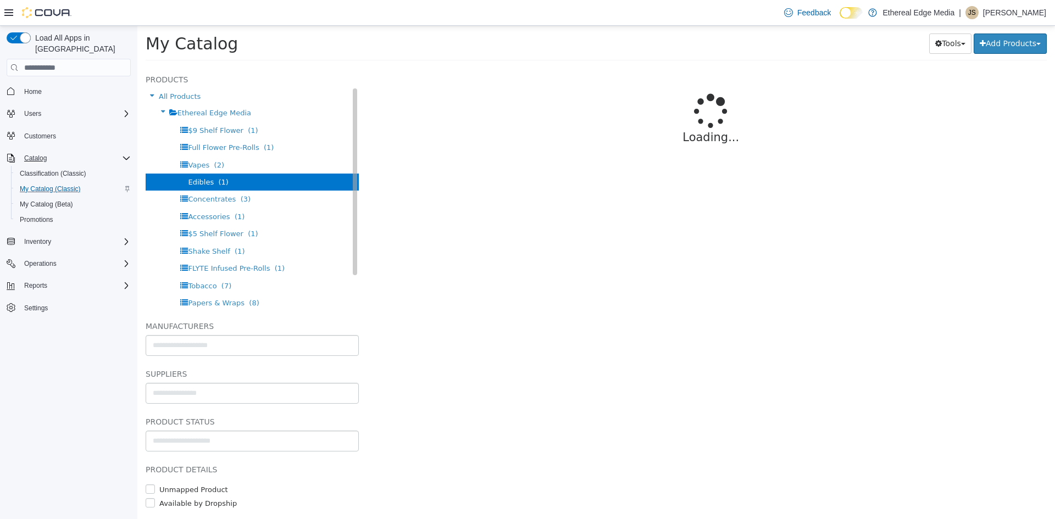
select select "**********"
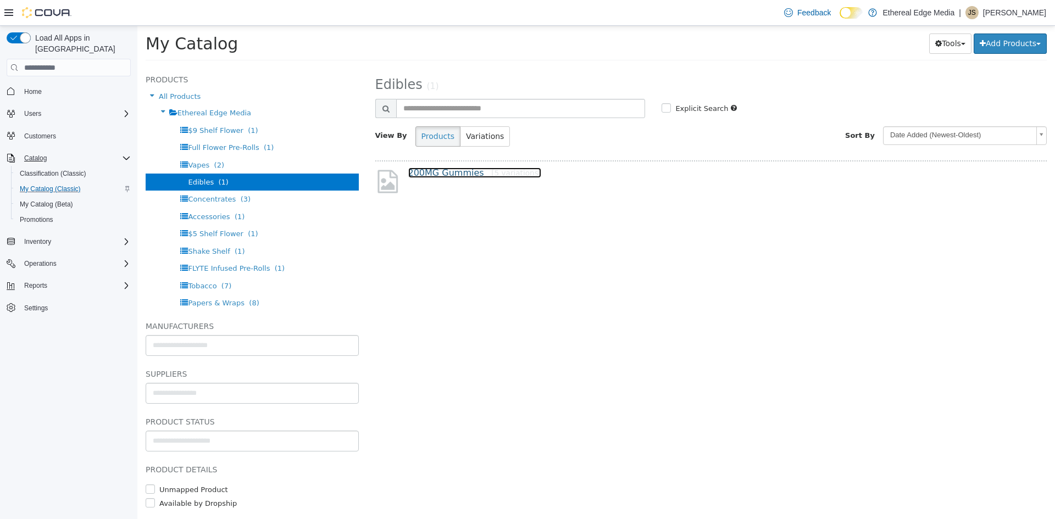
click at [449, 172] on link "200MG Gummies [5 variations]" at bounding box center [475, 173] width 134 height 10
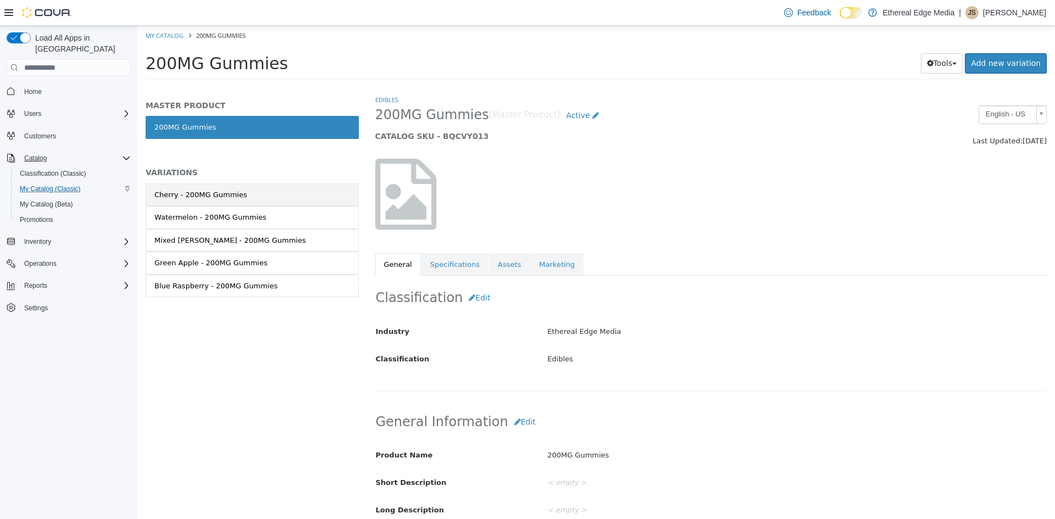
click at [275, 194] on link "Cherry - 200MG Gummies" at bounding box center [252, 195] width 213 height 23
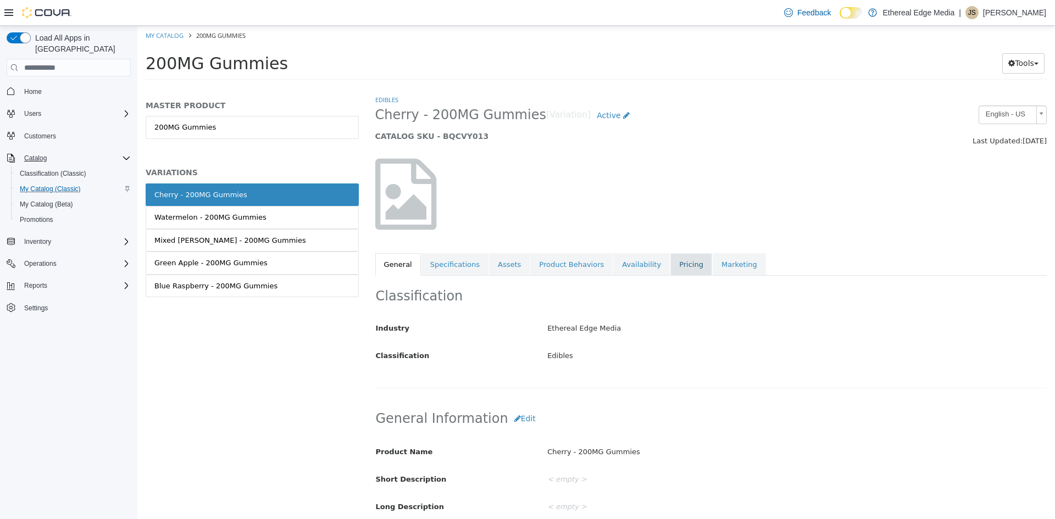
click at [671, 264] on link "Pricing" at bounding box center [692, 264] width 42 height 23
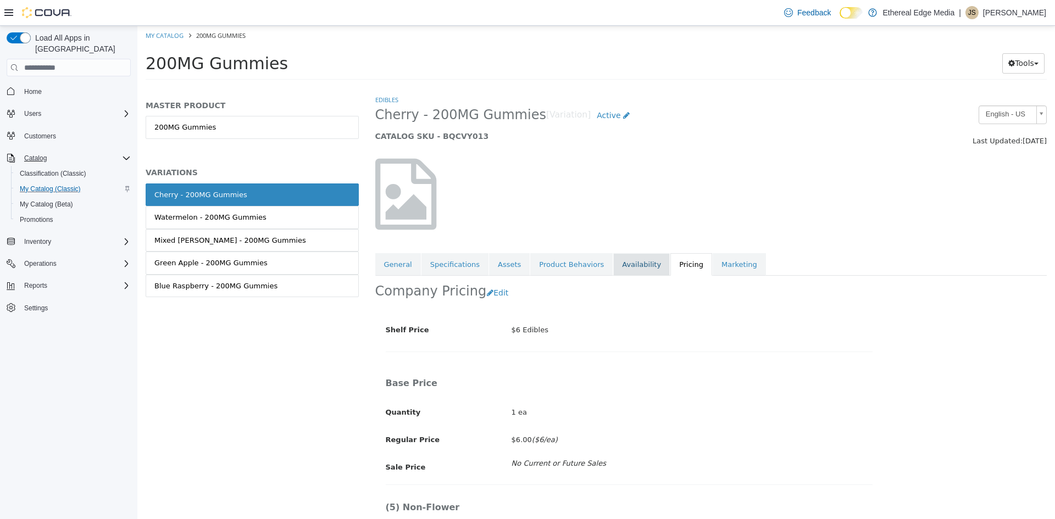
click at [613, 259] on link "Availability" at bounding box center [641, 264] width 57 height 23
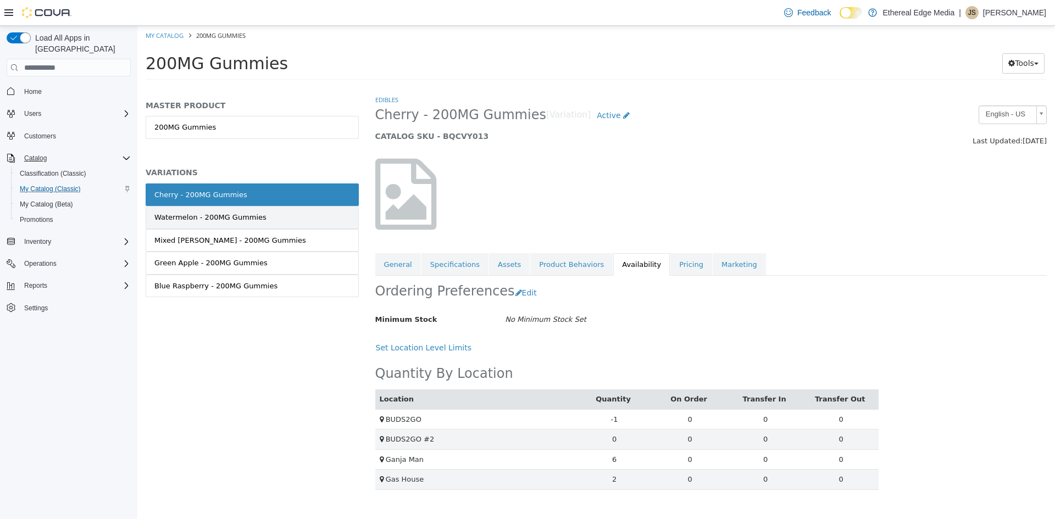
click at [242, 219] on div "Watermelon - 200MG Gummies" at bounding box center [210, 217] width 112 height 11
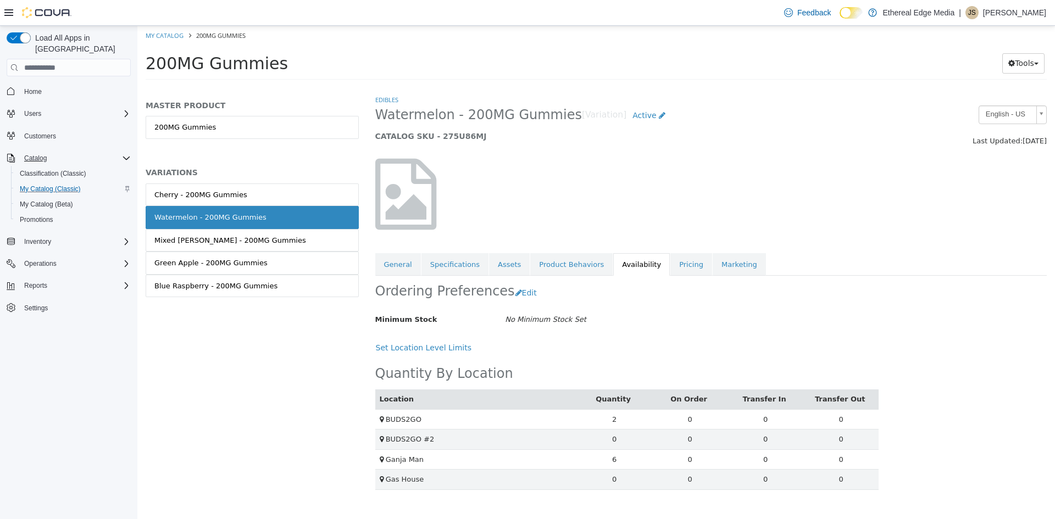
click at [243, 240] on div "Mixed [PERSON_NAME] - 200MG Gummies" at bounding box center [230, 240] width 152 height 11
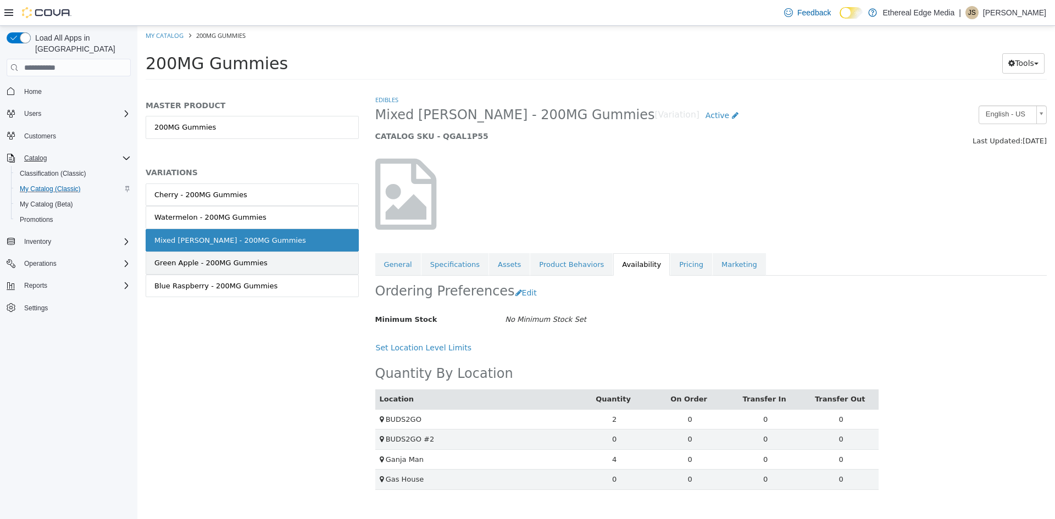
click at [262, 267] on link "Green Apple - 200MG Gummies" at bounding box center [252, 263] width 213 height 23
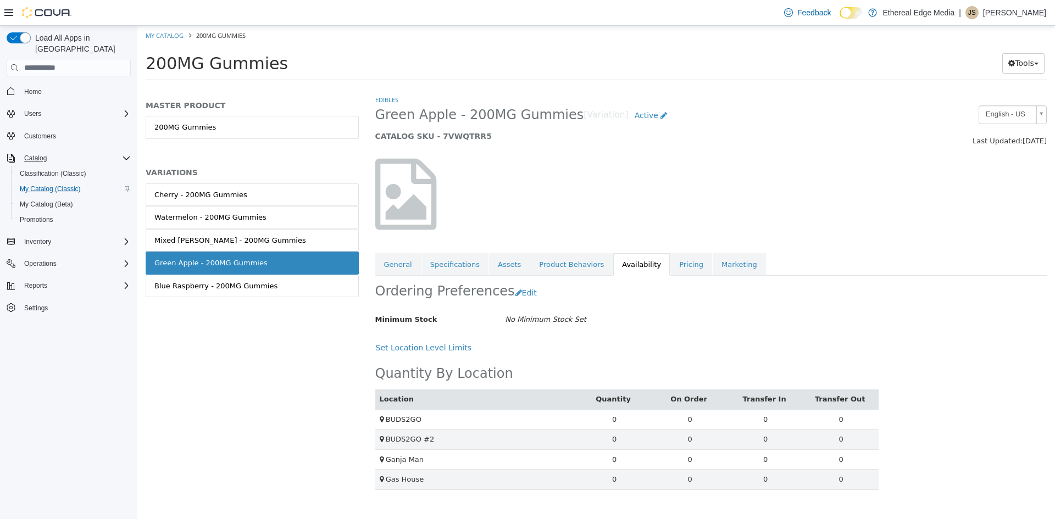
click at [158, 41] on ol "My Catalog 200MG Gummies" at bounding box center [596, 36] width 918 height 20
click at [161, 35] on link "My Catalog" at bounding box center [165, 35] width 38 height 8
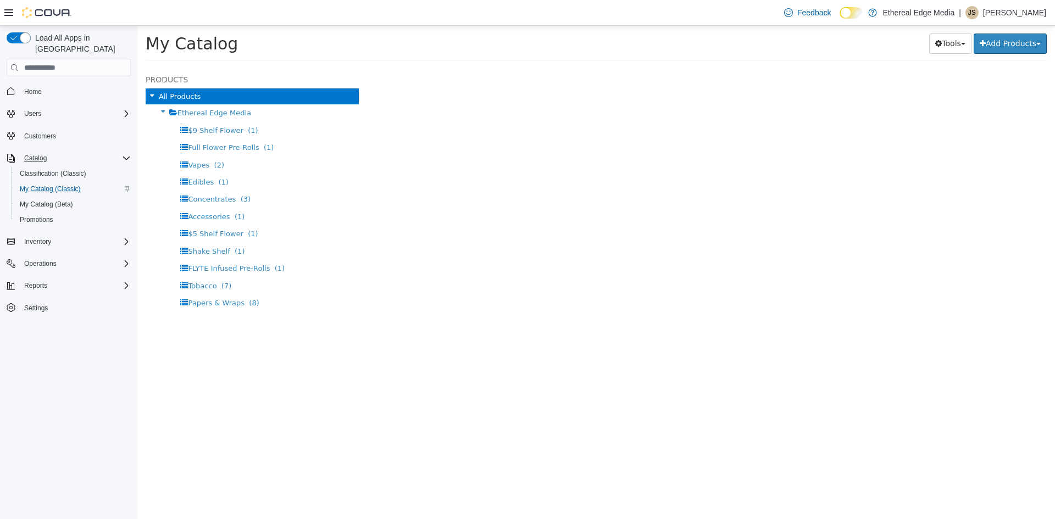
select select "**********"
